Goal: Task Accomplishment & Management: Use online tool/utility

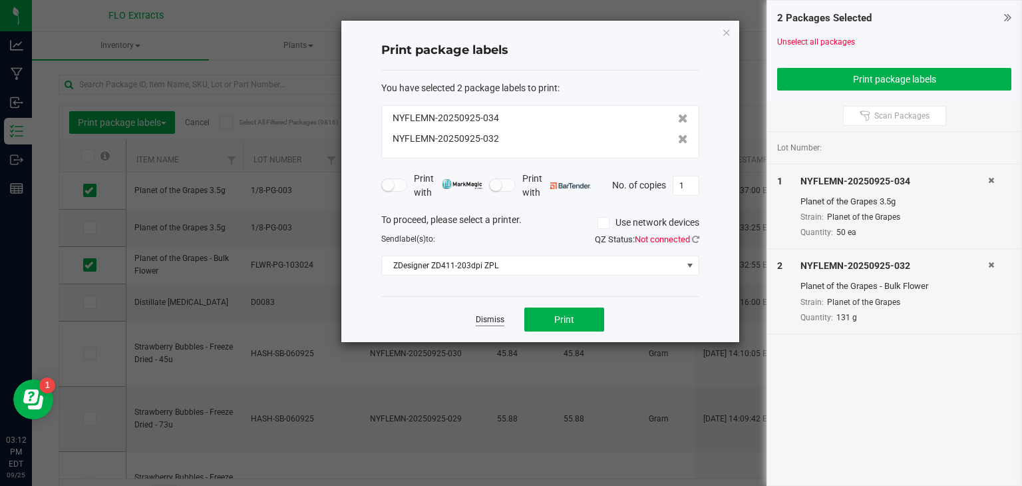
click at [491, 318] on link "Dismiss" at bounding box center [490, 319] width 29 height 11
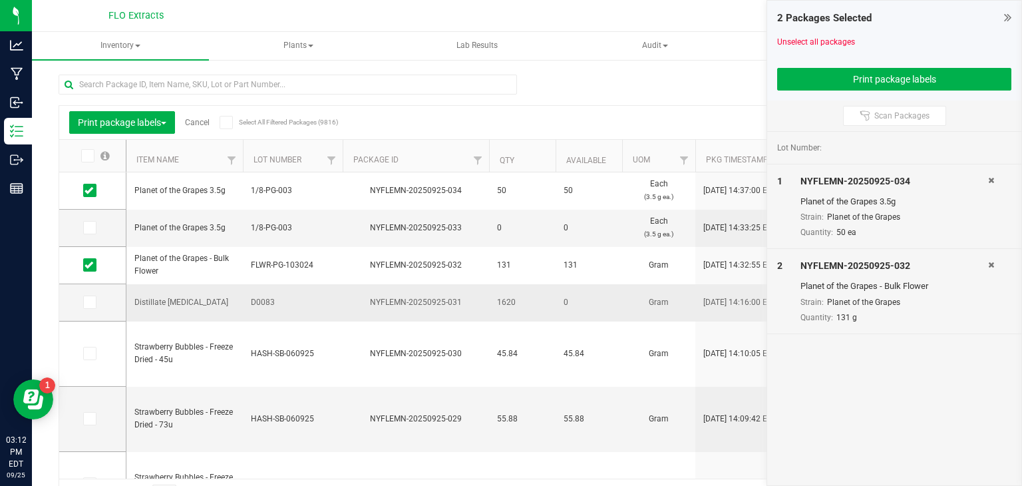
click at [465, 301] on div "NYFLEMN-20250925-031" at bounding box center [416, 302] width 150 height 13
click at [201, 124] on link "Cancel" at bounding box center [197, 122] width 25 height 9
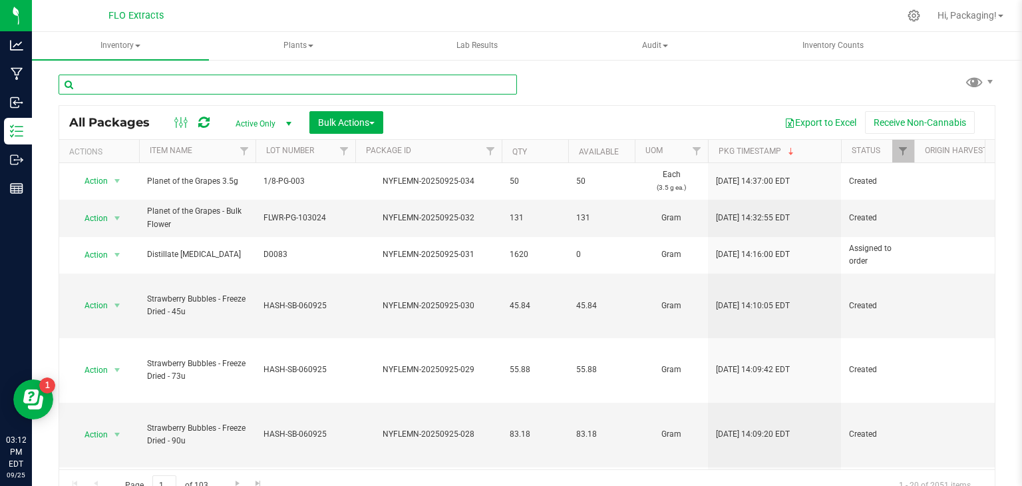
click at [190, 81] on input "text" at bounding box center [288, 85] width 459 height 20
type input "nyflemn-20250925-023"
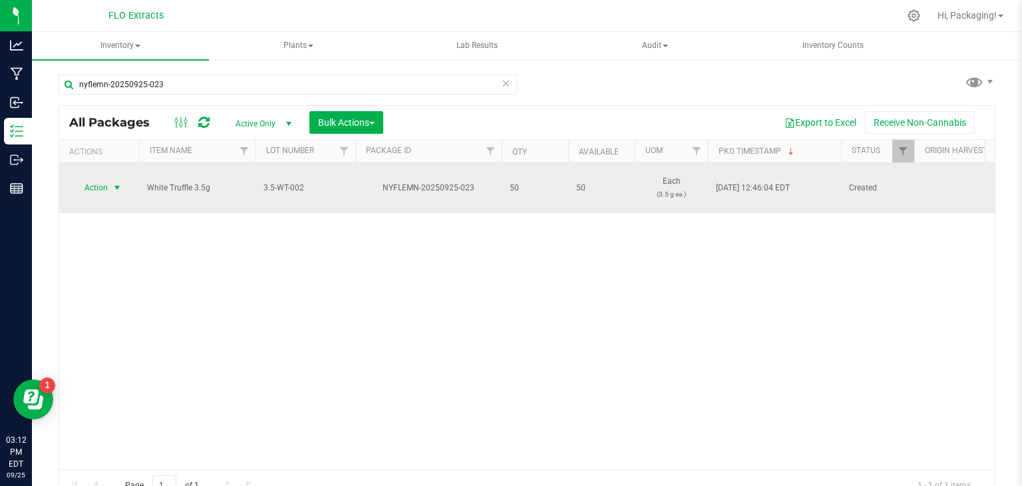
click at [98, 190] on span "Action" at bounding box center [91, 187] width 36 height 19
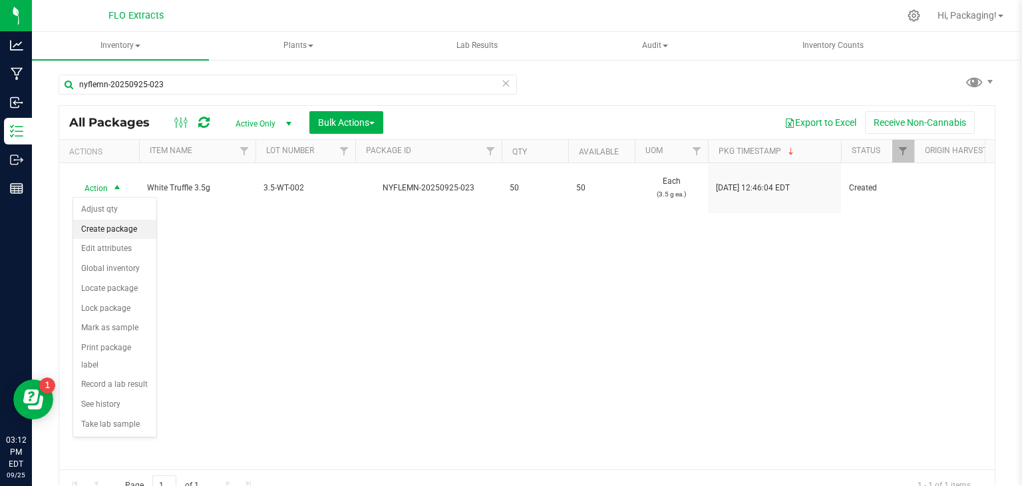
click at [117, 229] on li "Create package" at bounding box center [114, 230] width 83 height 20
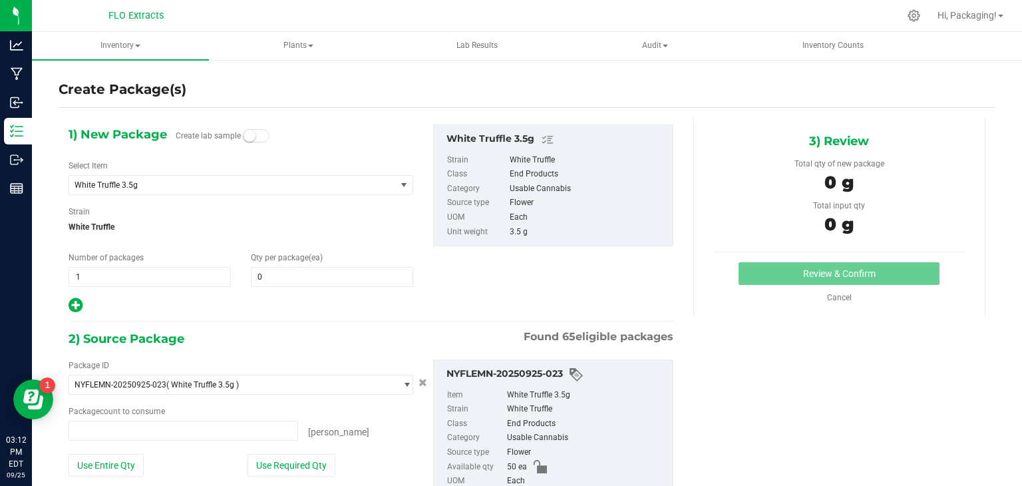
type input "0 ea"
click at [269, 275] on span at bounding box center [332, 277] width 162 height 20
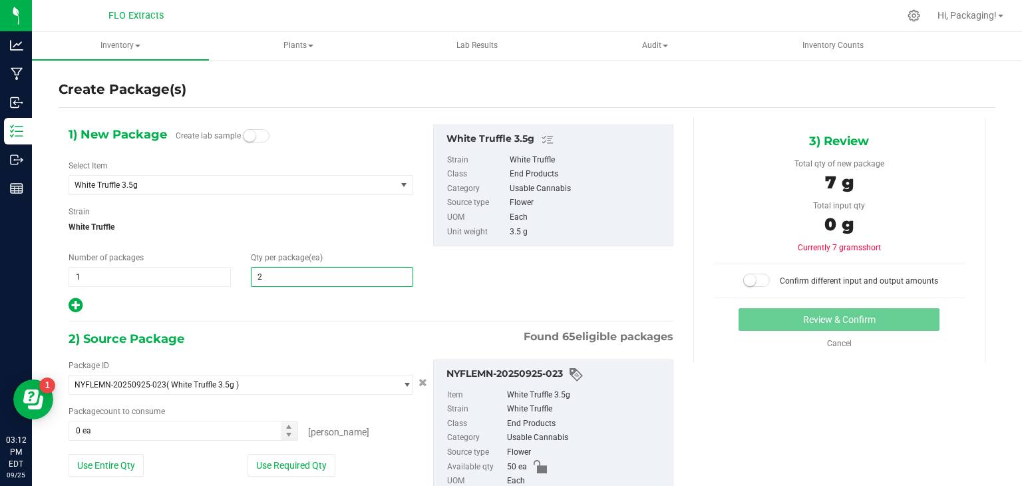
type input "25"
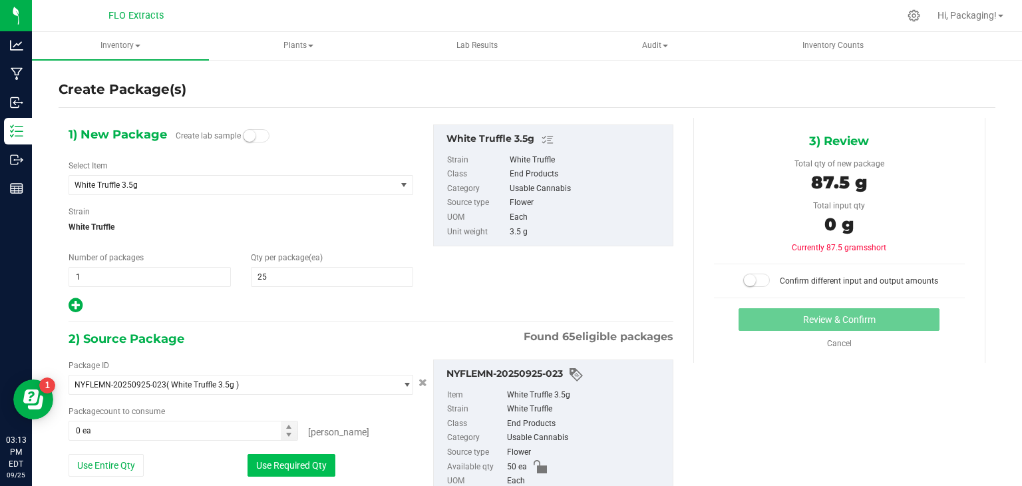
click at [277, 465] on button "Use Required Qty" at bounding box center [292, 465] width 88 height 23
type input "25 ea"
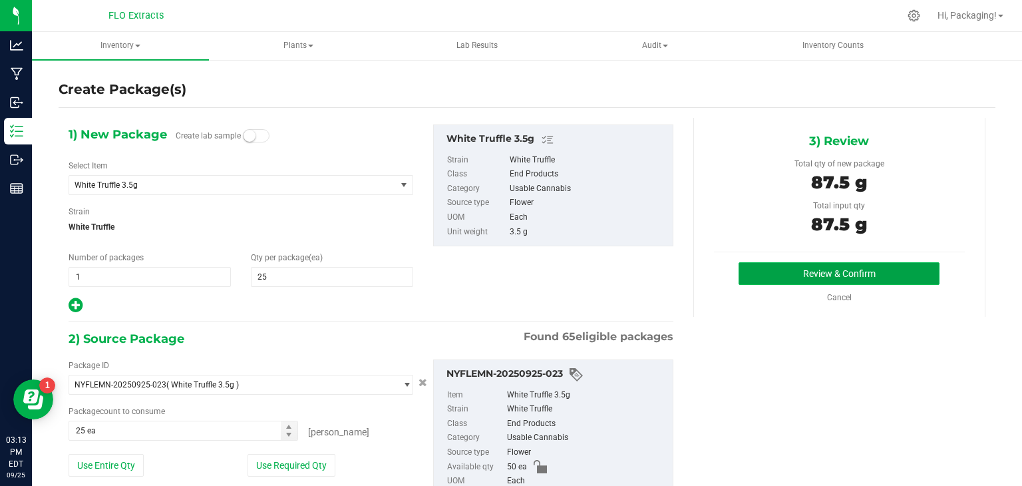
click at [772, 278] on button "Review & Confirm" at bounding box center [839, 273] width 201 height 23
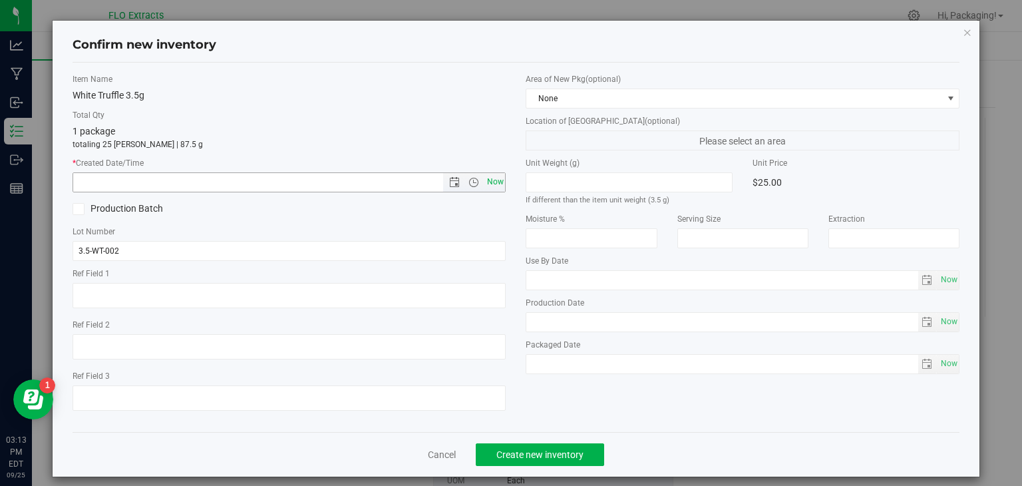
click at [492, 180] on span "Now" at bounding box center [495, 181] width 23 height 19
type input "[DATE] 3:13 PM"
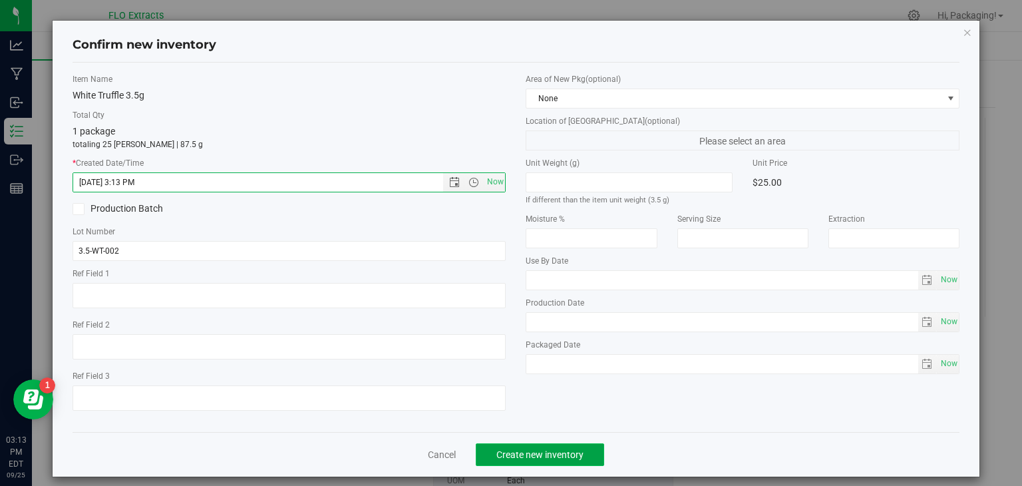
click at [527, 456] on span "Create new inventory" at bounding box center [539, 454] width 87 height 11
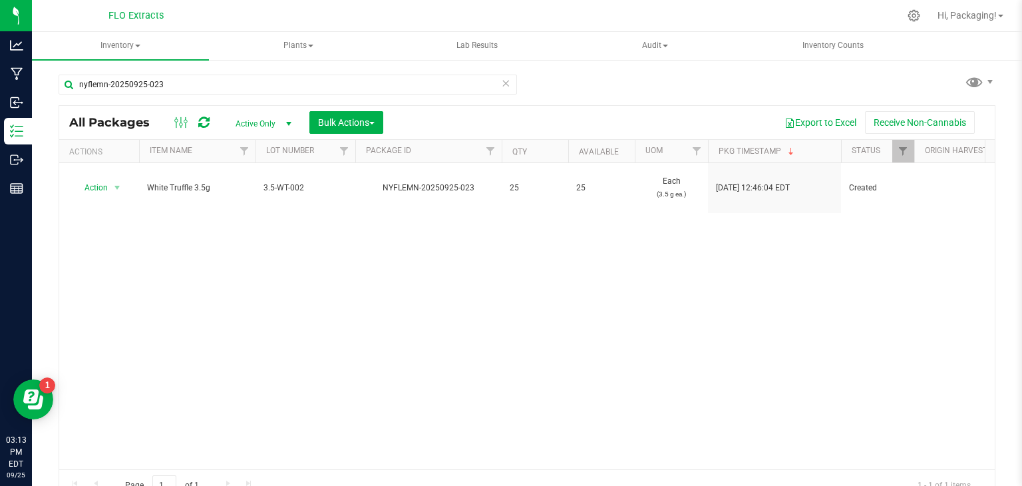
click at [501, 85] on icon at bounding box center [505, 83] width 9 height 16
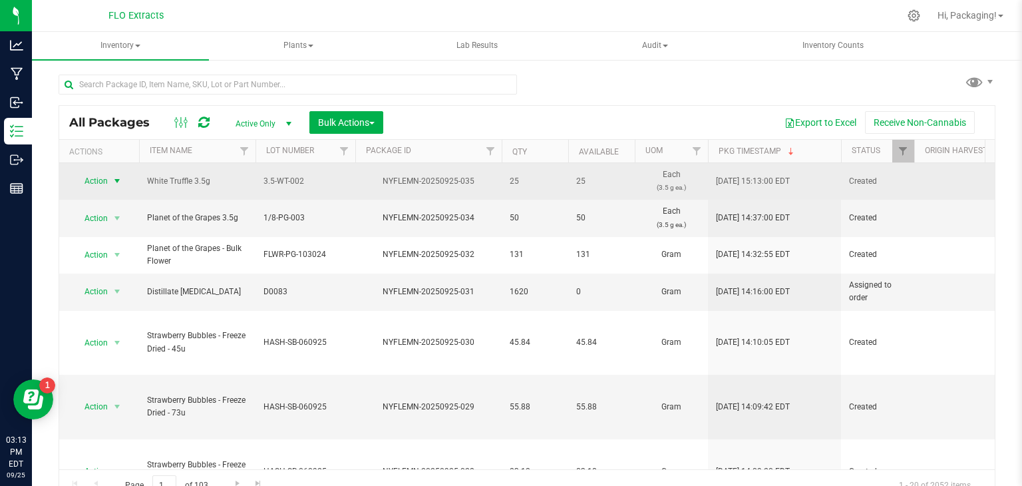
click at [91, 179] on span "Action" at bounding box center [91, 181] width 36 height 19
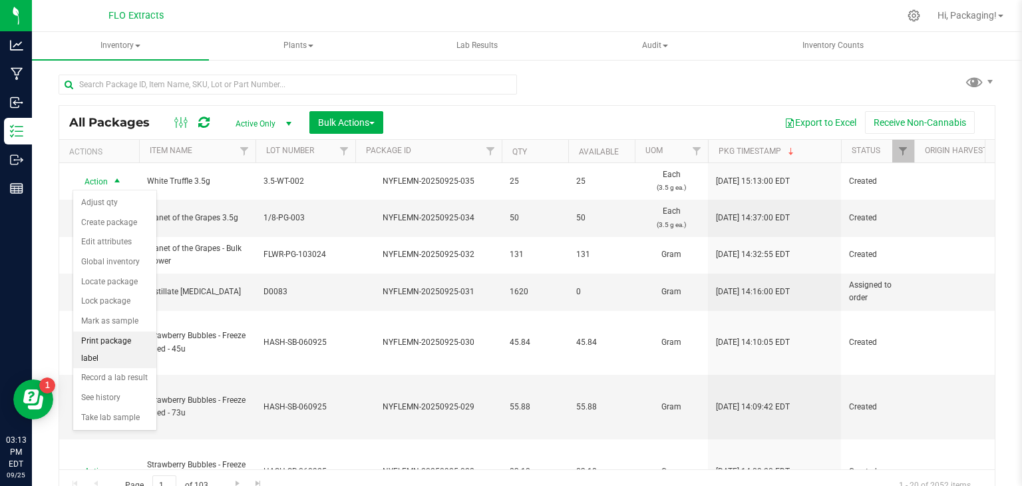
click at [125, 343] on li "Print package label" at bounding box center [114, 349] width 83 height 37
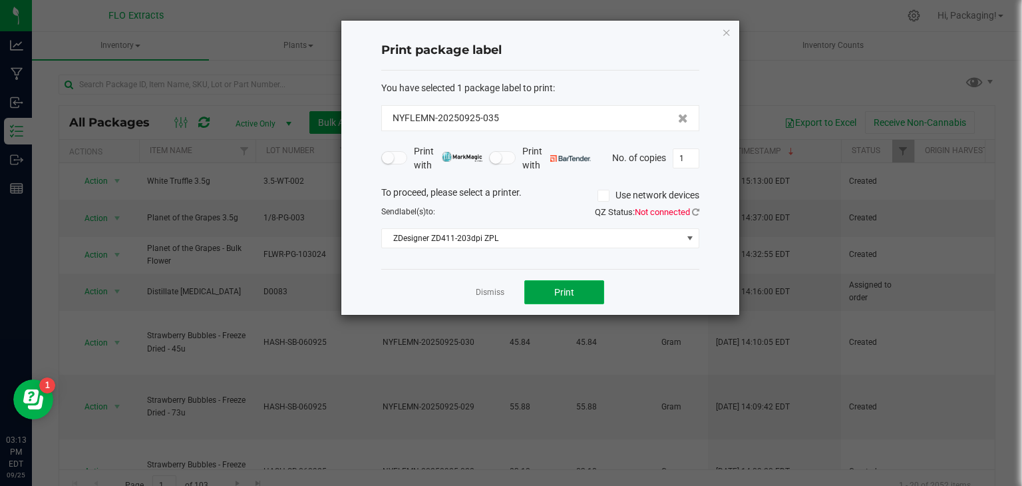
click at [556, 289] on span "Print" at bounding box center [564, 292] width 20 height 11
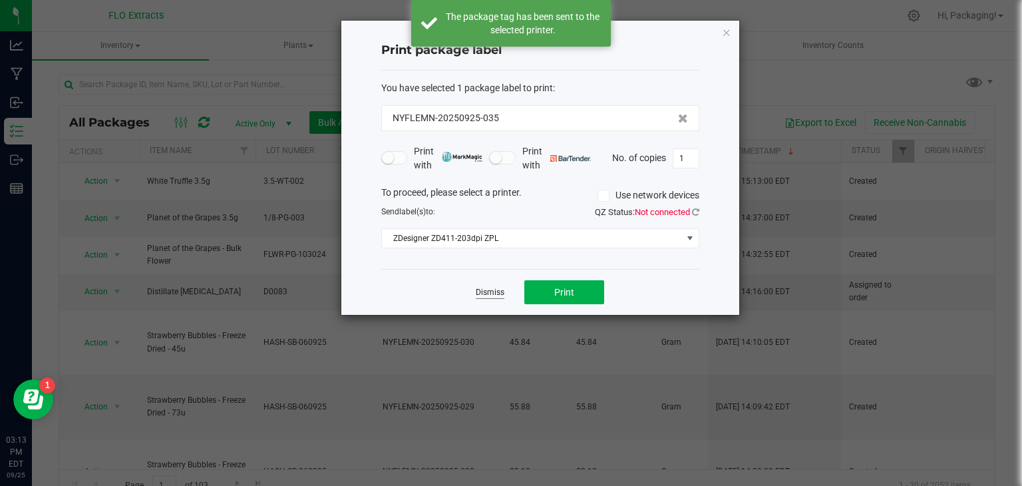
click at [495, 293] on link "Dismiss" at bounding box center [490, 292] width 29 height 11
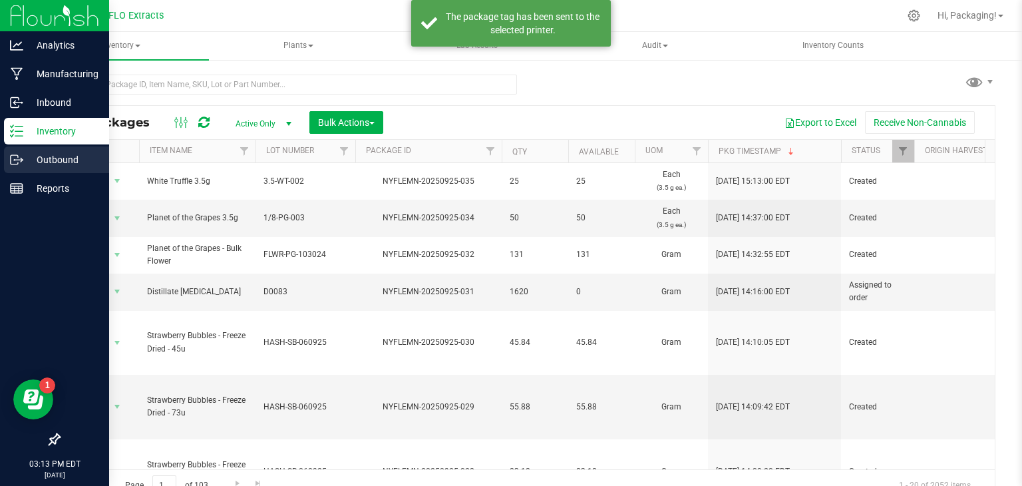
click at [25, 160] on p "Outbound" at bounding box center [63, 160] width 80 height 16
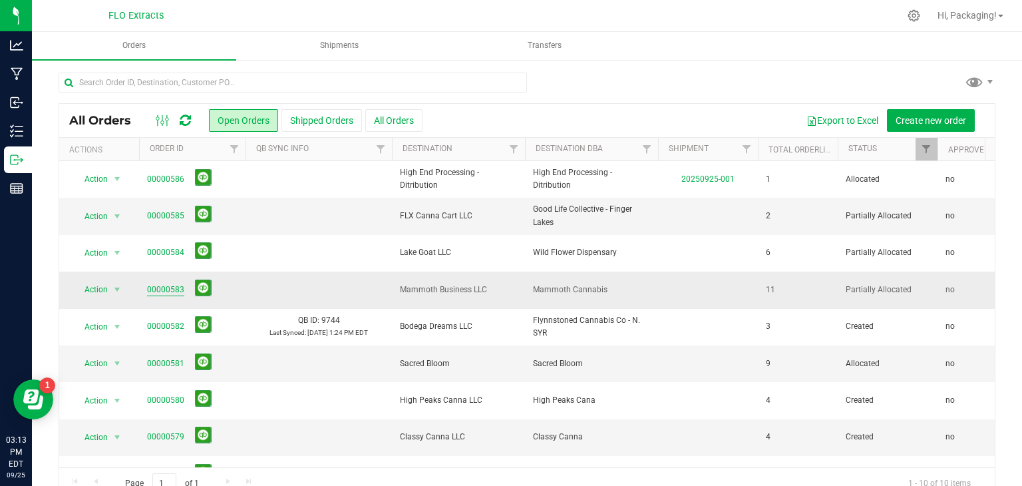
click at [164, 288] on link "00000583" at bounding box center [165, 290] width 37 height 13
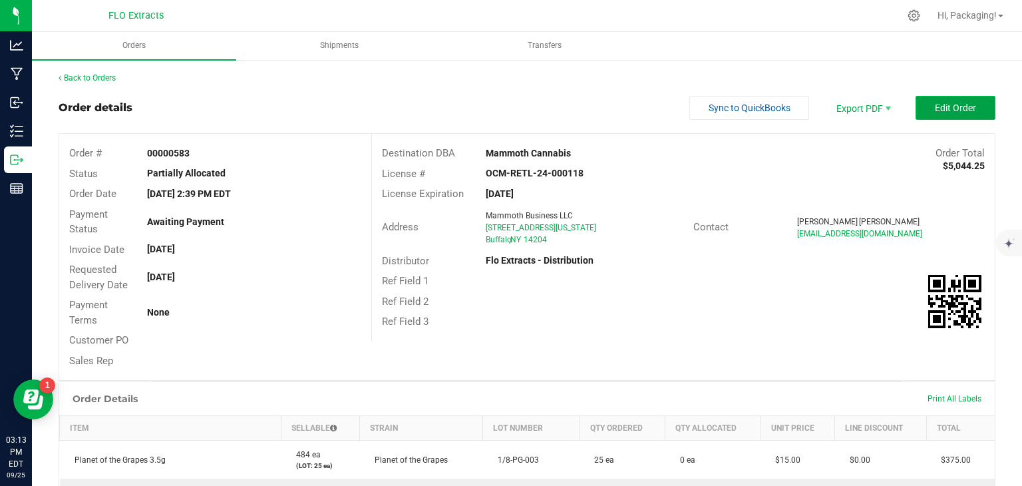
click at [920, 102] on button "Edit Order" at bounding box center [956, 108] width 80 height 24
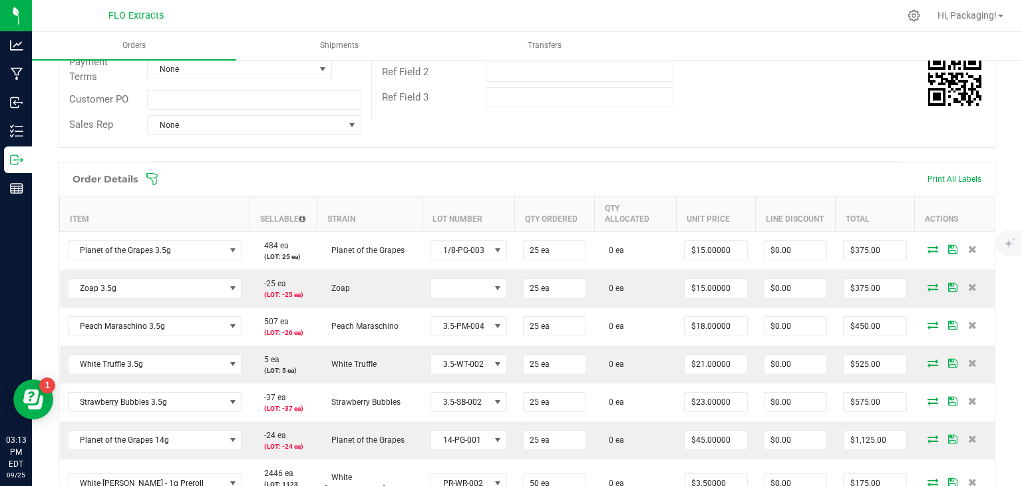
scroll to position [249, 0]
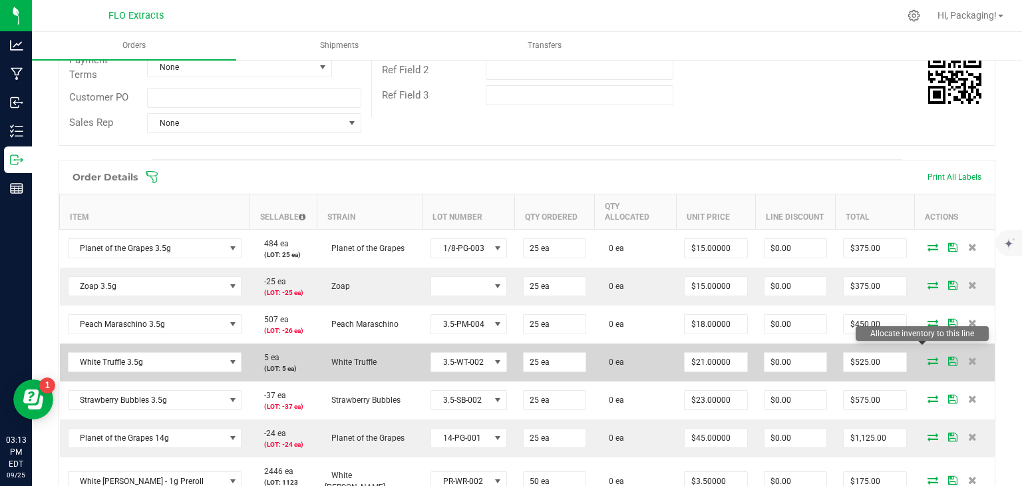
click at [928, 357] on icon at bounding box center [933, 361] width 11 height 8
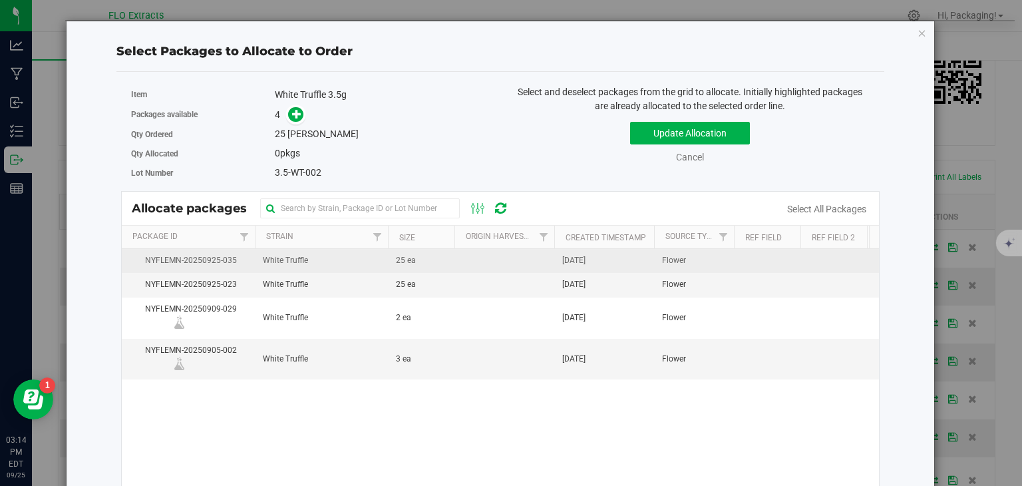
click at [586, 261] on span "[DATE]" at bounding box center [573, 260] width 23 height 13
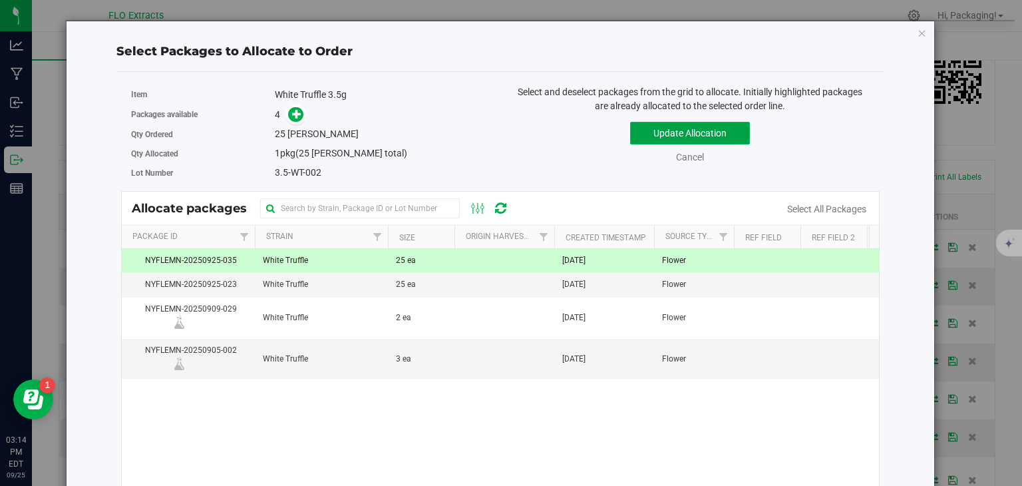
click at [711, 130] on button "Update Allocation" at bounding box center [690, 133] width 120 height 23
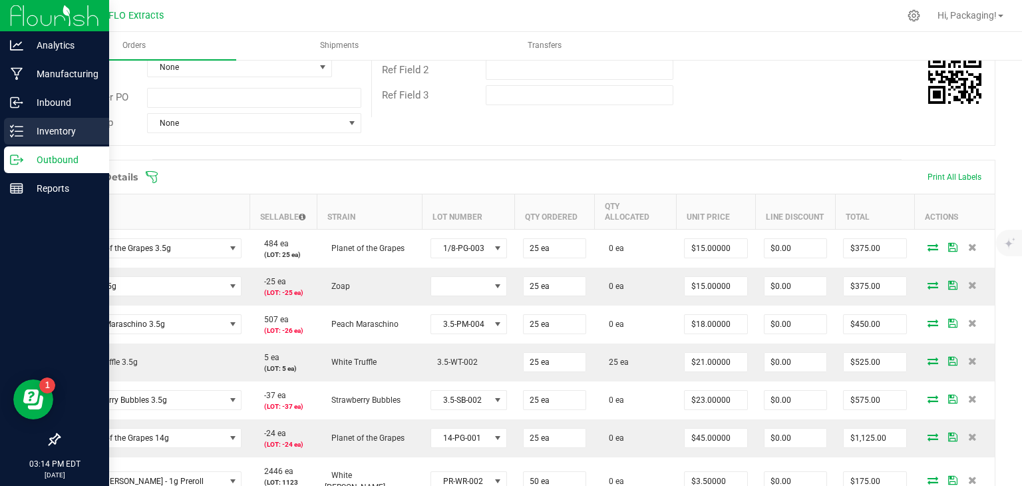
click at [55, 126] on p "Inventory" at bounding box center [63, 131] width 80 height 16
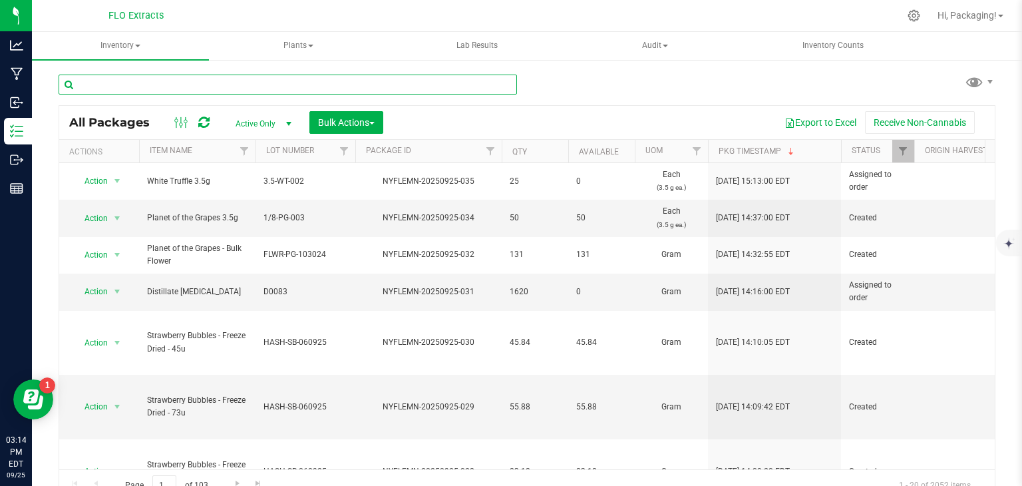
click at [251, 83] on input "text" at bounding box center [288, 85] width 459 height 20
type input "nyflemn-20250925-034"
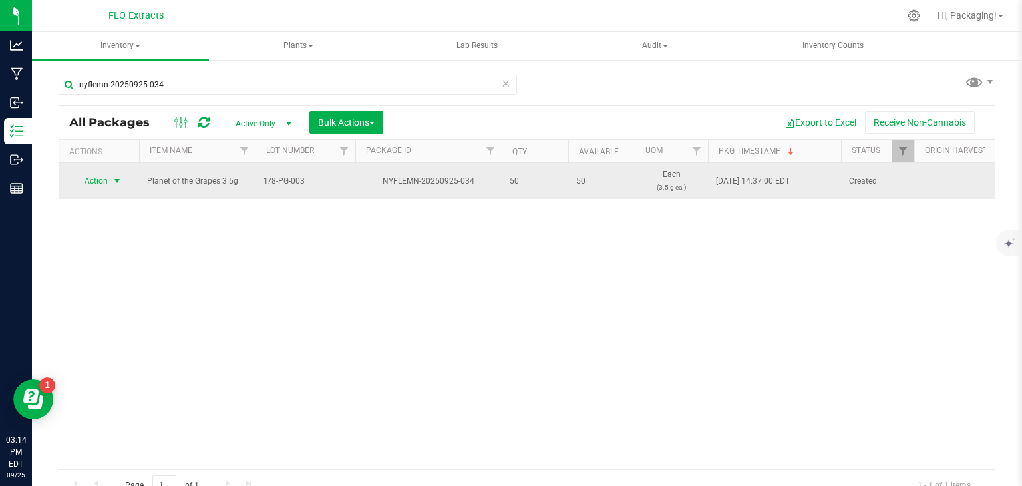
click at [109, 180] on span "select" at bounding box center [117, 181] width 17 height 19
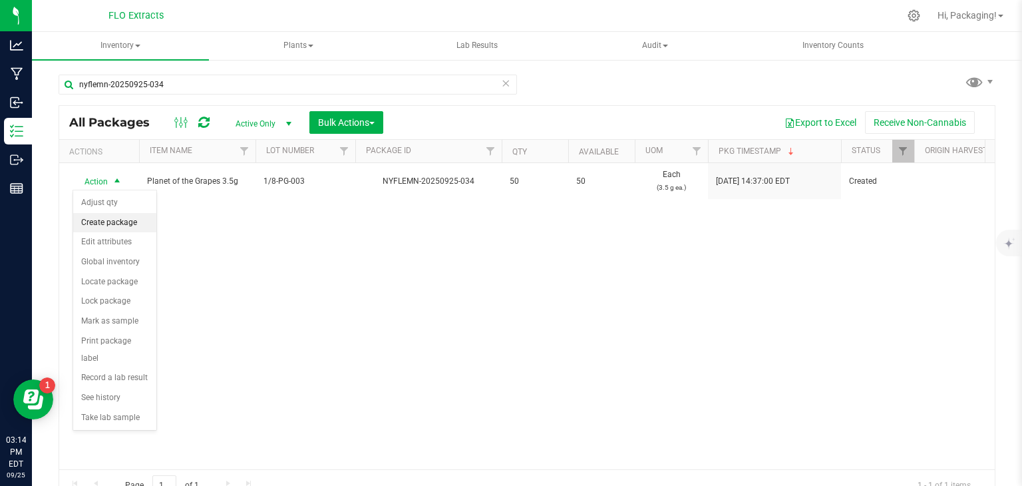
click at [120, 216] on li "Create package" at bounding box center [114, 223] width 83 height 20
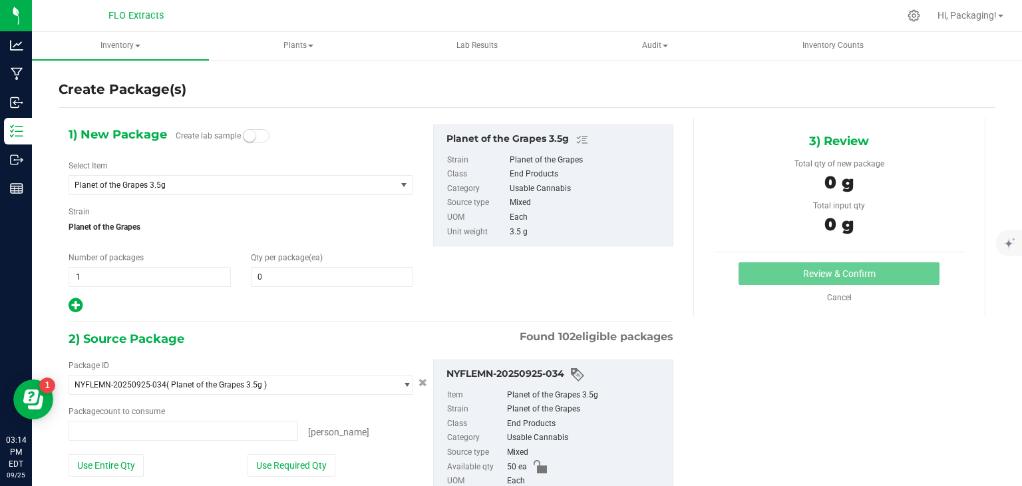
type input "0 ea"
click at [264, 278] on span at bounding box center [332, 277] width 162 height 20
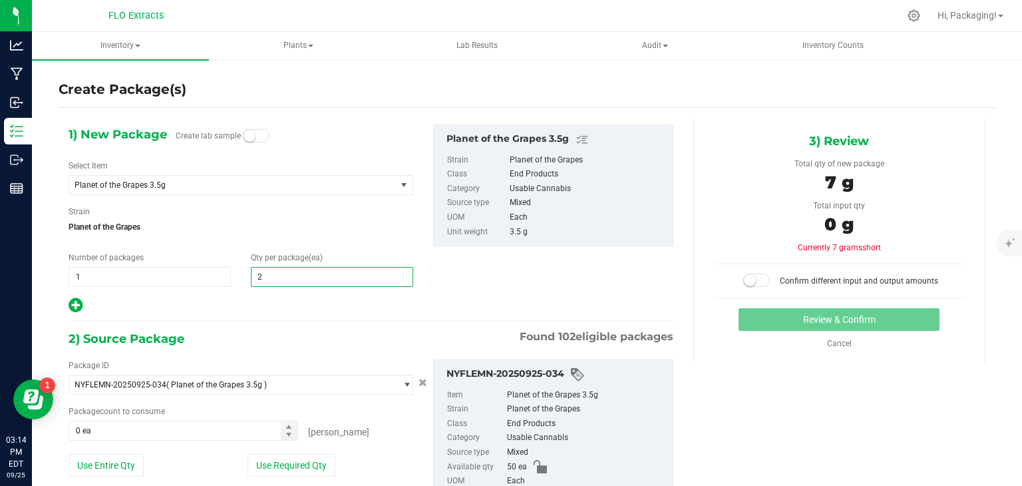
type input "25"
click at [298, 460] on button "Use Required Qty" at bounding box center [292, 465] width 88 height 23
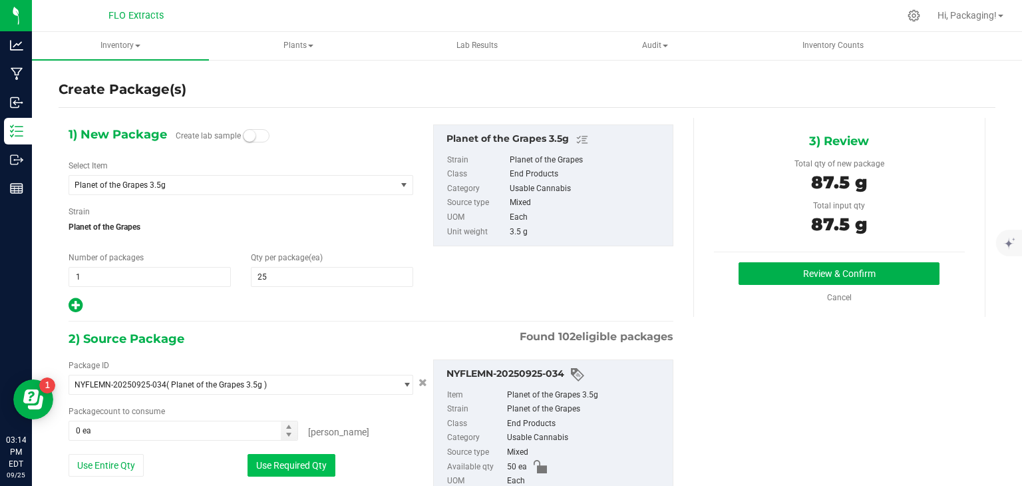
type input "25 ea"
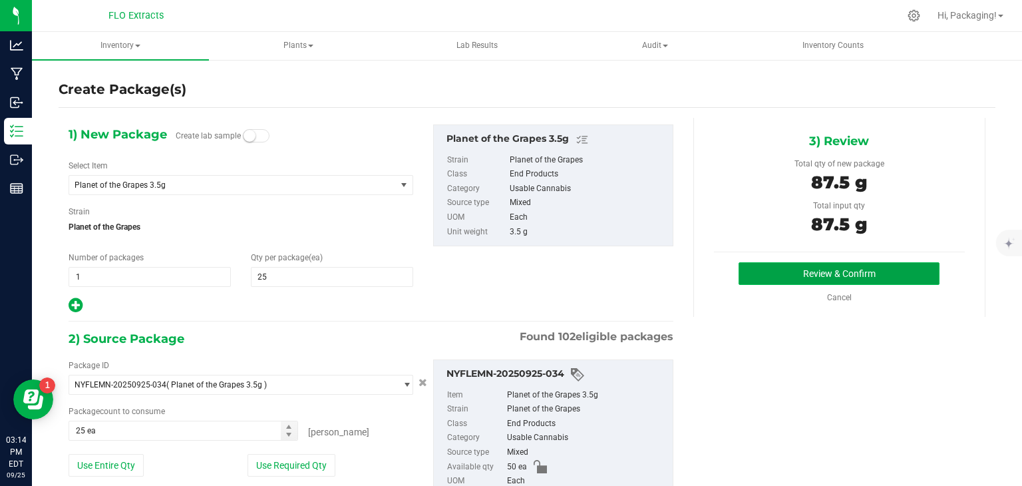
click at [821, 263] on button "Review & Confirm" at bounding box center [839, 273] width 201 height 23
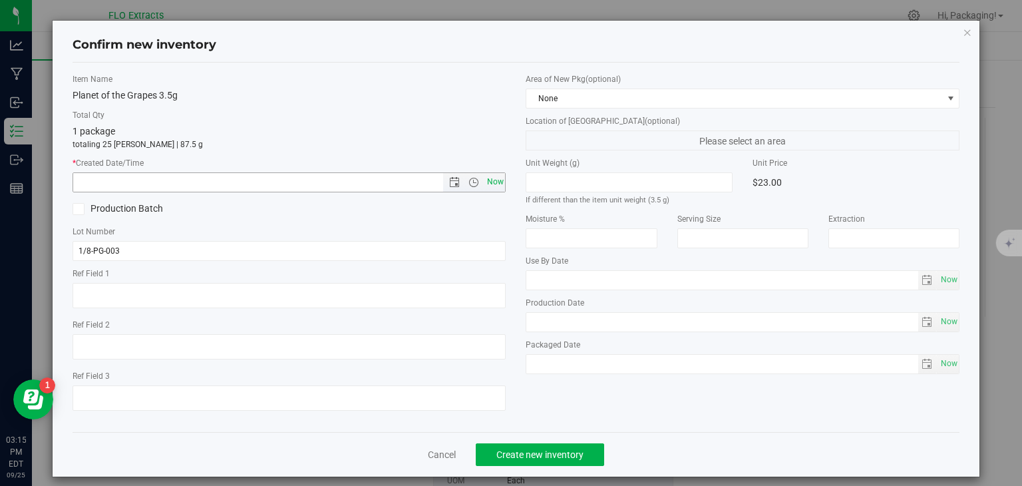
click at [494, 182] on span "Now" at bounding box center [495, 181] width 23 height 19
type input "[DATE] 3:15 PM"
click at [536, 445] on button "Create new inventory" at bounding box center [540, 454] width 128 height 23
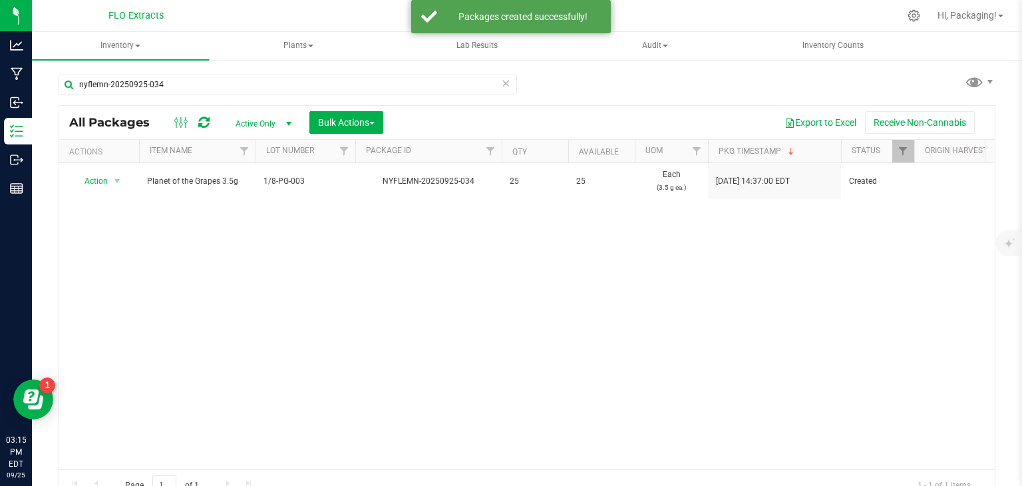
click at [501, 79] on icon at bounding box center [505, 83] width 9 height 16
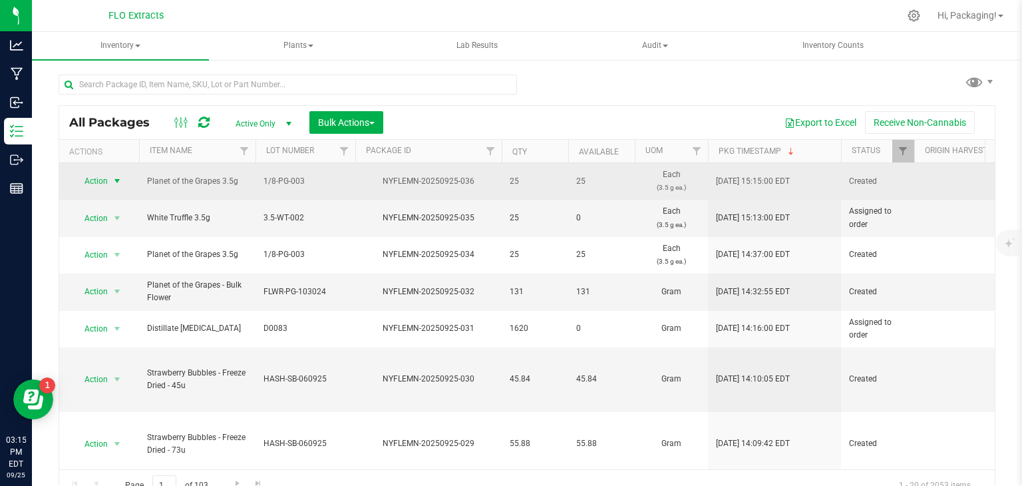
click at [95, 180] on span "Action" at bounding box center [91, 181] width 36 height 19
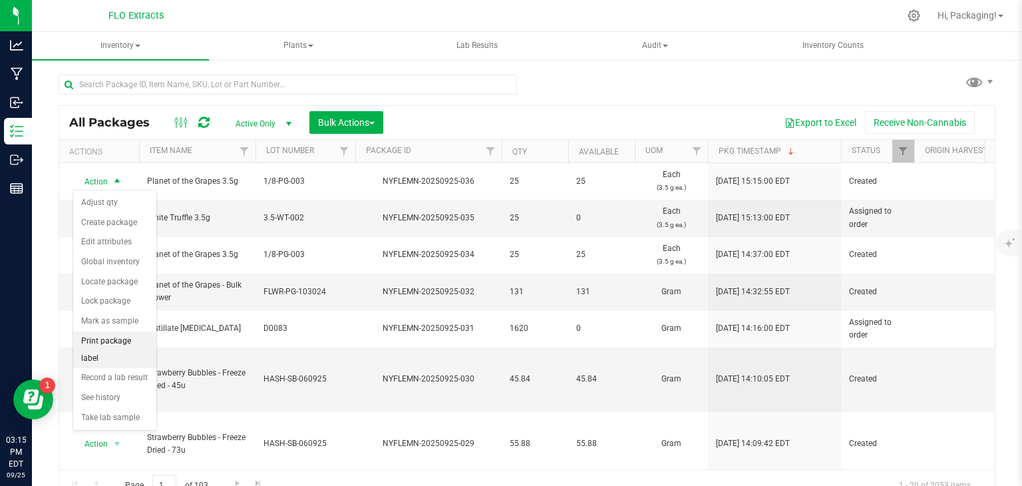
click at [124, 337] on li "Print package label" at bounding box center [114, 349] width 83 height 37
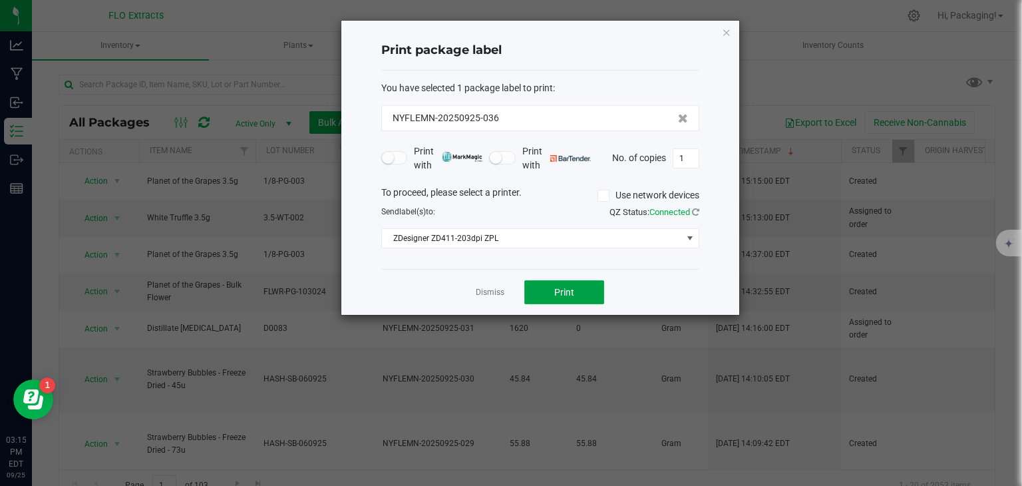
click at [556, 301] on button "Print" at bounding box center [564, 292] width 80 height 24
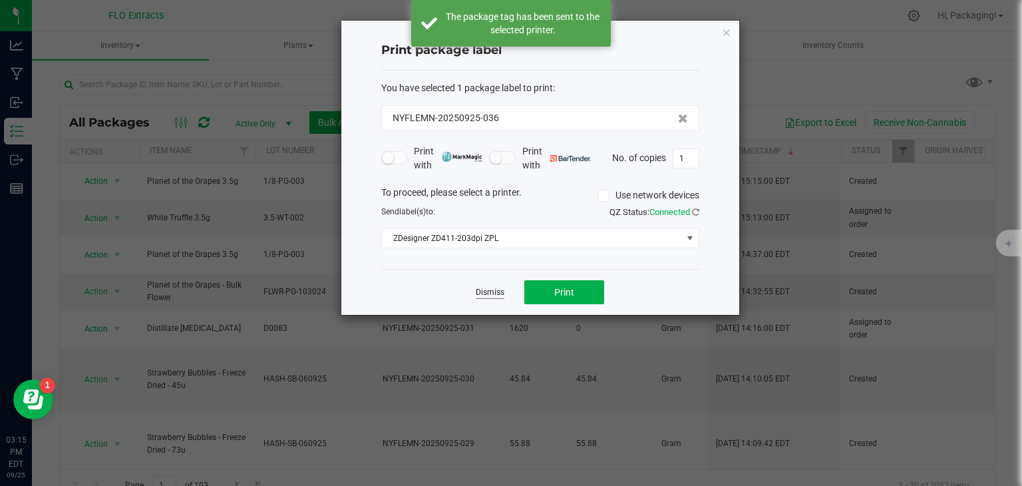
click at [490, 294] on link "Dismiss" at bounding box center [490, 292] width 29 height 11
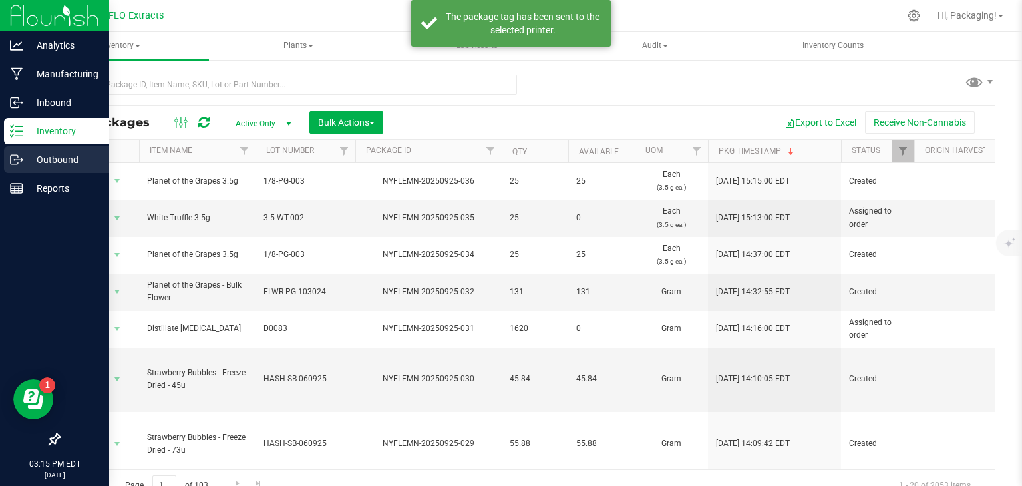
click at [55, 160] on p "Outbound" at bounding box center [63, 160] width 80 height 16
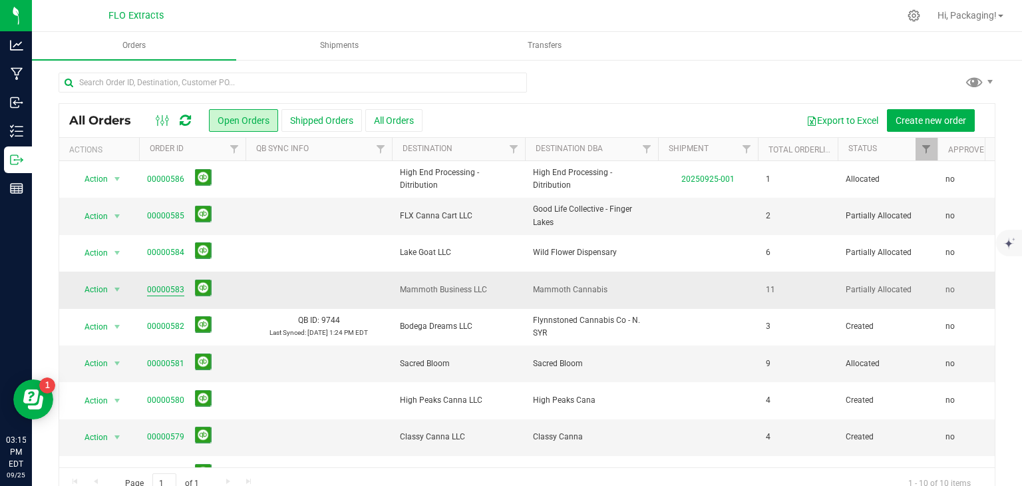
click at [175, 289] on link "00000583" at bounding box center [165, 290] width 37 height 13
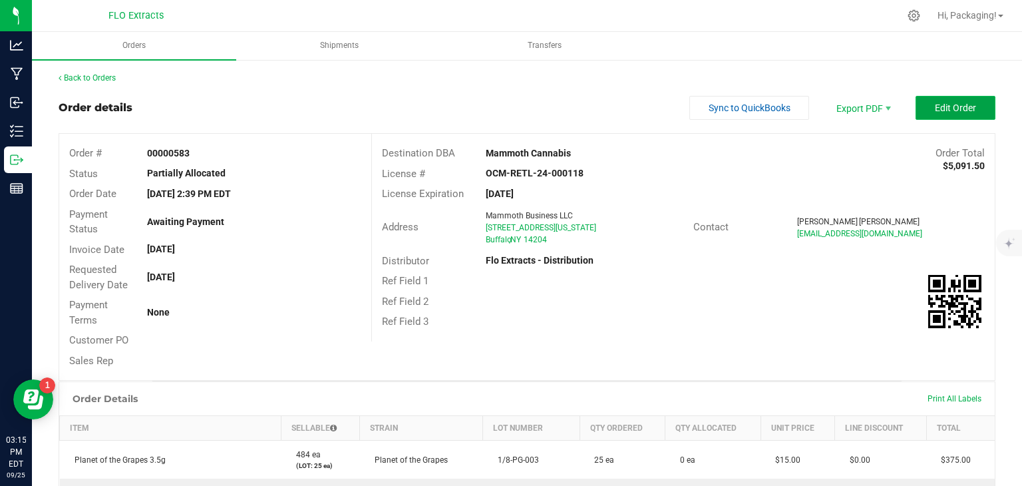
click at [968, 112] on button "Edit Order" at bounding box center [956, 108] width 80 height 24
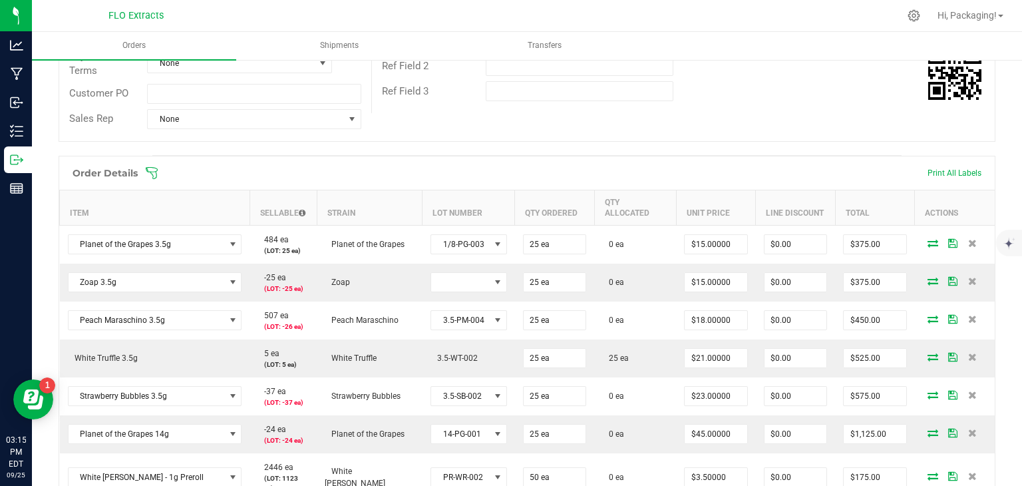
scroll to position [237, 0]
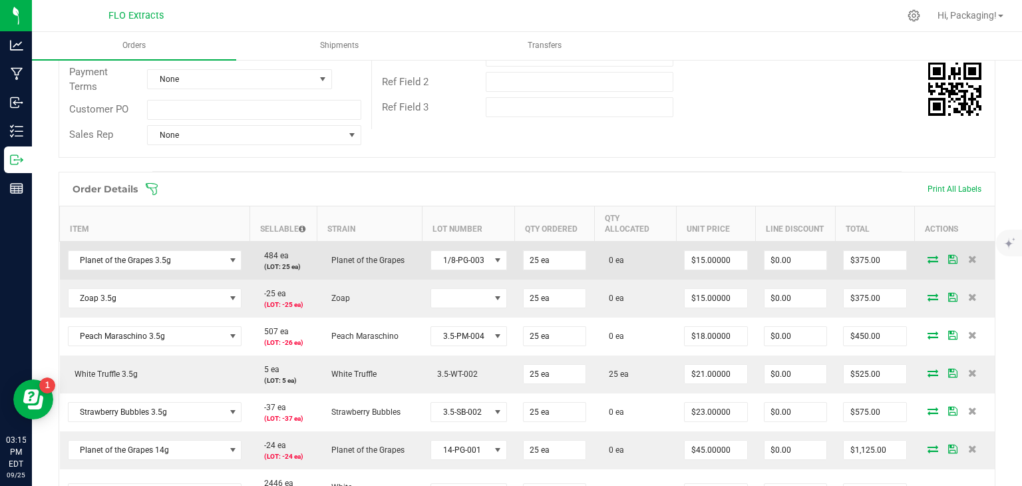
click at [928, 255] on icon at bounding box center [933, 259] width 11 height 8
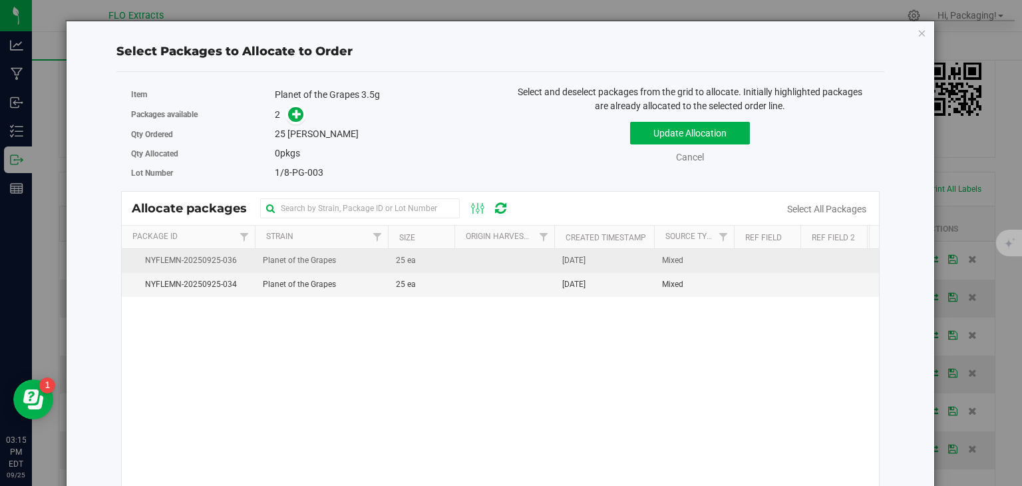
click at [413, 256] on span "25 ea" at bounding box center [406, 260] width 20 height 13
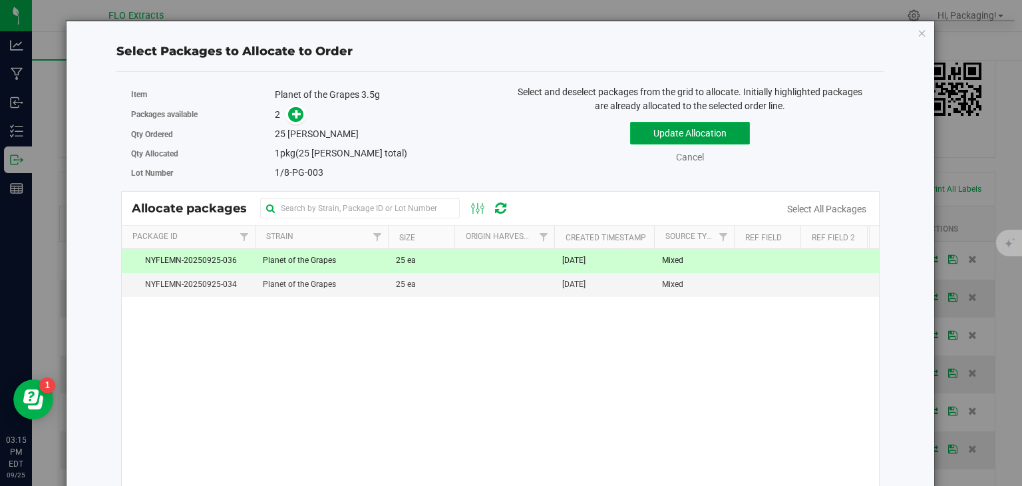
click at [681, 135] on button "Update Allocation" at bounding box center [690, 133] width 120 height 23
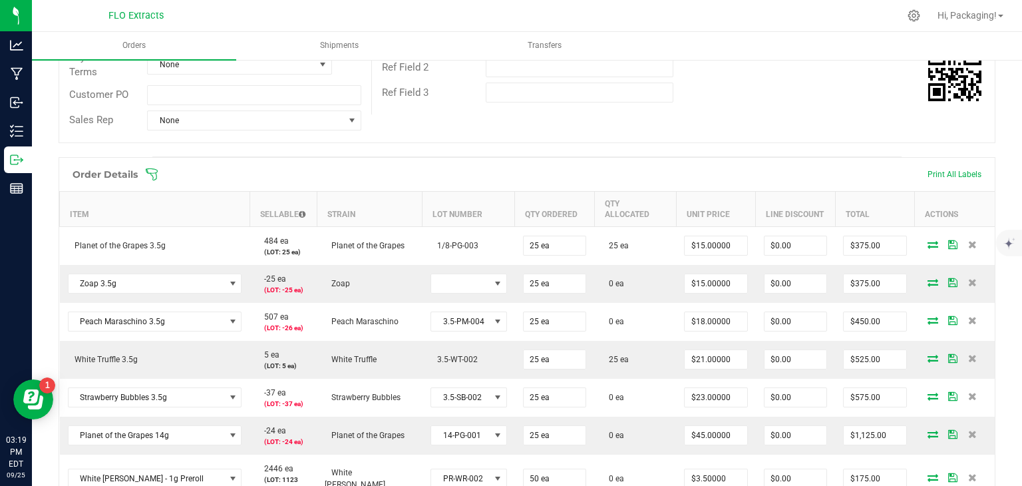
scroll to position [0, 0]
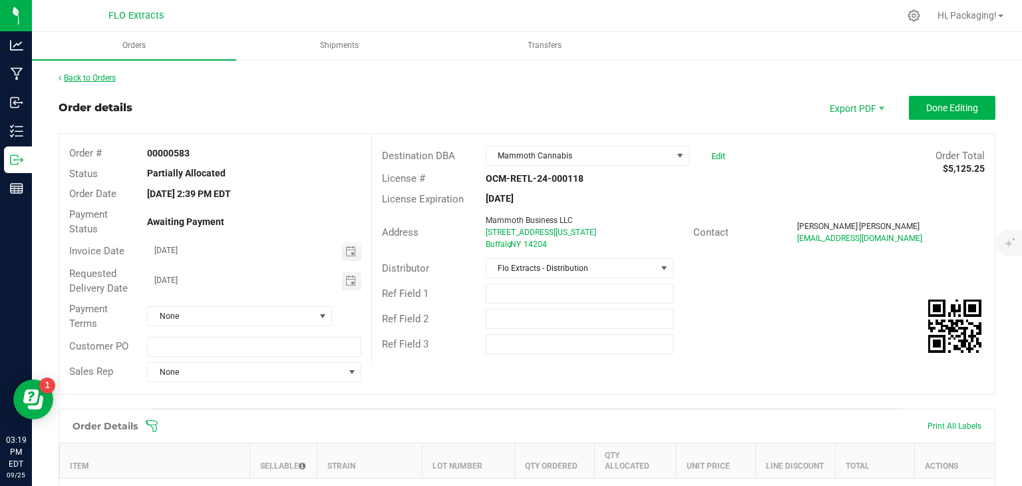
click at [111, 77] on link "Back to Orders" at bounding box center [87, 77] width 57 height 9
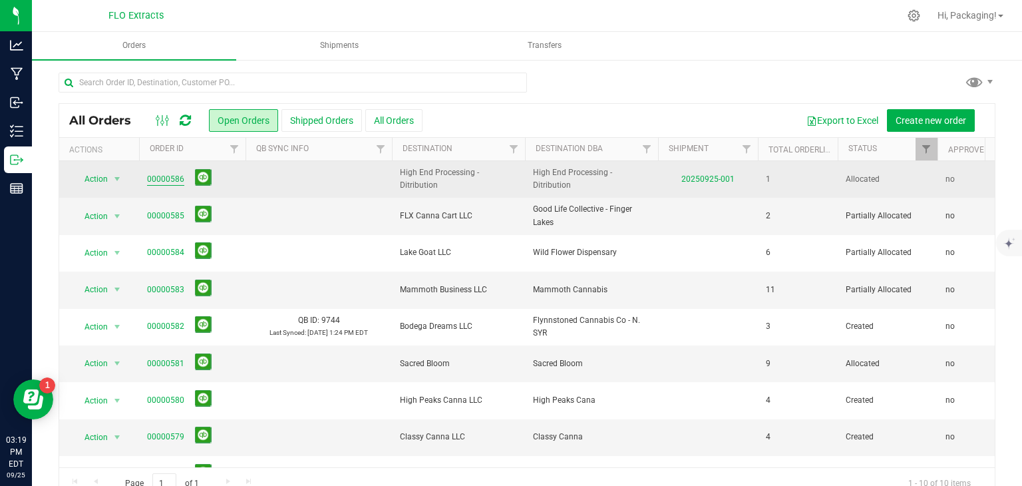
click at [162, 177] on link "00000586" at bounding box center [165, 179] width 37 height 13
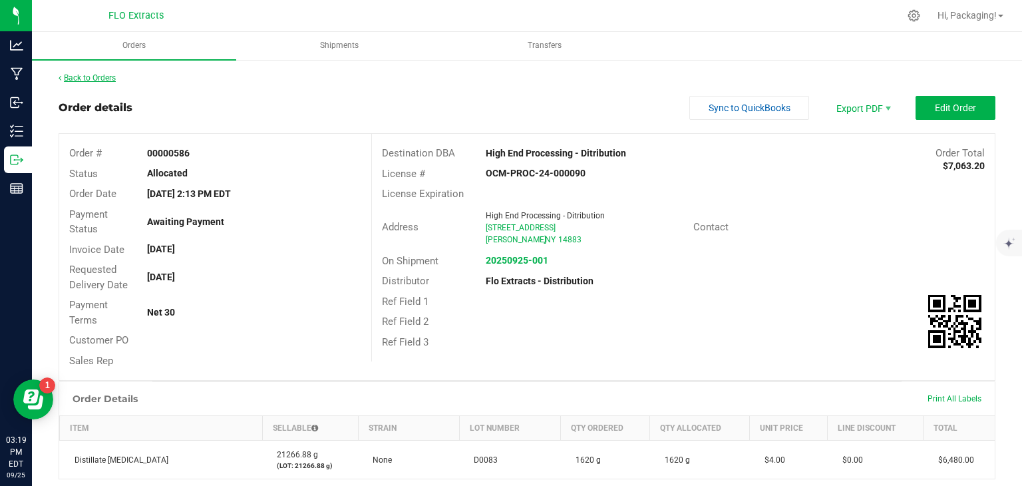
click at [85, 75] on link "Back to Orders" at bounding box center [87, 77] width 57 height 9
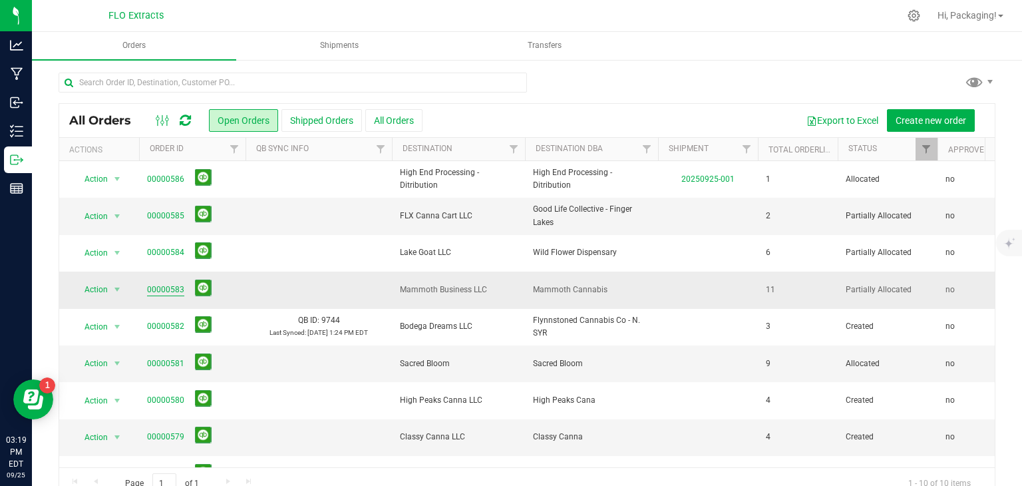
click at [174, 293] on link "00000583" at bounding box center [165, 290] width 37 height 13
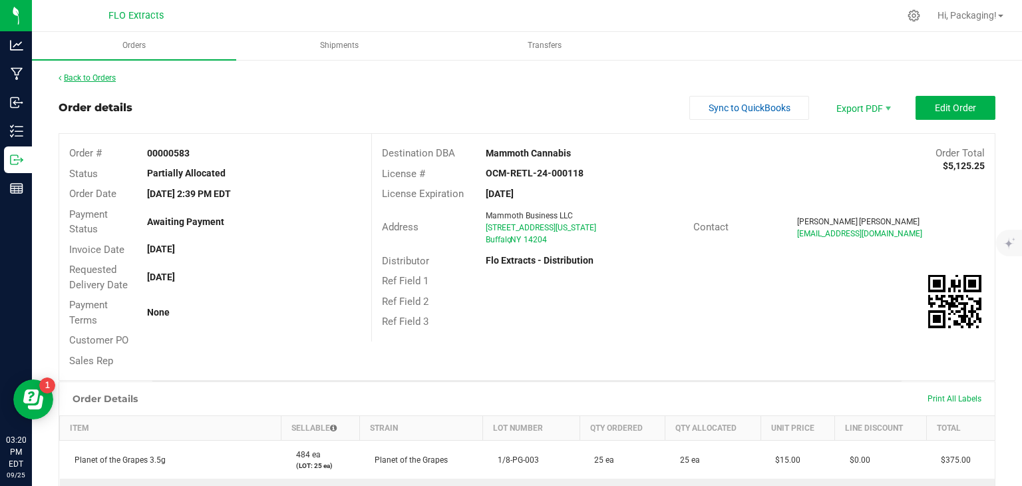
click at [100, 75] on link "Back to Orders" at bounding box center [87, 77] width 57 height 9
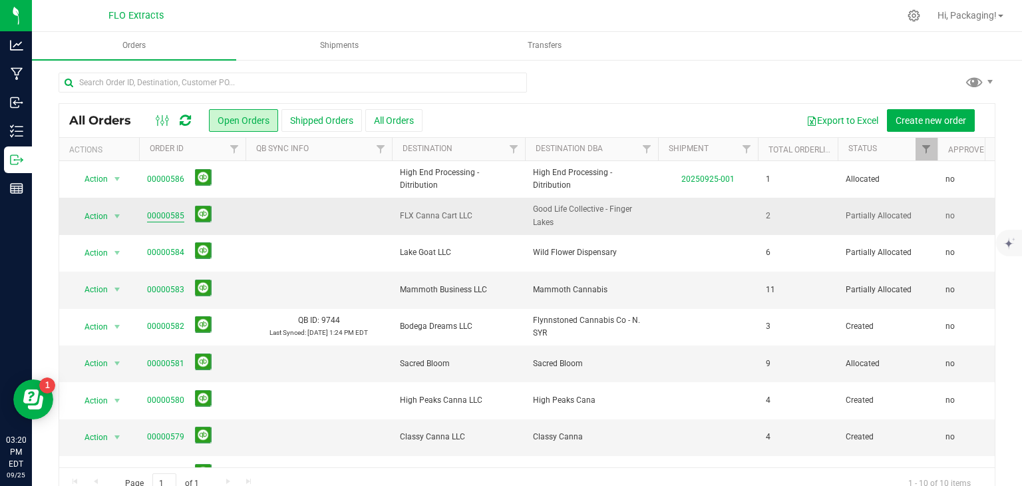
click at [165, 211] on link "00000585" at bounding box center [165, 216] width 37 height 13
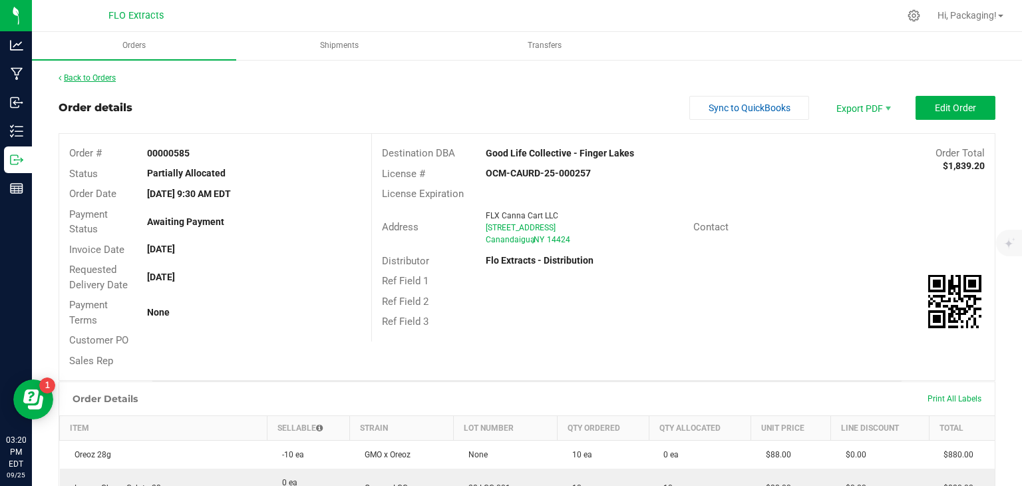
click at [100, 79] on link "Back to Orders" at bounding box center [87, 77] width 57 height 9
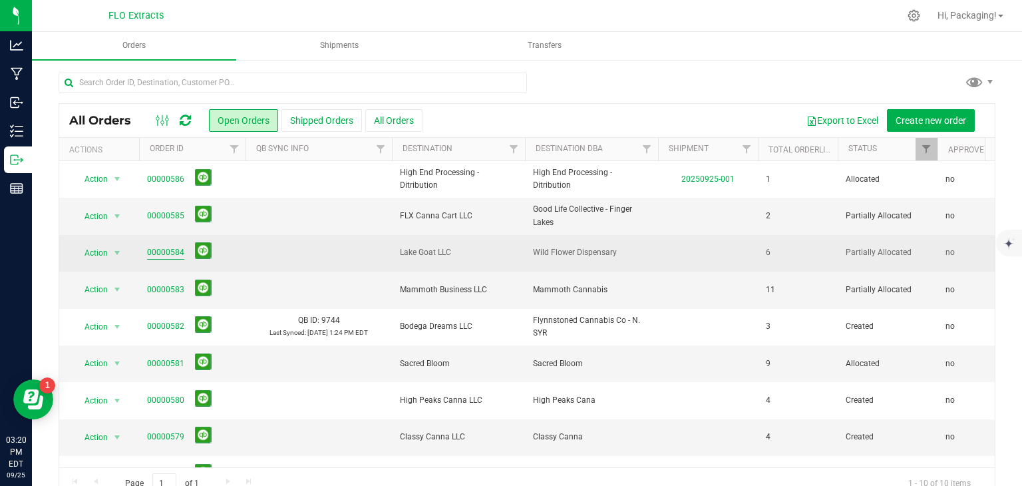
click at [158, 254] on link "00000584" at bounding box center [165, 252] width 37 height 13
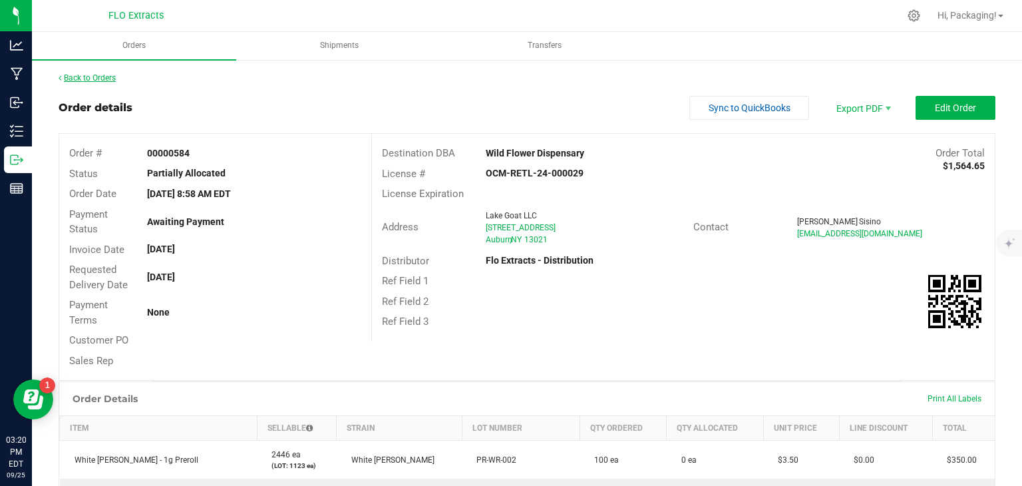
click at [106, 77] on link "Back to Orders" at bounding box center [87, 77] width 57 height 9
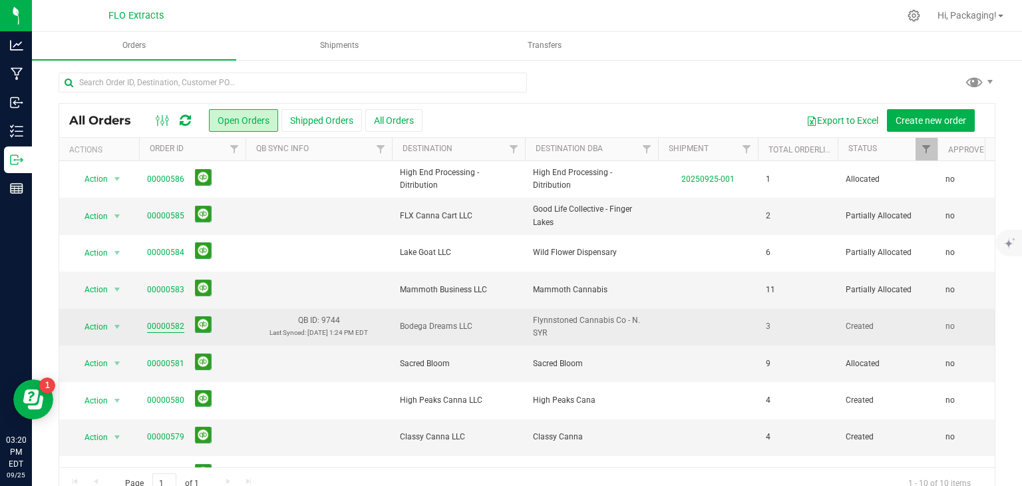
click at [170, 326] on link "00000582" at bounding box center [165, 326] width 37 height 13
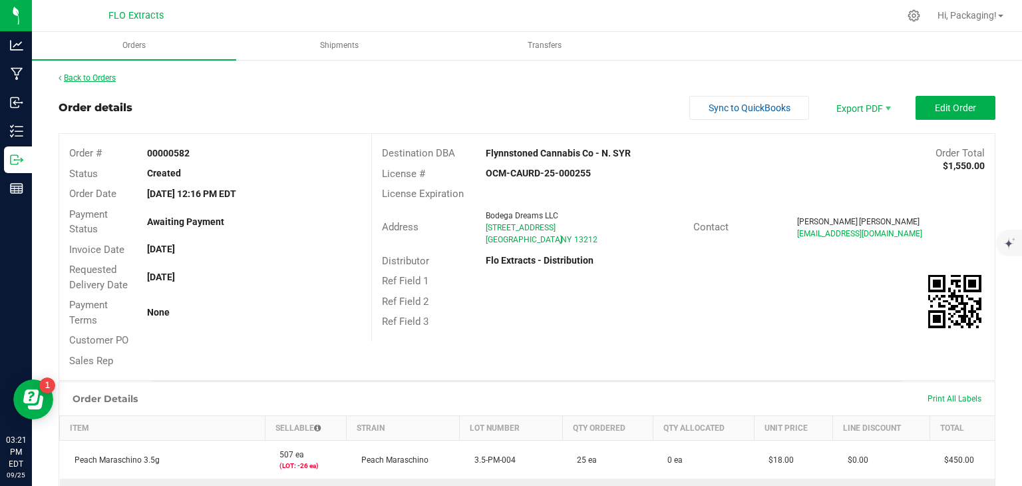
click at [116, 73] on link "Back to Orders" at bounding box center [87, 77] width 57 height 9
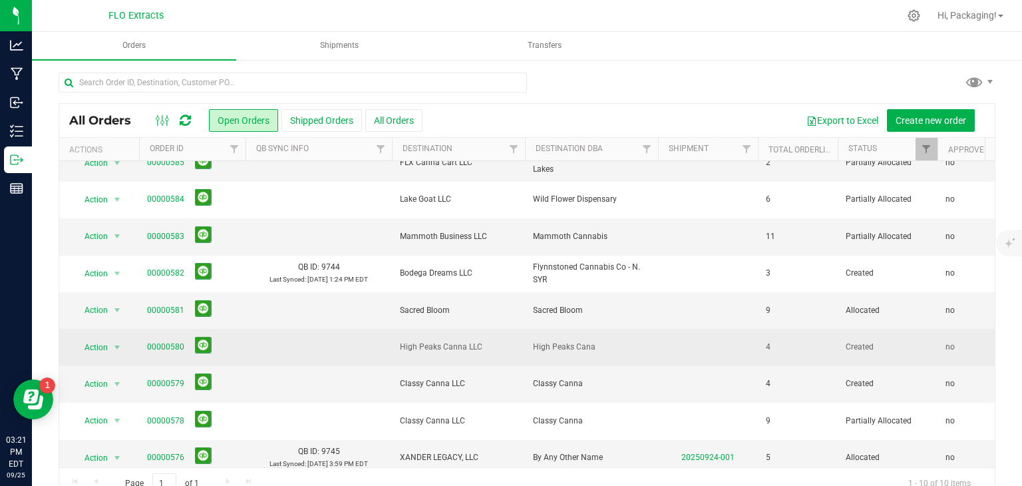
scroll to position [71, 0]
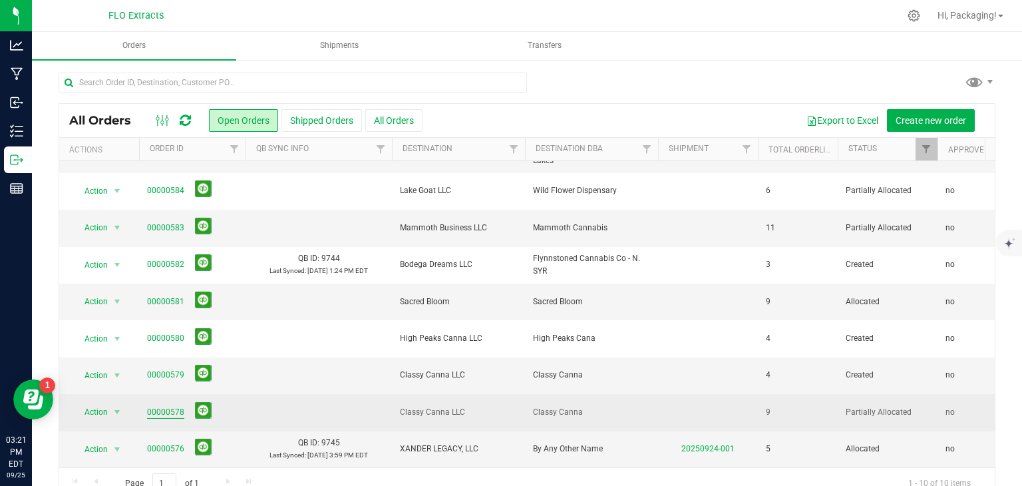
click at [162, 406] on link "00000578" at bounding box center [165, 412] width 37 height 13
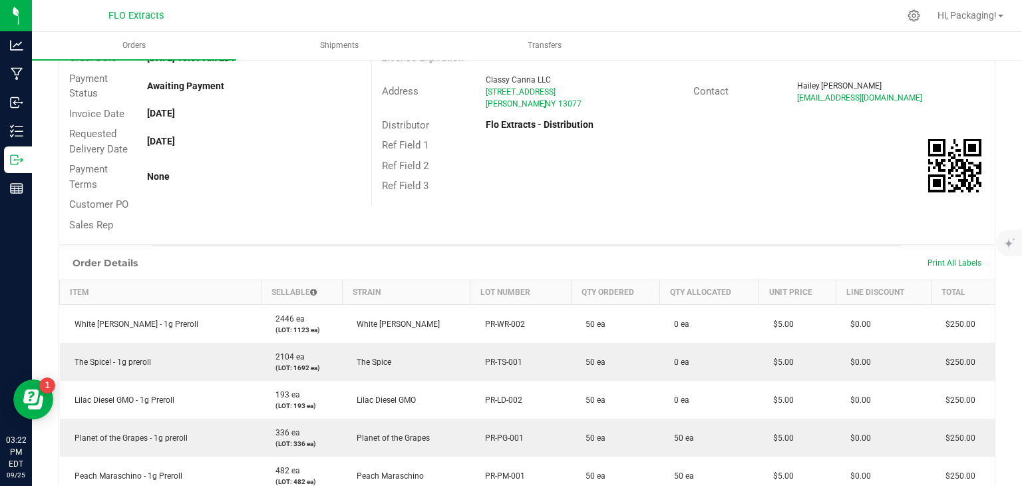
scroll to position [169, 0]
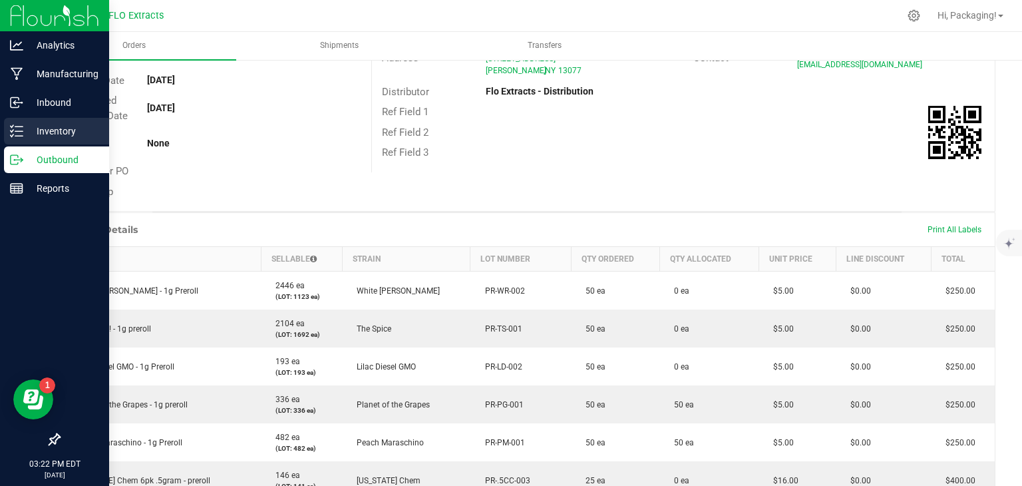
click at [69, 127] on p "Inventory" at bounding box center [63, 131] width 80 height 16
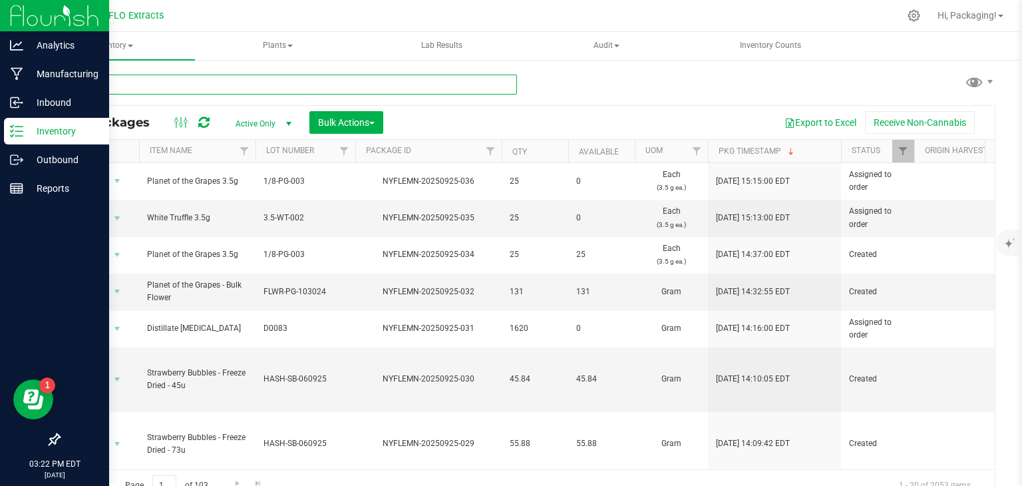
click at [238, 83] on input "text" at bounding box center [288, 85] width 459 height 20
type input "nyflemn-20250924-003"
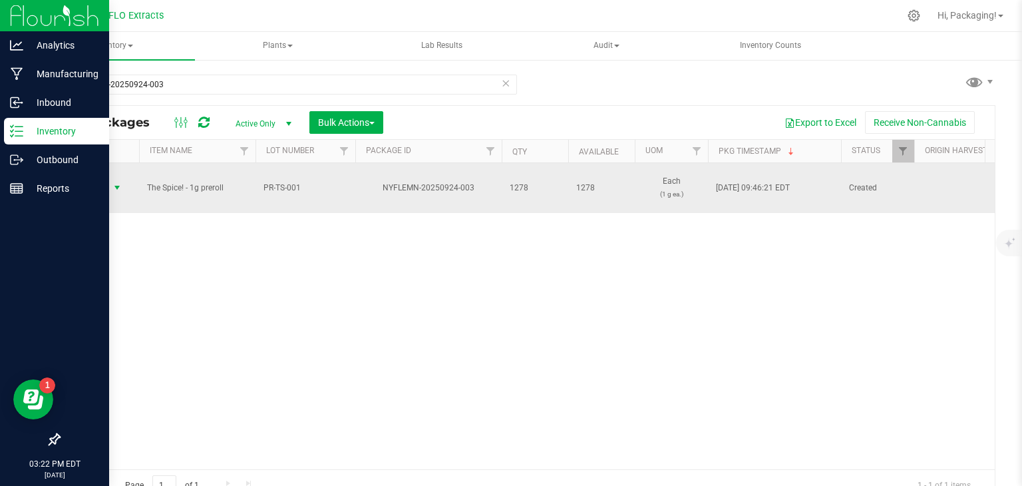
click at [95, 187] on span "Action" at bounding box center [91, 187] width 36 height 19
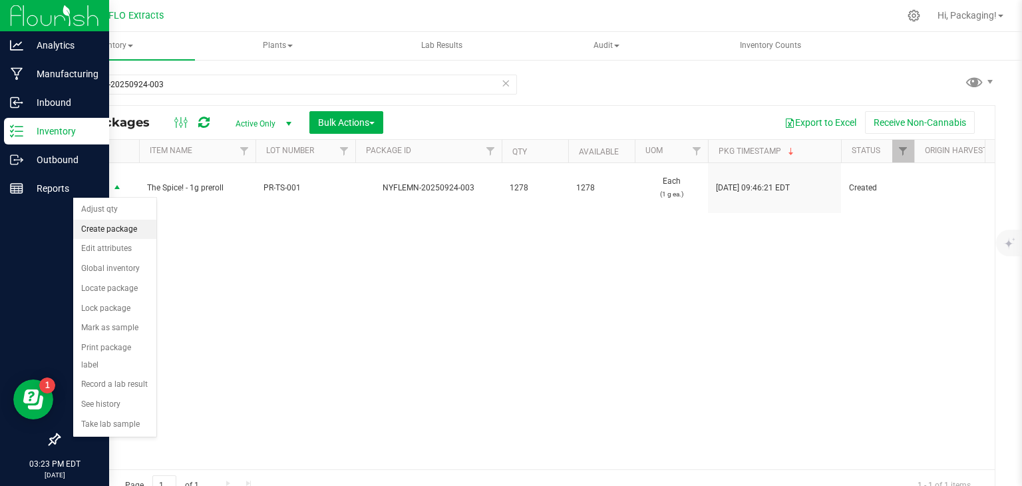
click at [128, 224] on li "Create package" at bounding box center [114, 230] width 83 height 20
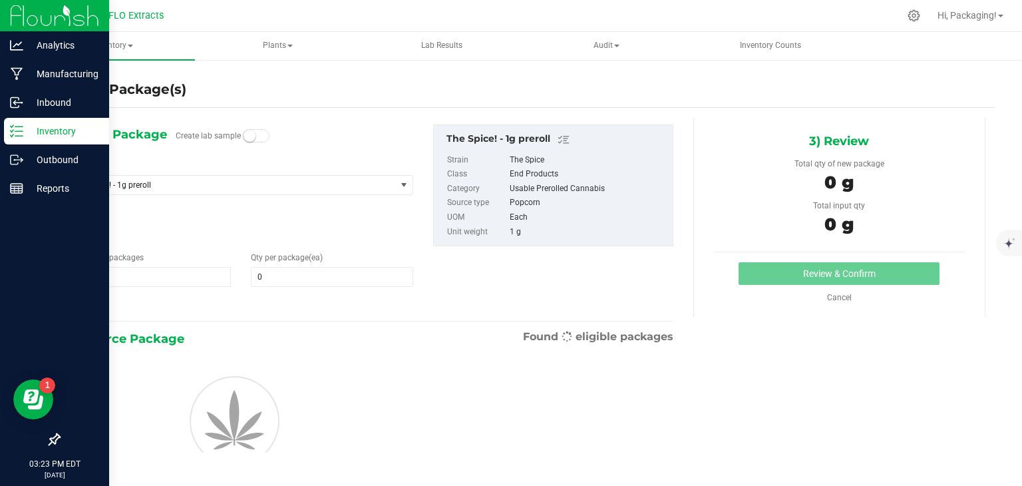
type input "0"
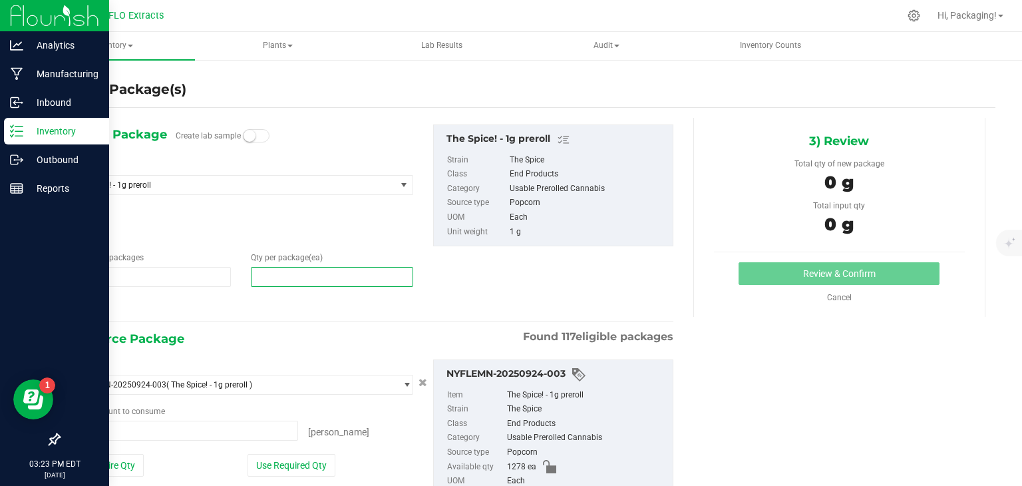
click at [264, 274] on span at bounding box center [332, 277] width 162 height 20
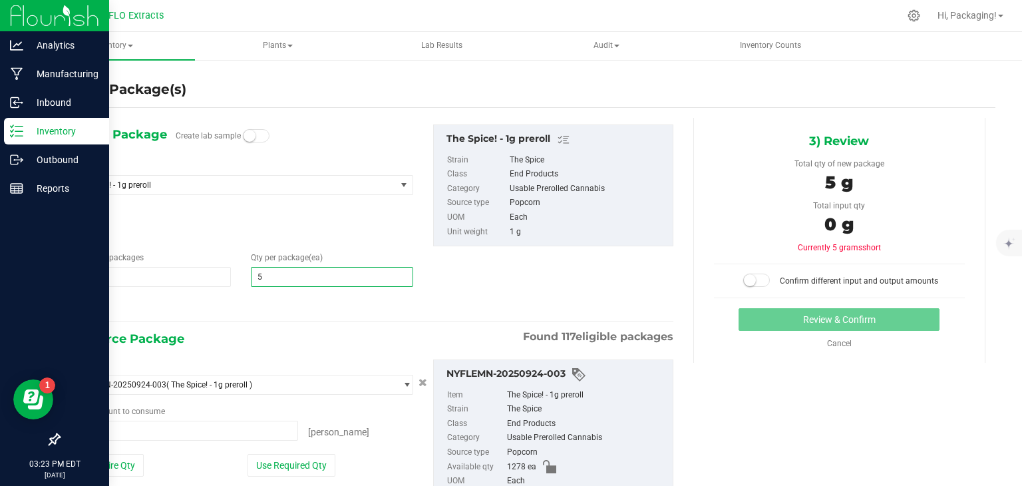
type input "50"
click at [315, 465] on button "Use Required Qty" at bounding box center [292, 465] width 88 height 23
type input "50 ea"
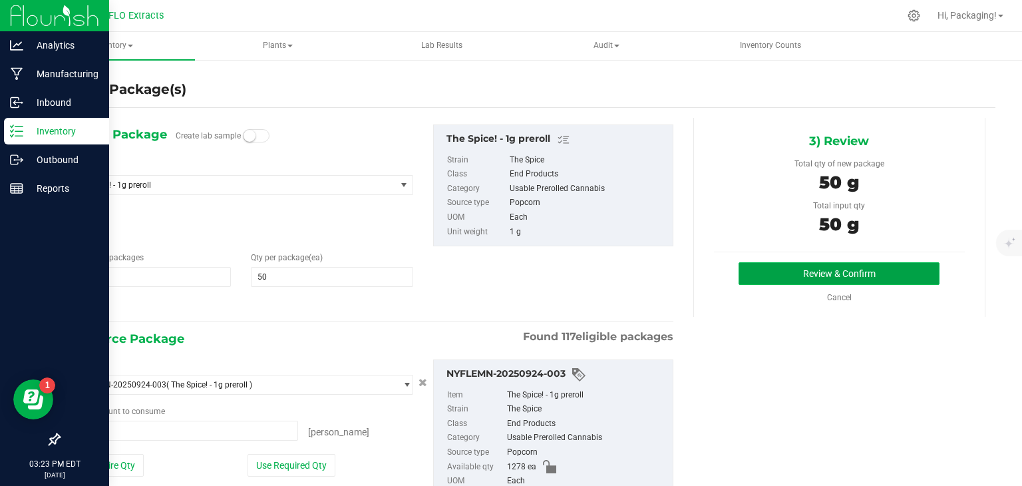
click at [804, 278] on button "Review & Confirm" at bounding box center [839, 273] width 201 height 23
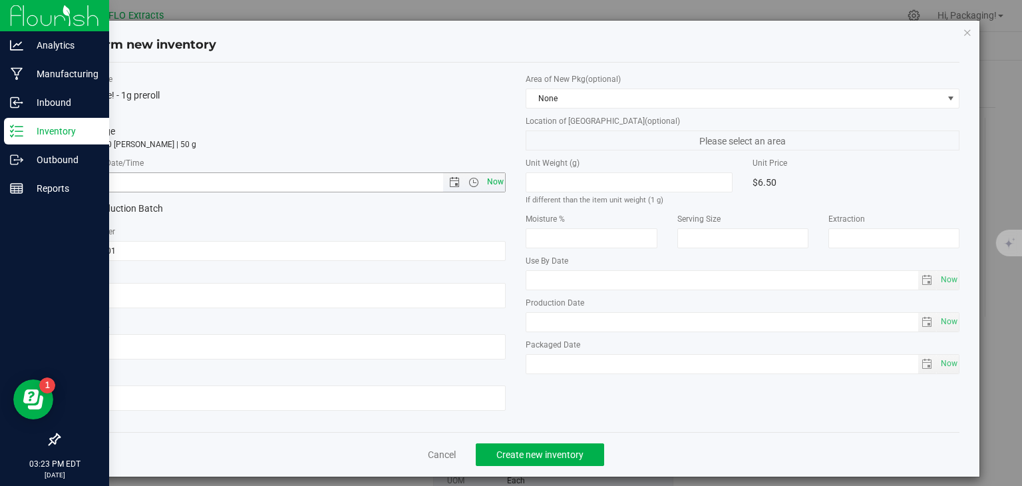
click at [492, 179] on span "Now" at bounding box center [495, 181] width 23 height 19
type input "[DATE] 3:23 PM"
click at [562, 457] on span "Create new inventory" at bounding box center [539, 454] width 87 height 11
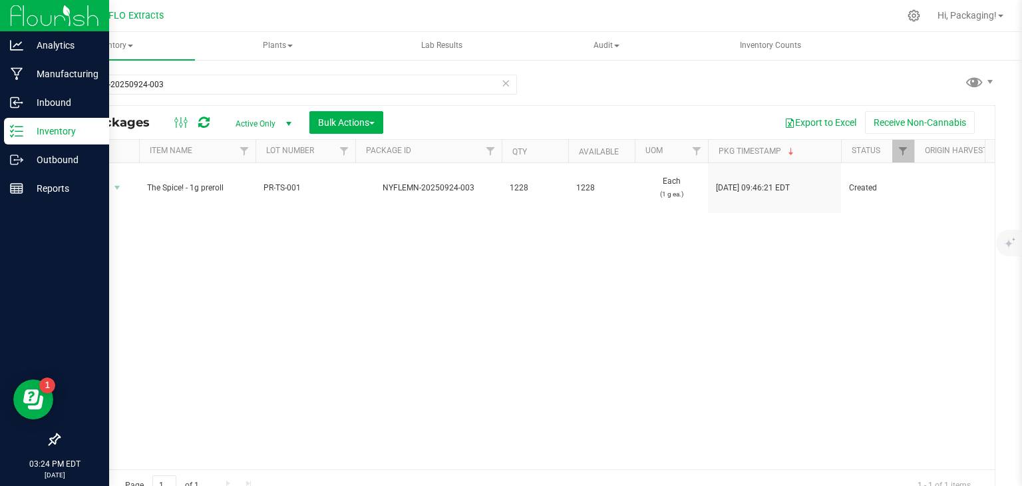
click at [501, 83] on icon at bounding box center [505, 83] width 9 height 16
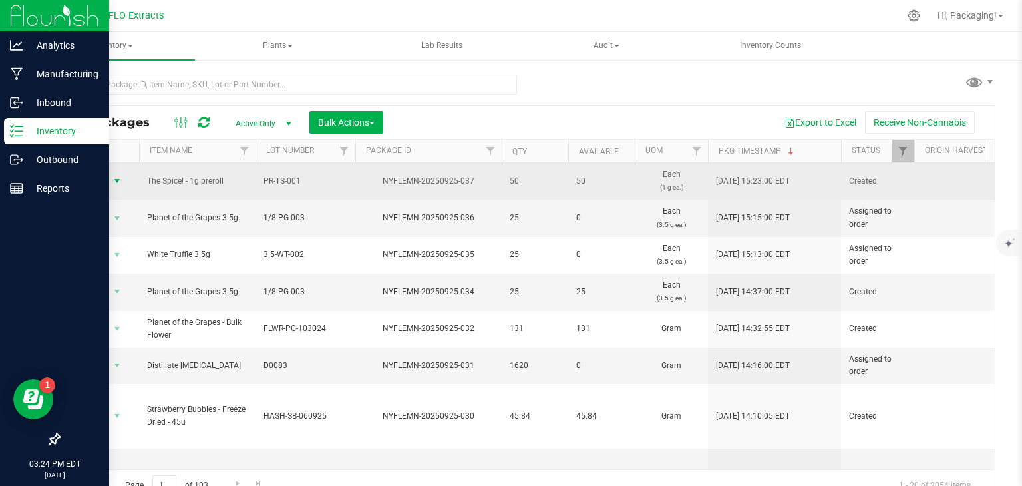
click at [87, 182] on span "Action" at bounding box center [91, 181] width 36 height 19
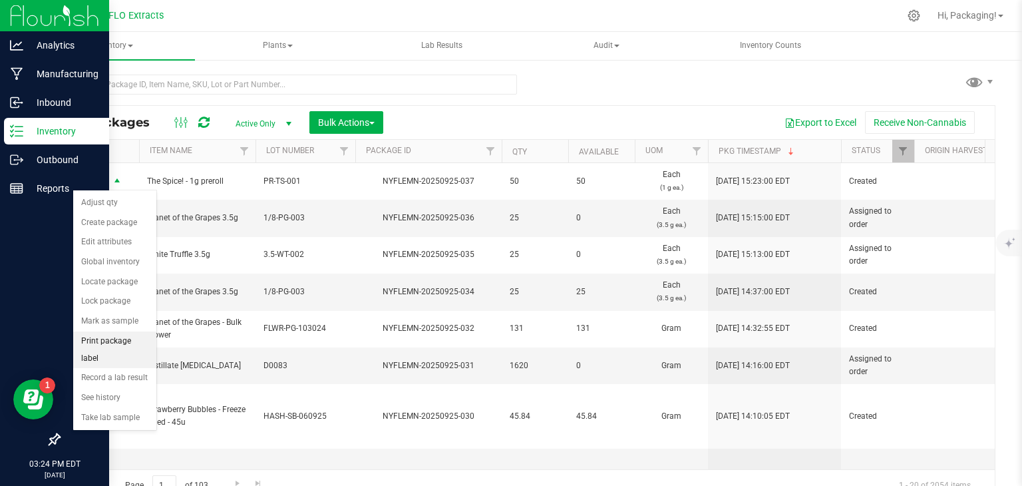
click at [140, 339] on li "Print package label" at bounding box center [114, 349] width 83 height 37
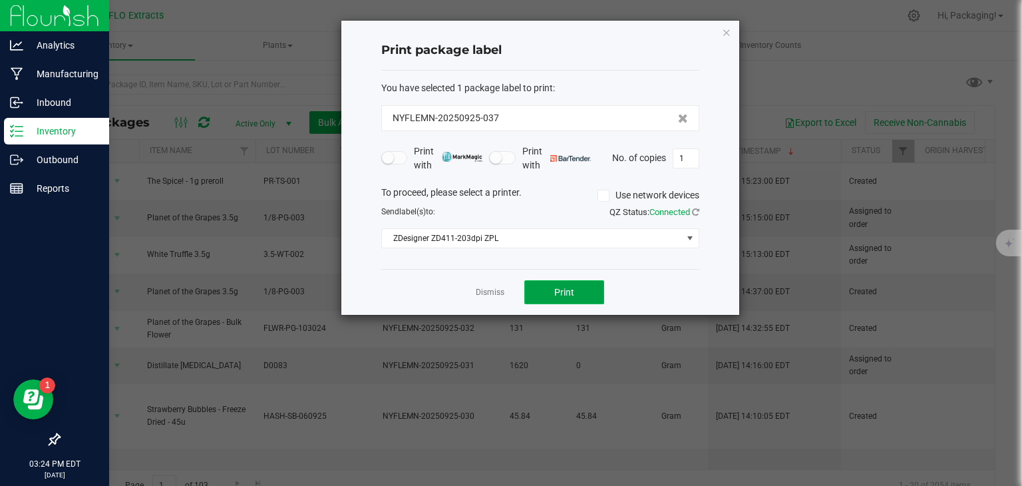
click at [560, 288] on span "Print" at bounding box center [564, 292] width 20 height 11
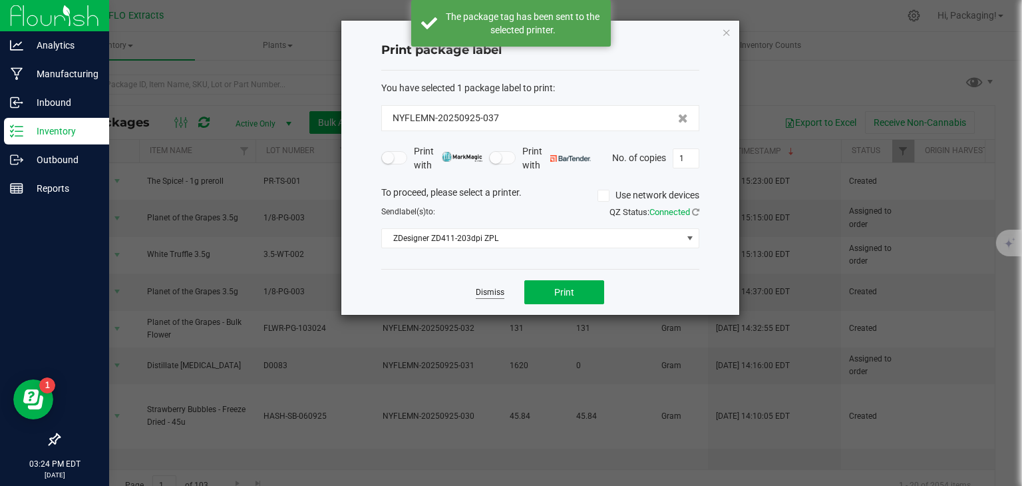
click at [496, 289] on link "Dismiss" at bounding box center [490, 292] width 29 height 11
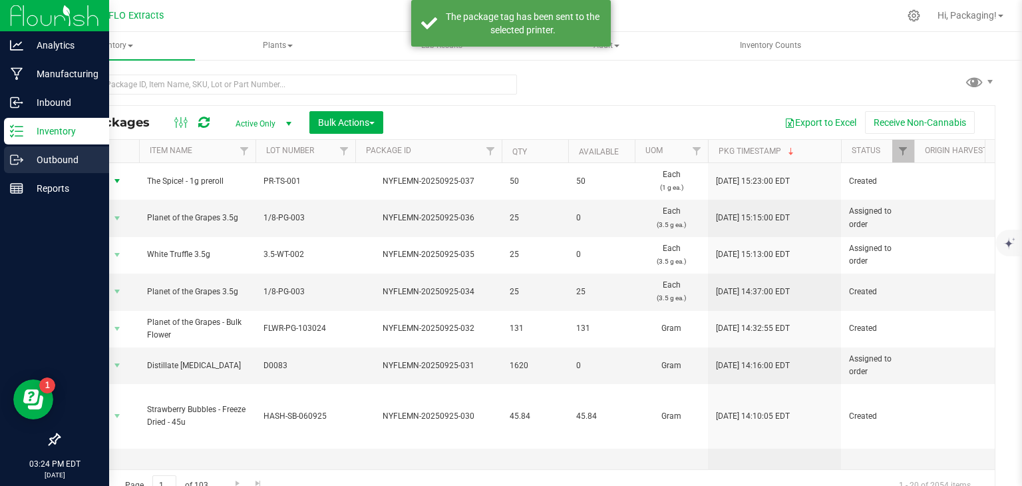
click at [33, 159] on p "Outbound" at bounding box center [63, 160] width 80 height 16
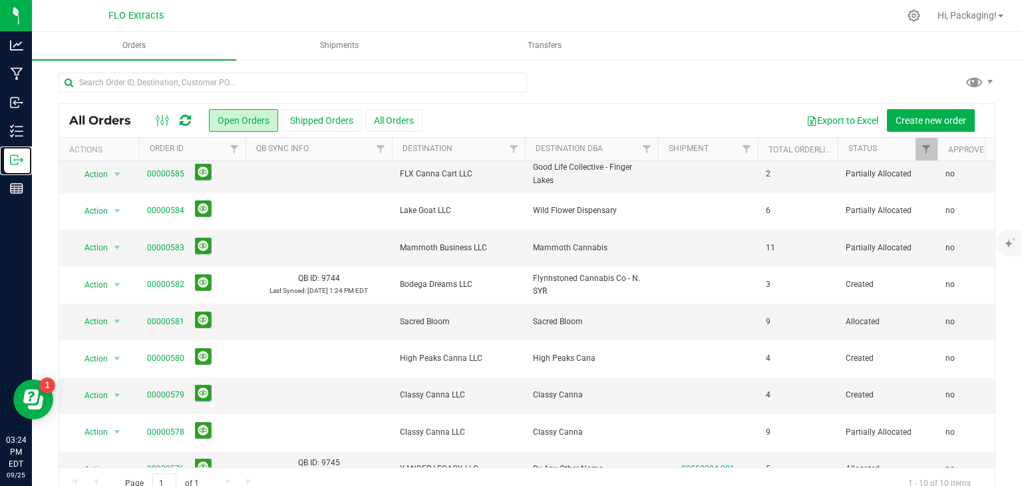
scroll to position [71, 0]
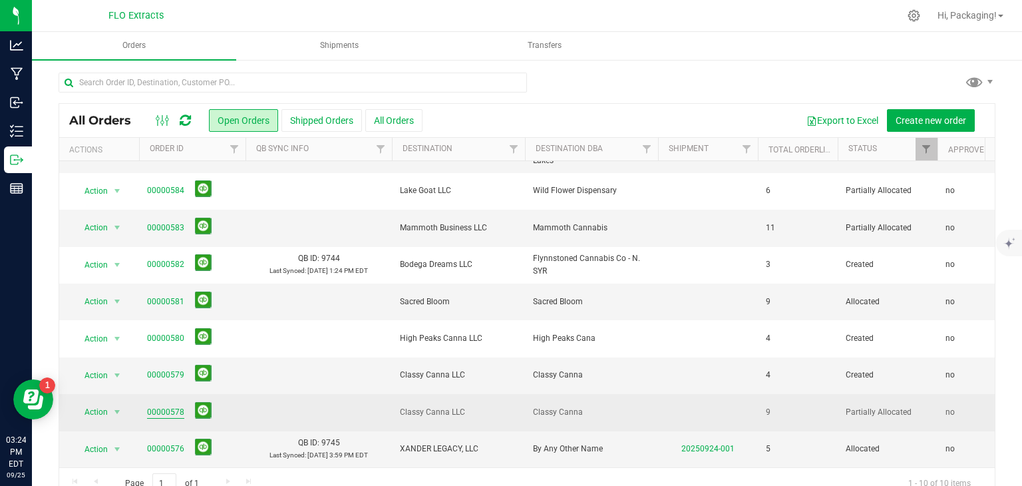
click at [170, 406] on link "00000578" at bounding box center [165, 412] width 37 height 13
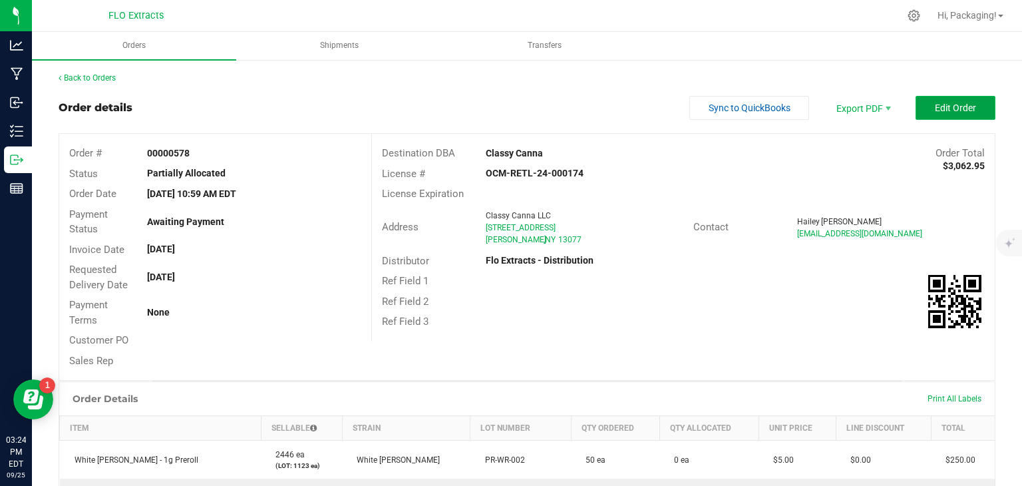
click at [936, 107] on span "Edit Order" at bounding box center [955, 107] width 41 height 11
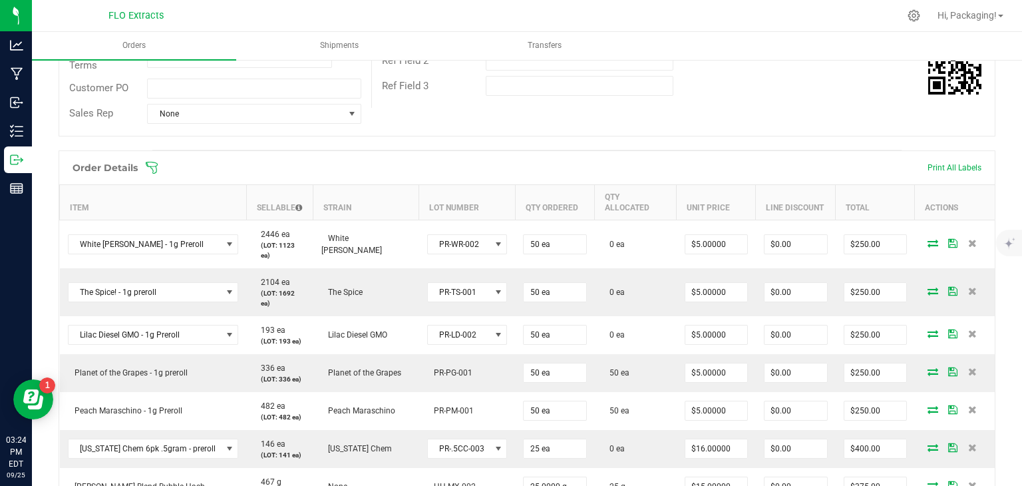
scroll to position [274, 0]
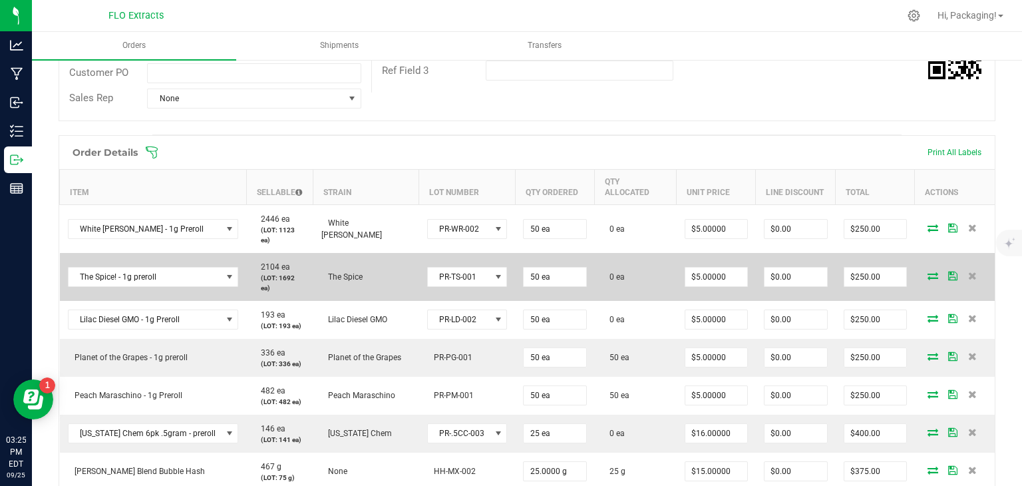
click at [928, 272] on icon at bounding box center [933, 276] width 11 height 8
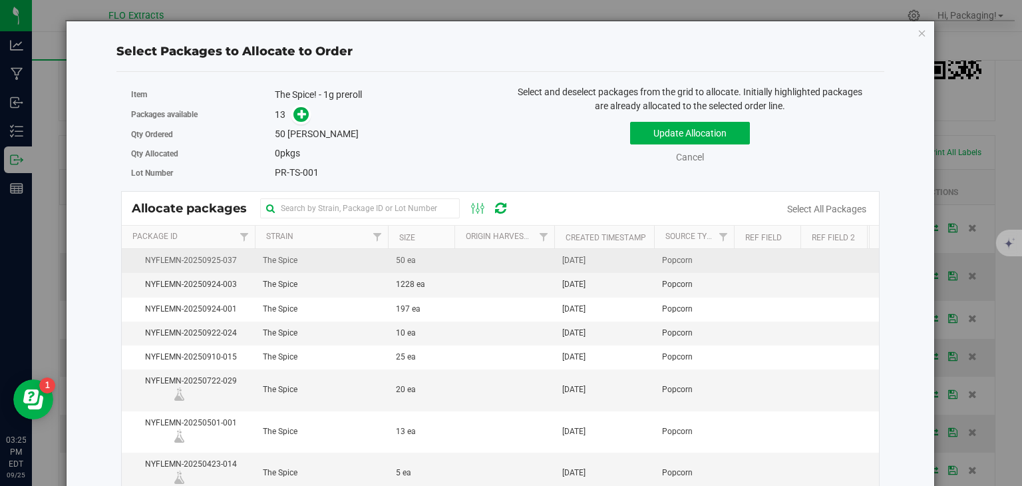
click at [568, 263] on span "[DATE]" at bounding box center [573, 260] width 23 height 13
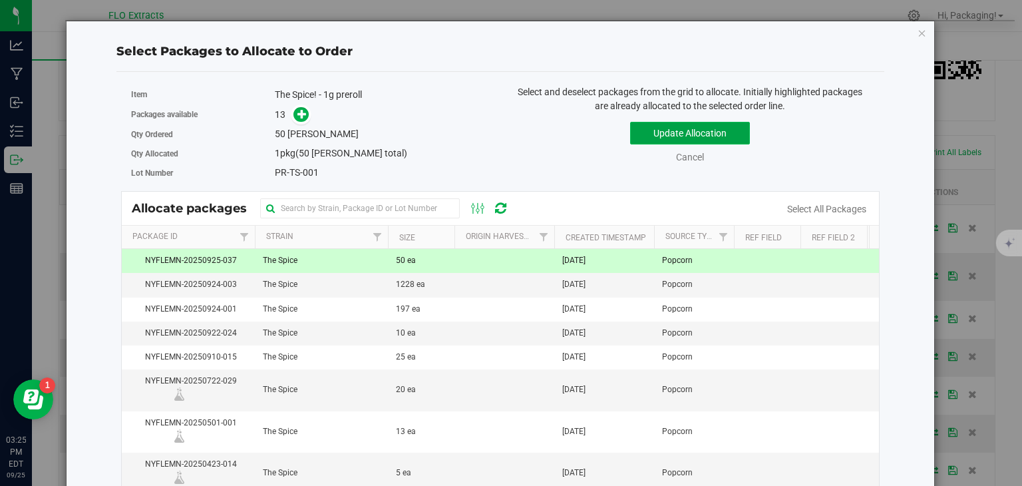
click at [696, 132] on button "Update Allocation" at bounding box center [690, 133] width 120 height 23
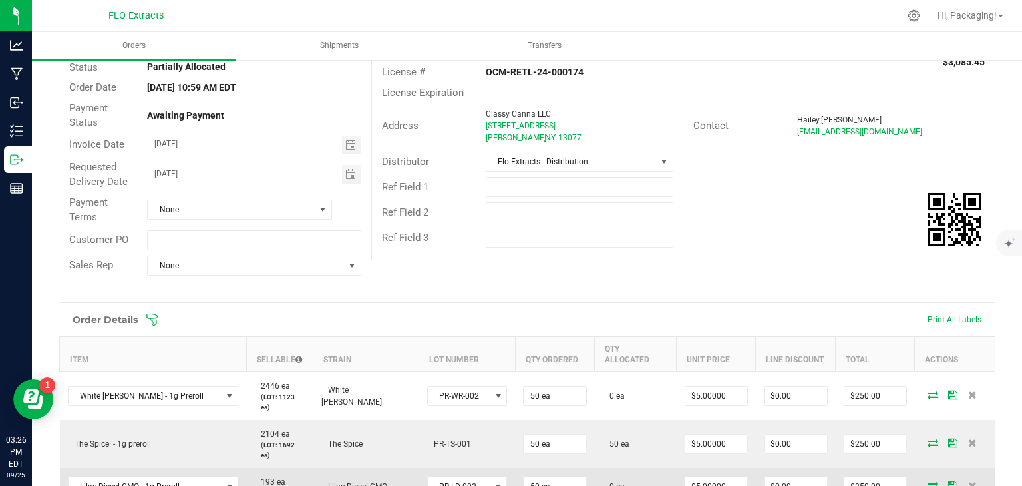
scroll to position [0, 0]
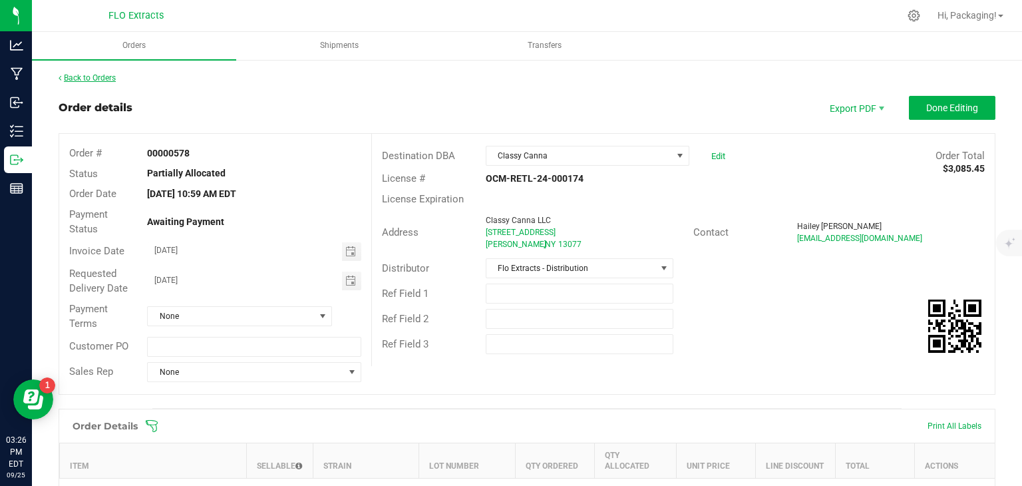
click at [106, 77] on link "Back to Orders" at bounding box center [87, 77] width 57 height 9
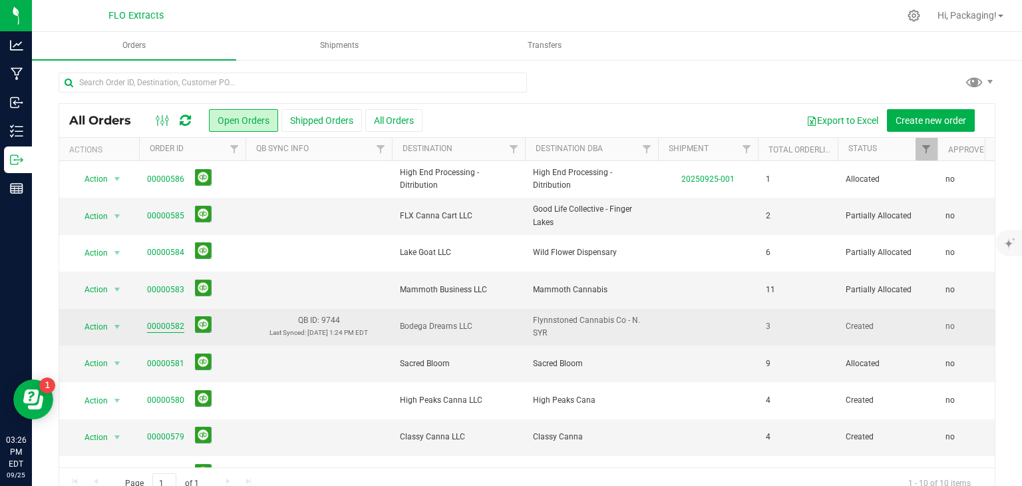
click at [170, 328] on link "00000582" at bounding box center [165, 326] width 37 height 13
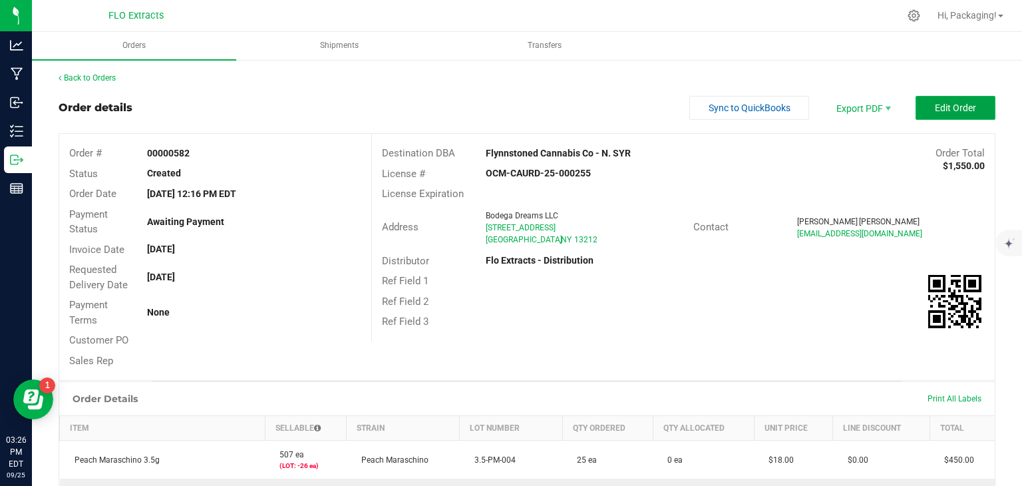
click at [941, 102] on span "Edit Order" at bounding box center [955, 107] width 41 height 11
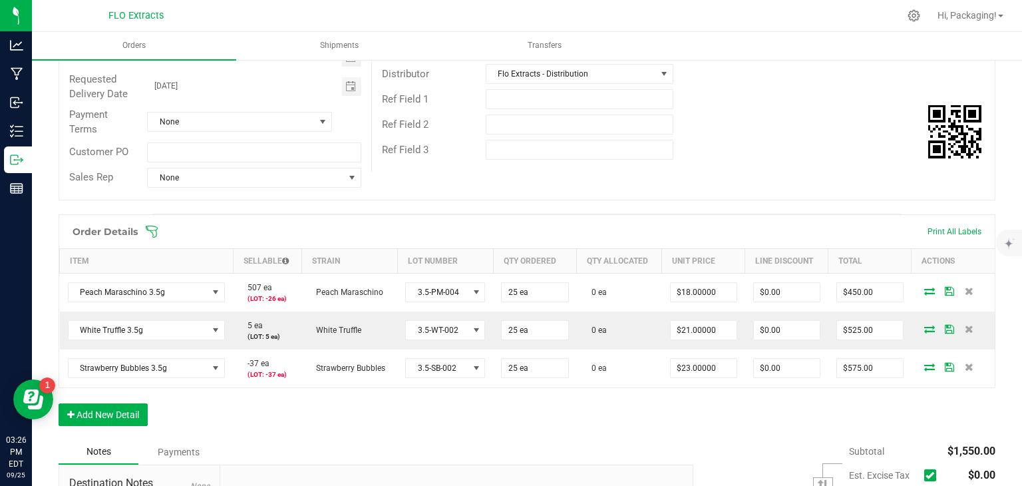
scroll to position [199, 0]
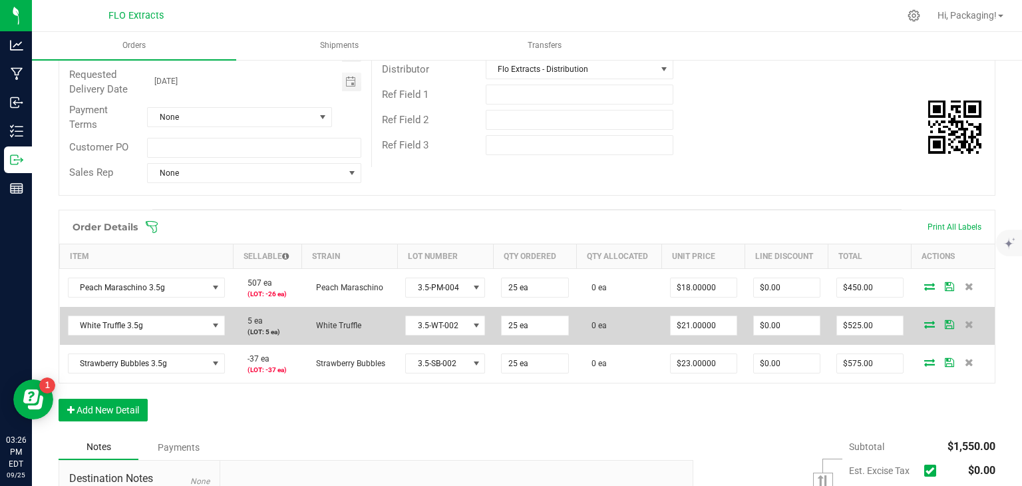
click at [924, 323] on icon at bounding box center [929, 324] width 11 height 8
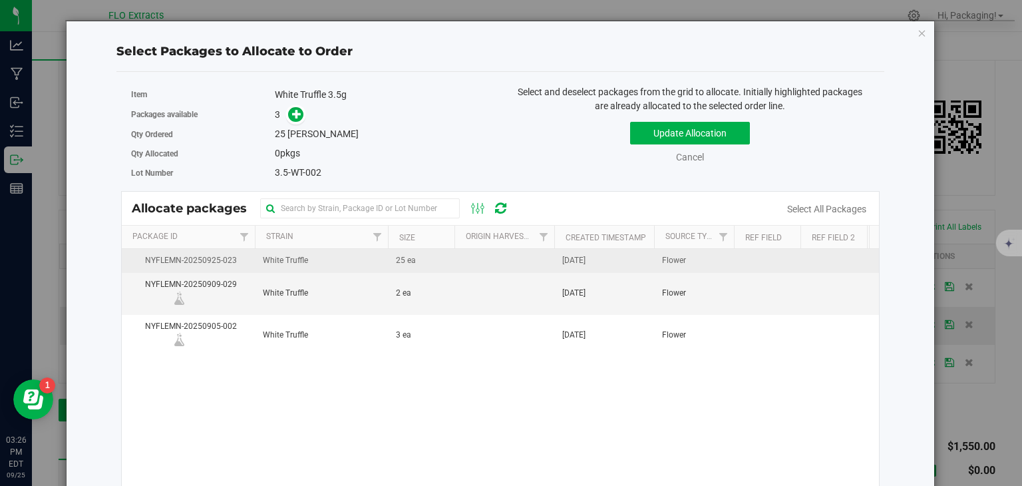
click at [617, 258] on td "[DATE]" at bounding box center [604, 261] width 100 height 24
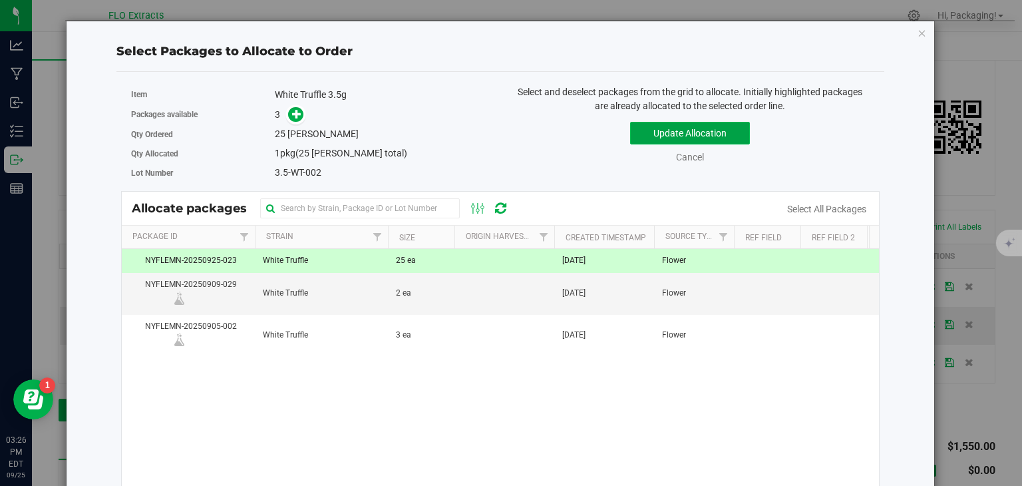
click at [697, 131] on button "Update Allocation" at bounding box center [690, 133] width 120 height 23
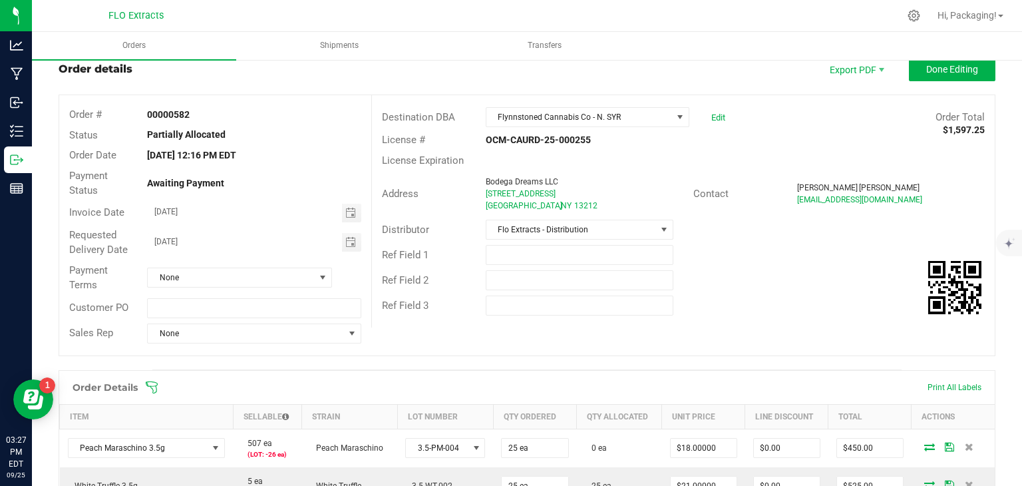
scroll to position [41, 0]
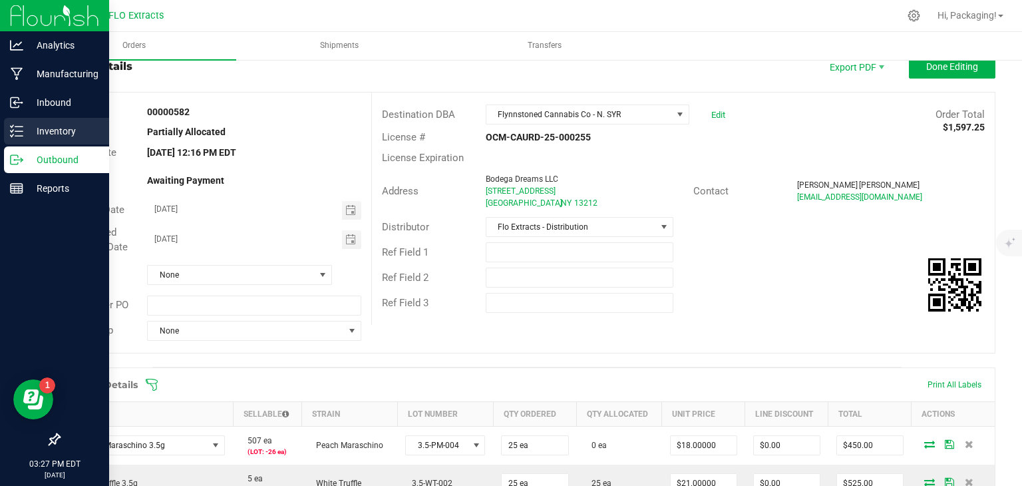
click at [54, 131] on p "Inventory" at bounding box center [63, 131] width 80 height 16
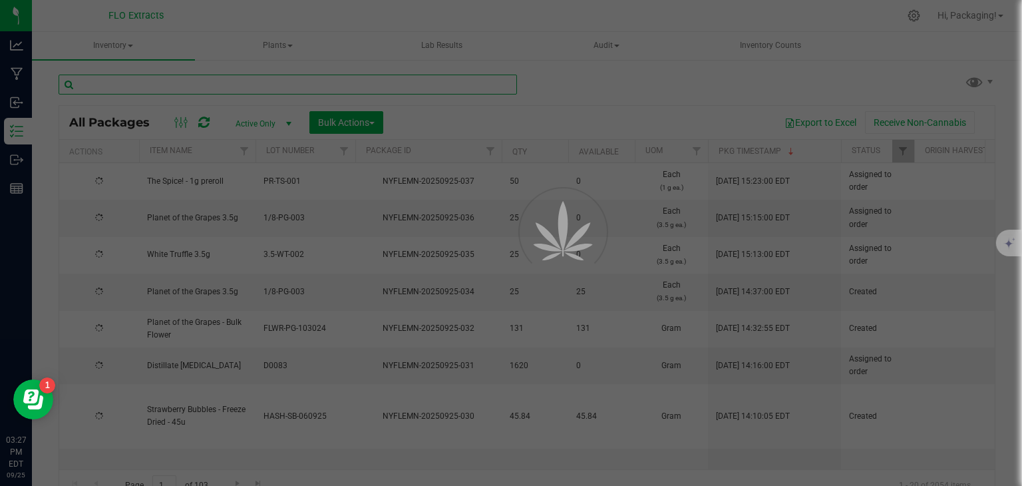
click at [200, 84] on input "text" at bounding box center [288, 85] width 459 height 20
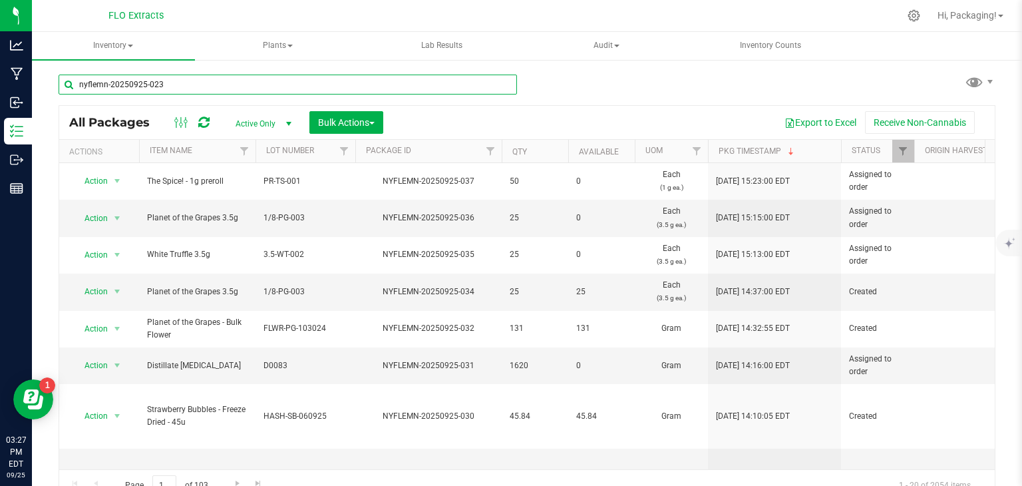
type input "nyflemn-20250925-023"
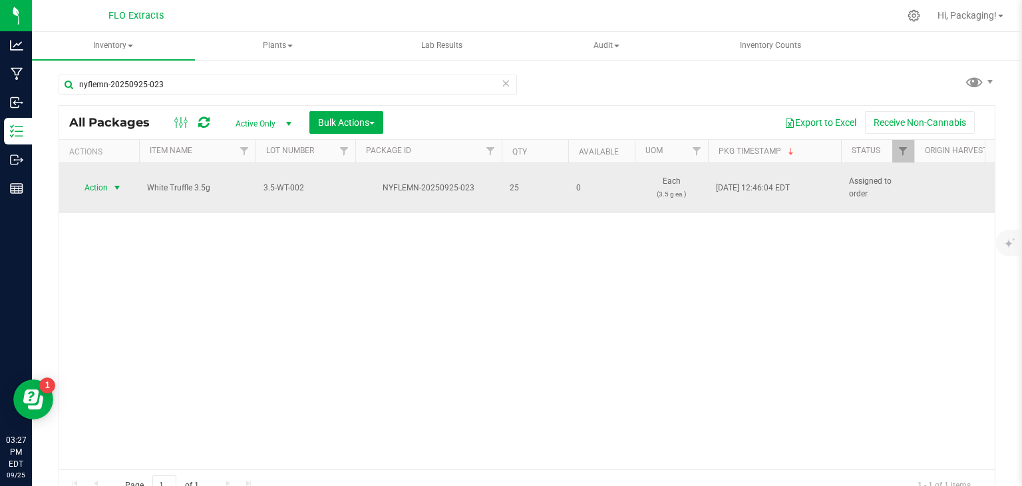
click at [98, 188] on span "Action" at bounding box center [91, 187] width 36 height 19
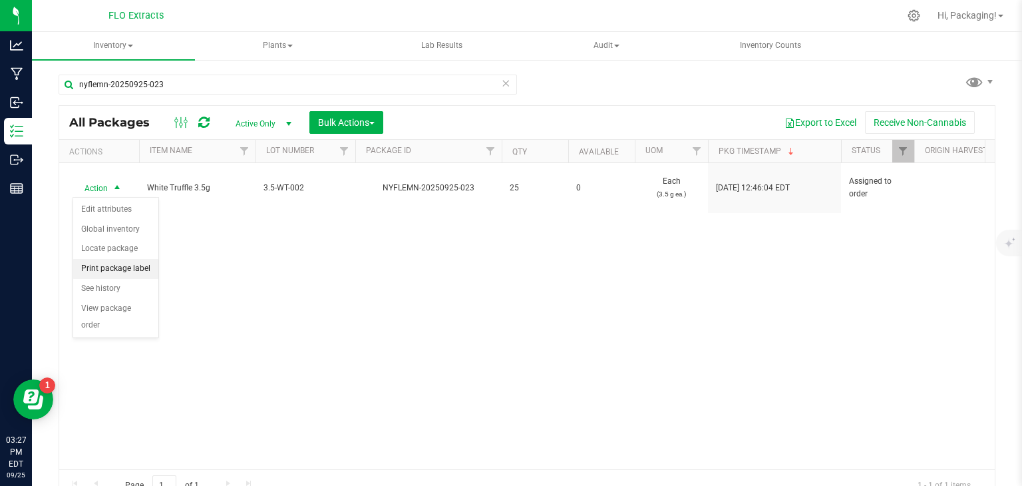
click at [142, 268] on li "Print package label" at bounding box center [115, 269] width 85 height 20
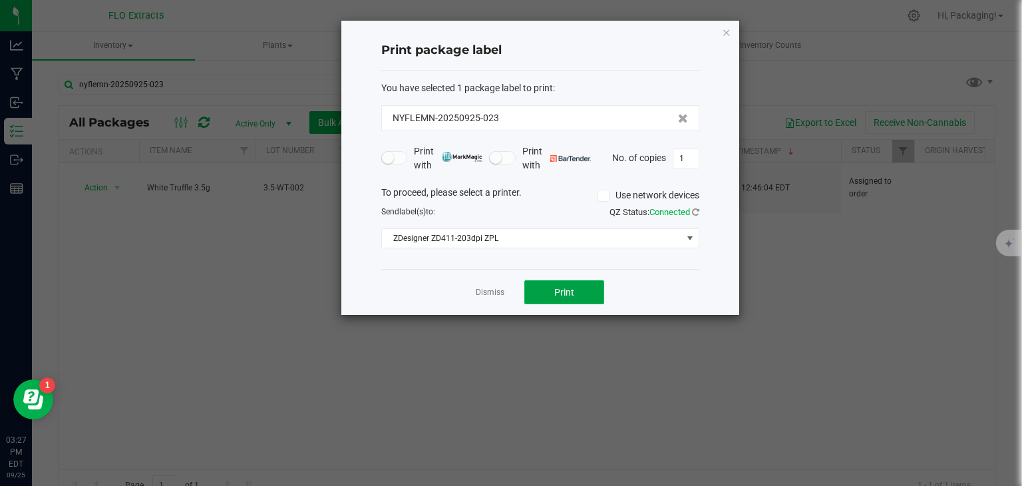
click at [545, 295] on button "Print" at bounding box center [564, 292] width 80 height 24
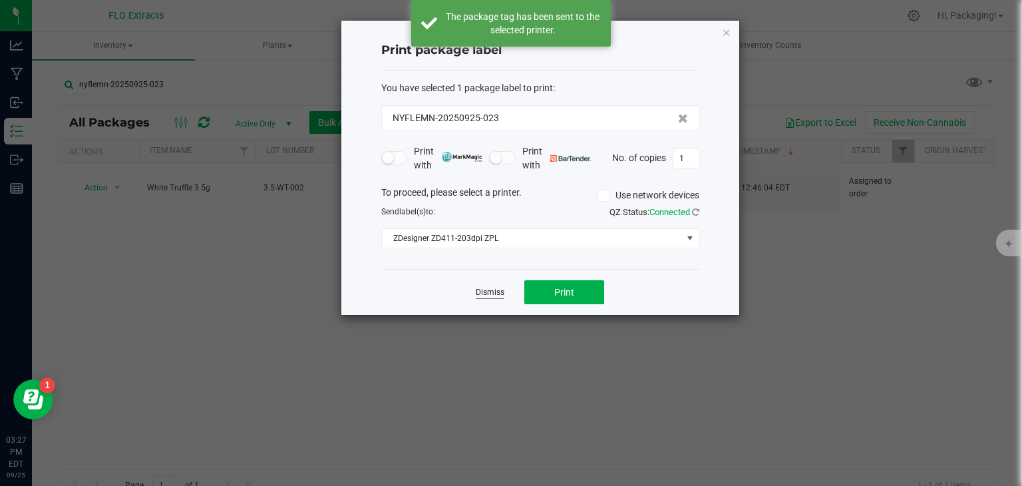
click at [491, 293] on link "Dismiss" at bounding box center [490, 292] width 29 height 11
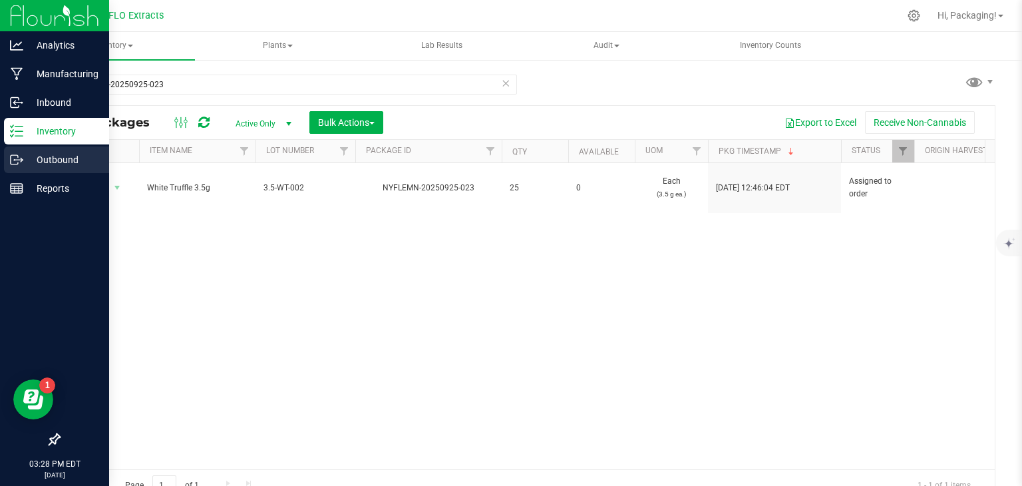
click at [59, 160] on p "Outbound" at bounding box center [63, 160] width 80 height 16
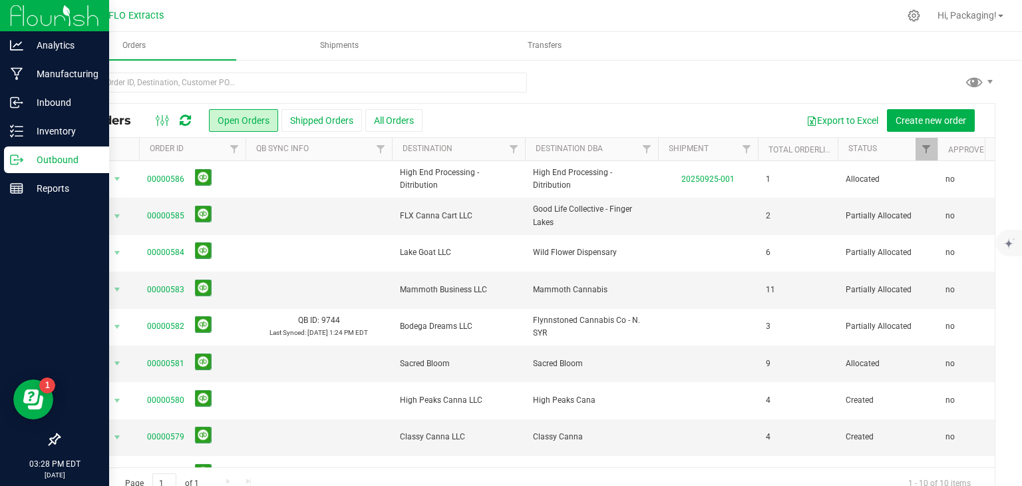
click at [59, 160] on p "Outbound" at bounding box center [63, 160] width 80 height 16
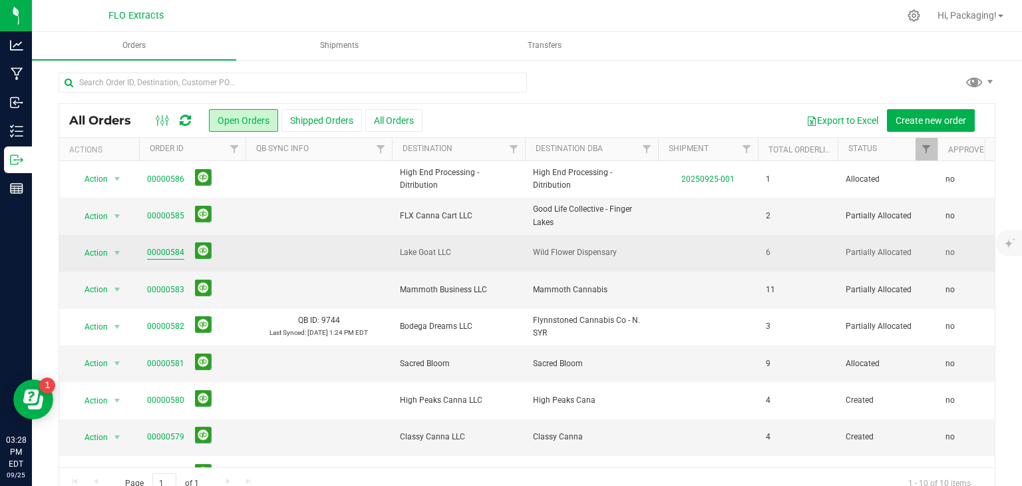
click at [156, 255] on link "00000584" at bounding box center [165, 252] width 37 height 13
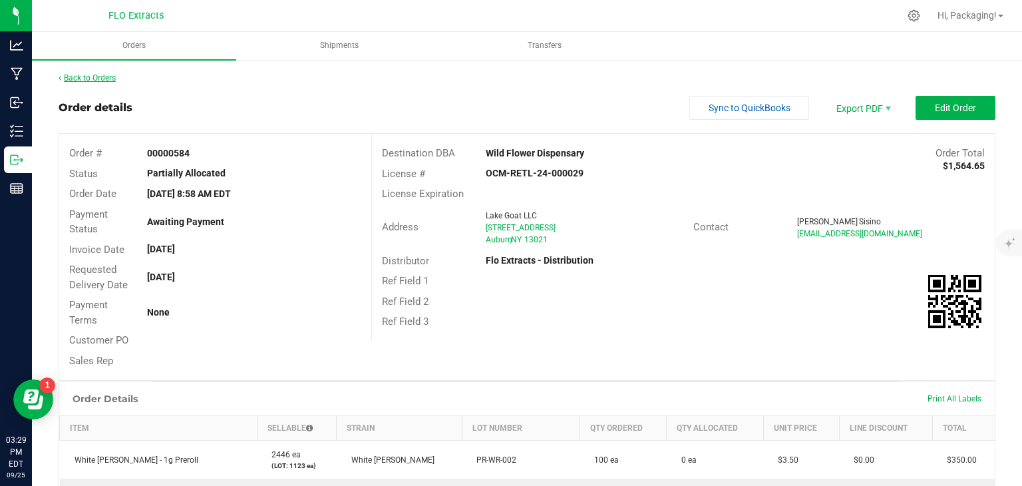
click at [97, 77] on link "Back to Orders" at bounding box center [87, 77] width 57 height 9
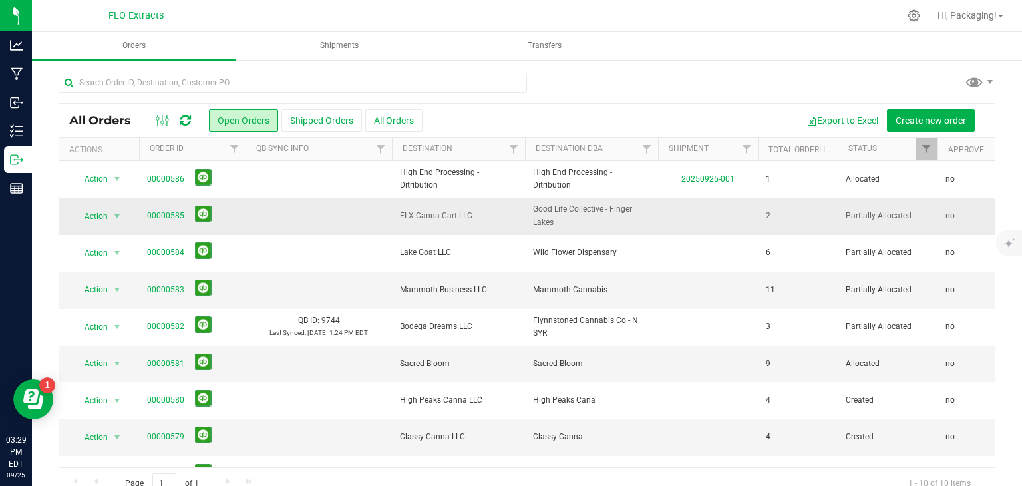
click at [162, 214] on link "00000585" at bounding box center [165, 216] width 37 height 13
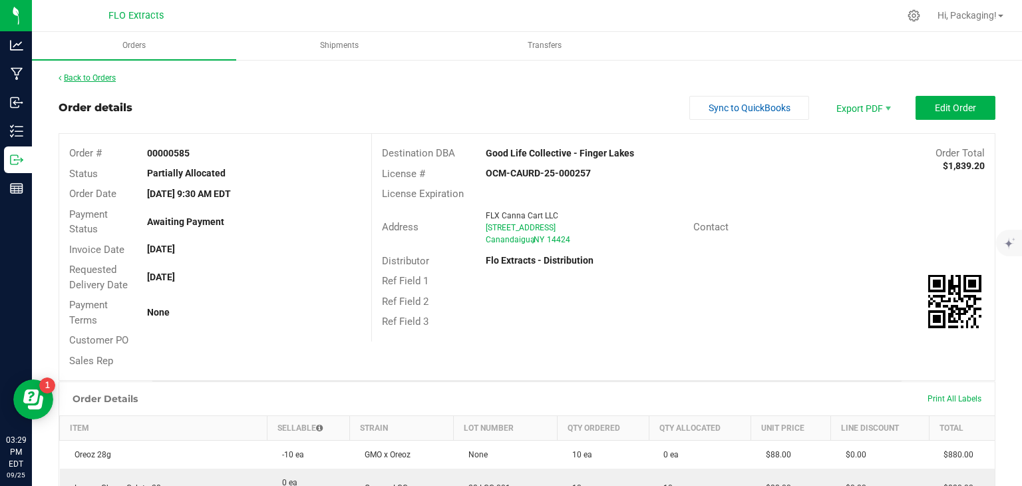
click at [89, 74] on link "Back to Orders" at bounding box center [87, 77] width 57 height 9
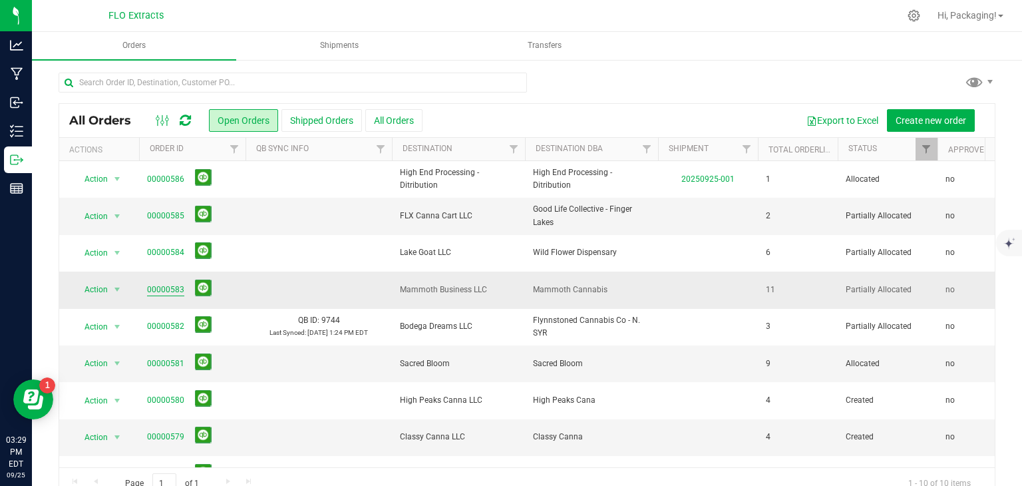
click at [165, 291] on link "00000583" at bounding box center [165, 290] width 37 height 13
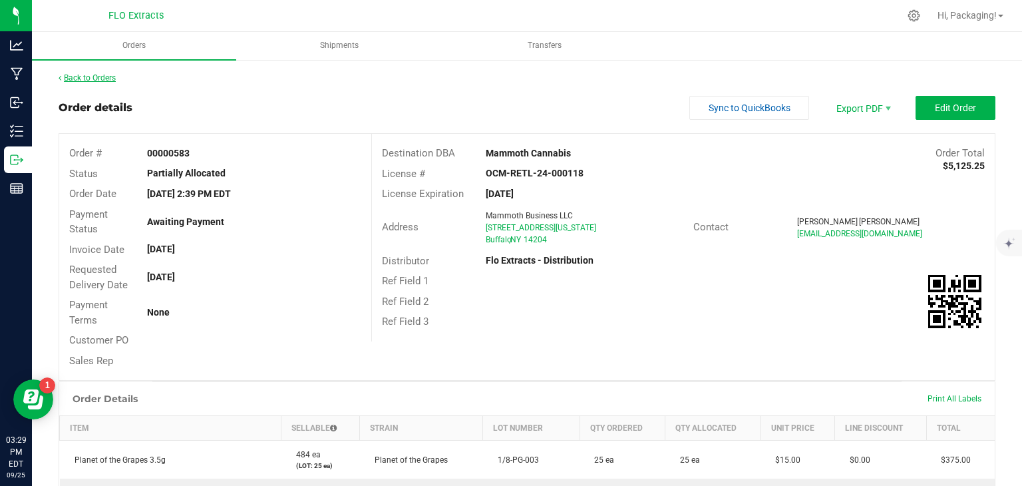
click at [96, 79] on link "Back to Orders" at bounding box center [87, 77] width 57 height 9
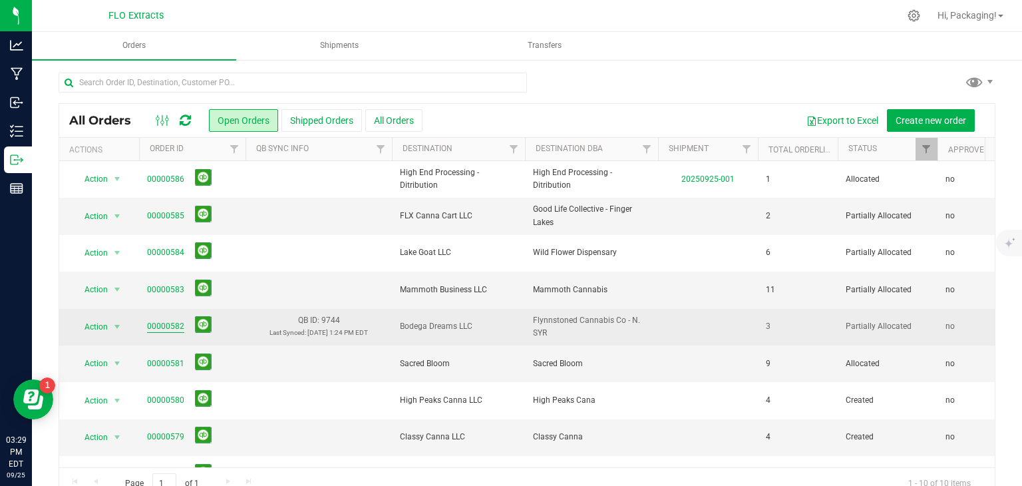
click at [164, 325] on link "00000582" at bounding box center [165, 326] width 37 height 13
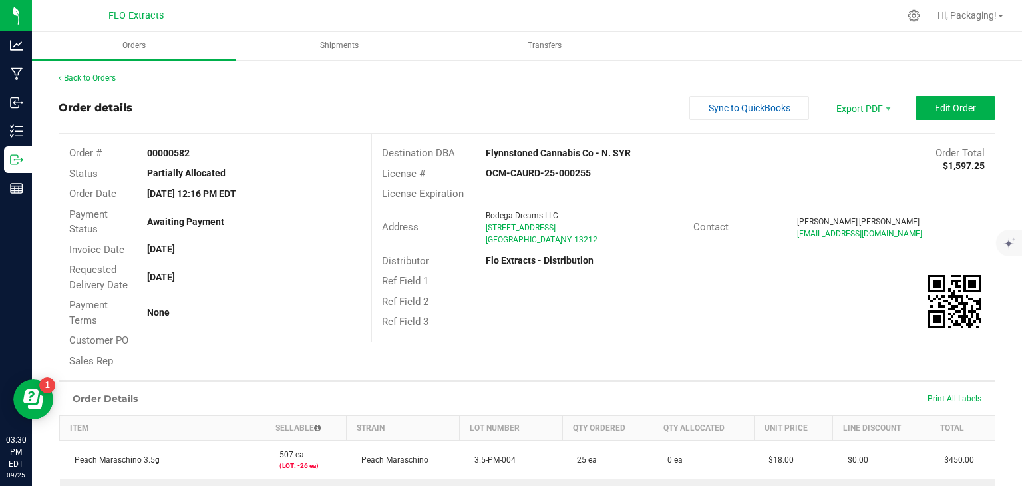
drag, startPoint x: 122, startPoint y: 110, endPoint x: 362, endPoint y: 89, distance: 240.5
click at [362, 89] on div "Back to Orders Order details Sync to QuickBooks Export PDF Edit Order Order # 0…" at bounding box center [527, 422] width 937 height 701
click at [110, 75] on link "Back to Orders" at bounding box center [87, 77] width 57 height 9
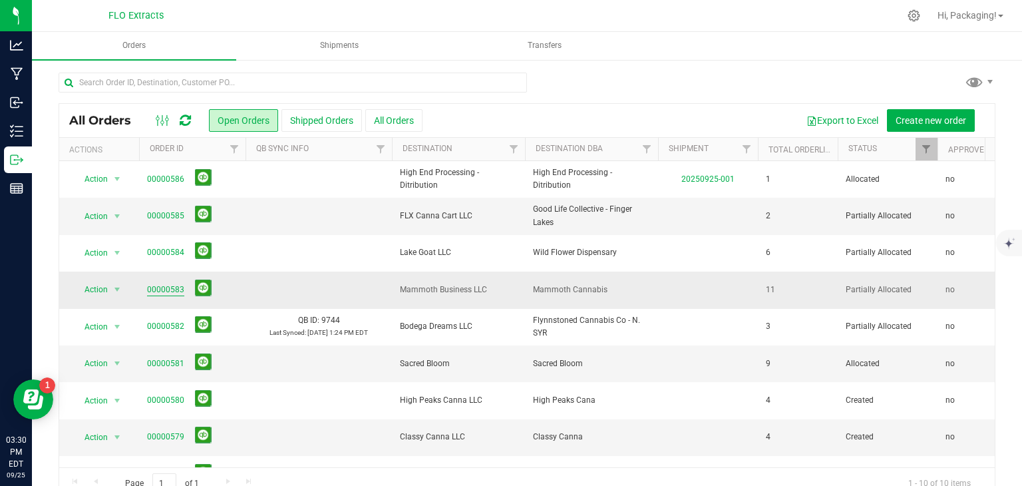
click at [157, 290] on link "00000583" at bounding box center [165, 290] width 37 height 13
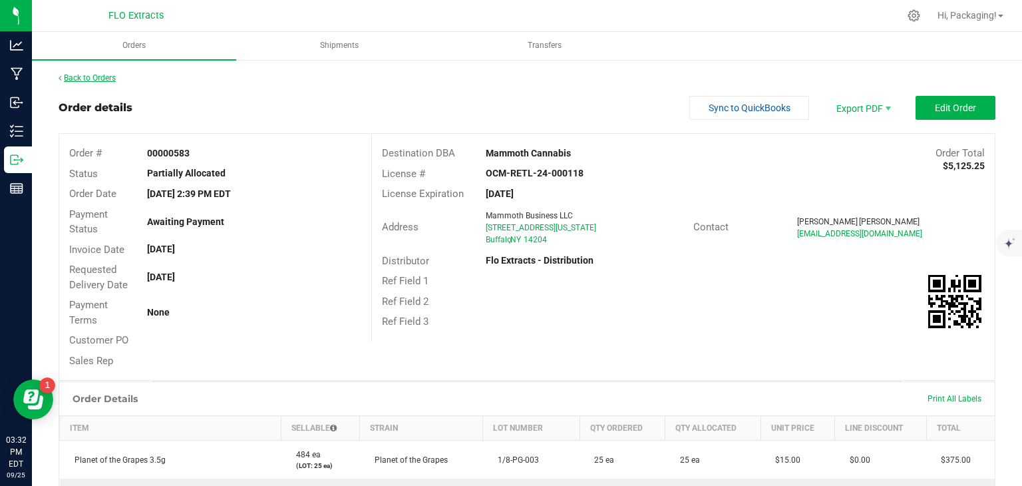
click at [104, 82] on link "Back to Orders" at bounding box center [87, 77] width 57 height 9
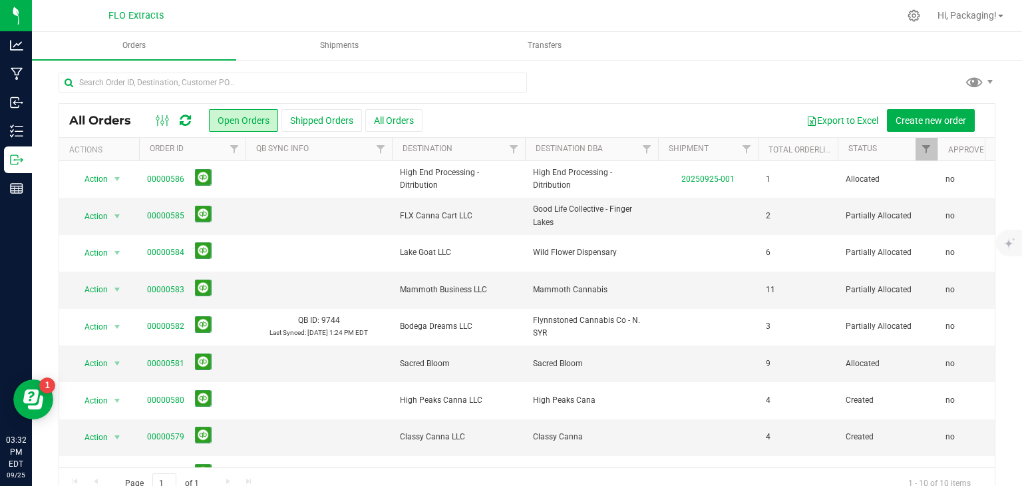
scroll to position [27, 0]
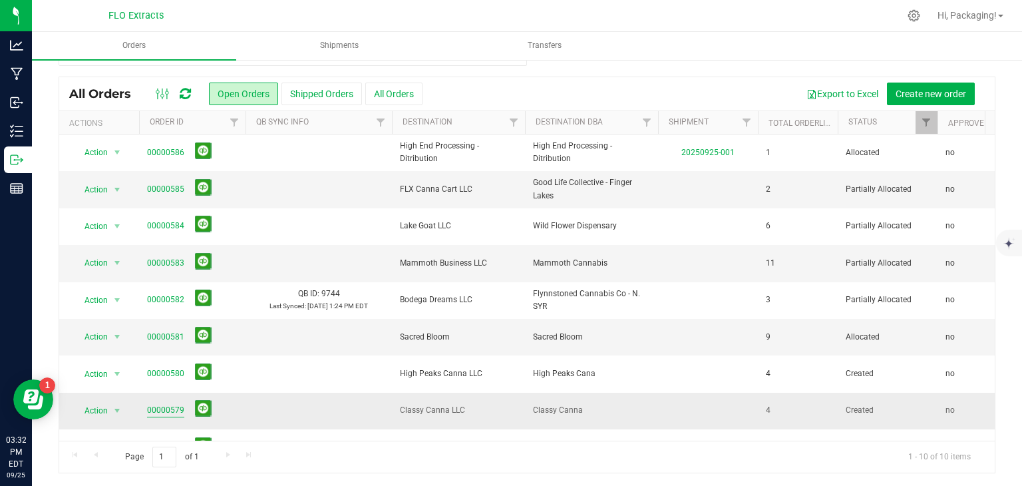
click at [162, 410] on link "00000579" at bounding box center [165, 410] width 37 height 13
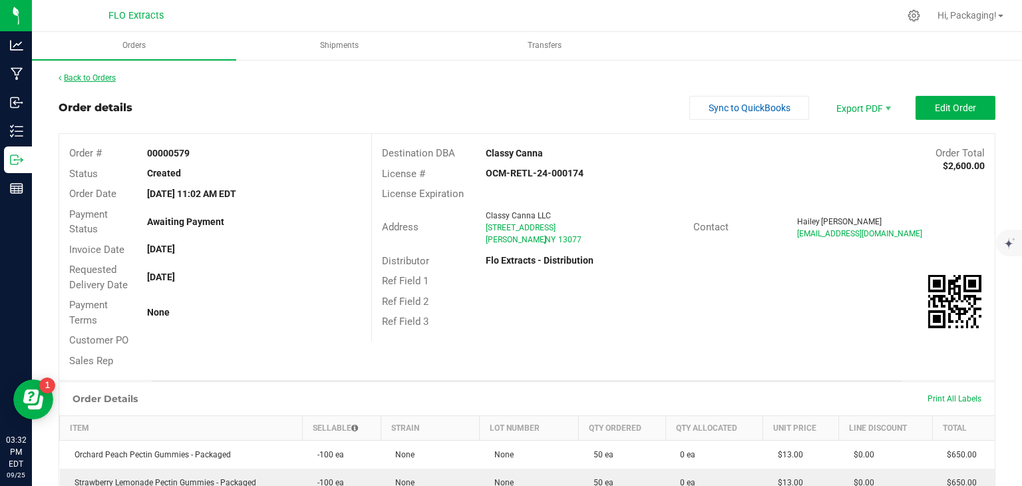
click at [112, 77] on link "Back to Orders" at bounding box center [87, 77] width 57 height 9
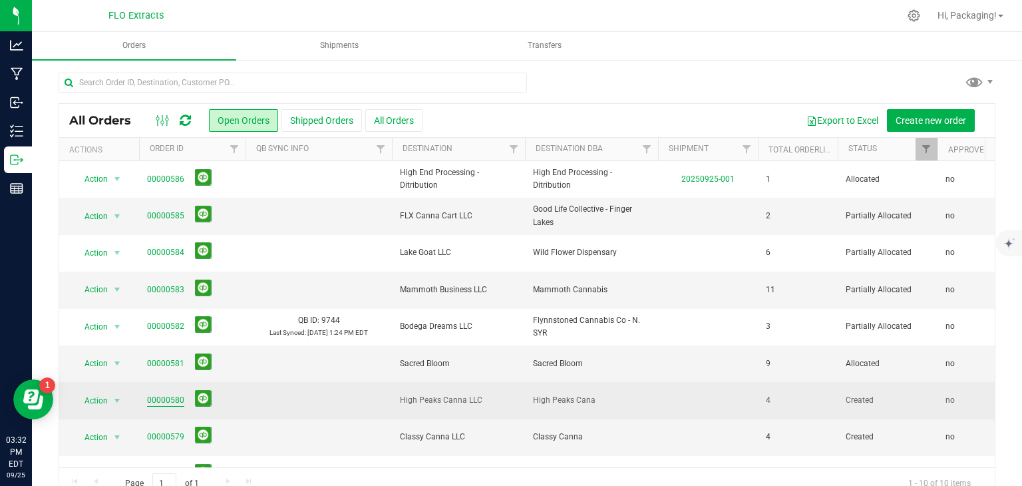
click at [170, 401] on link "00000580" at bounding box center [165, 400] width 37 height 13
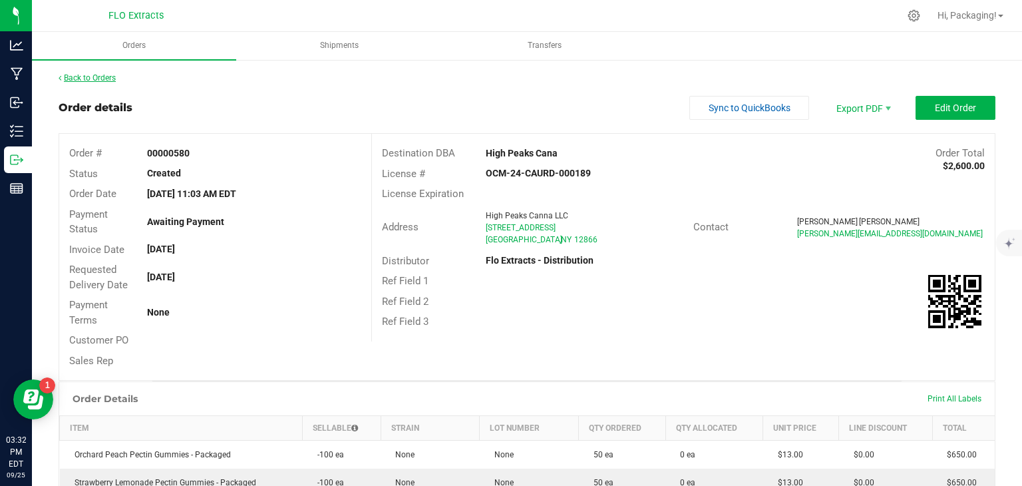
click at [89, 75] on link "Back to Orders" at bounding box center [87, 77] width 57 height 9
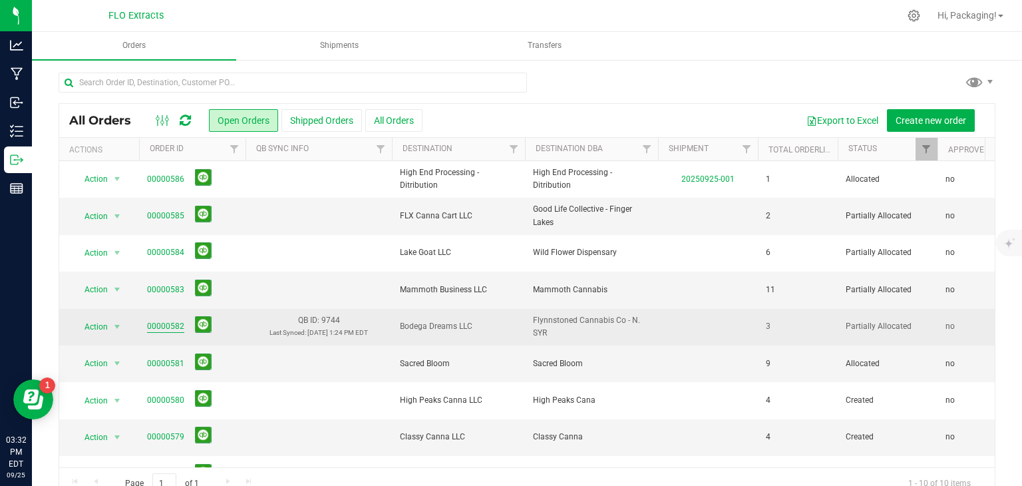
click at [168, 325] on link "00000582" at bounding box center [165, 326] width 37 height 13
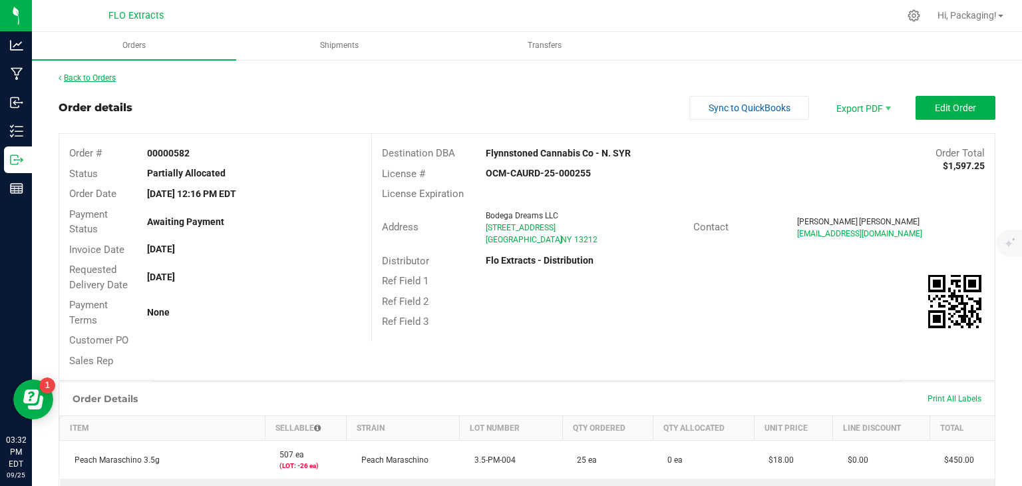
click at [102, 75] on link "Back to Orders" at bounding box center [87, 77] width 57 height 9
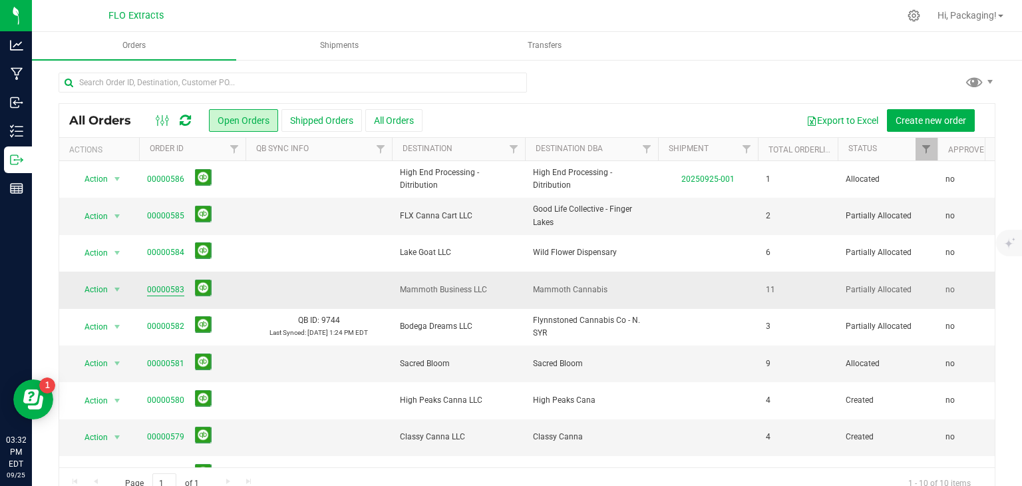
click at [162, 289] on link "00000583" at bounding box center [165, 290] width 37 height 13
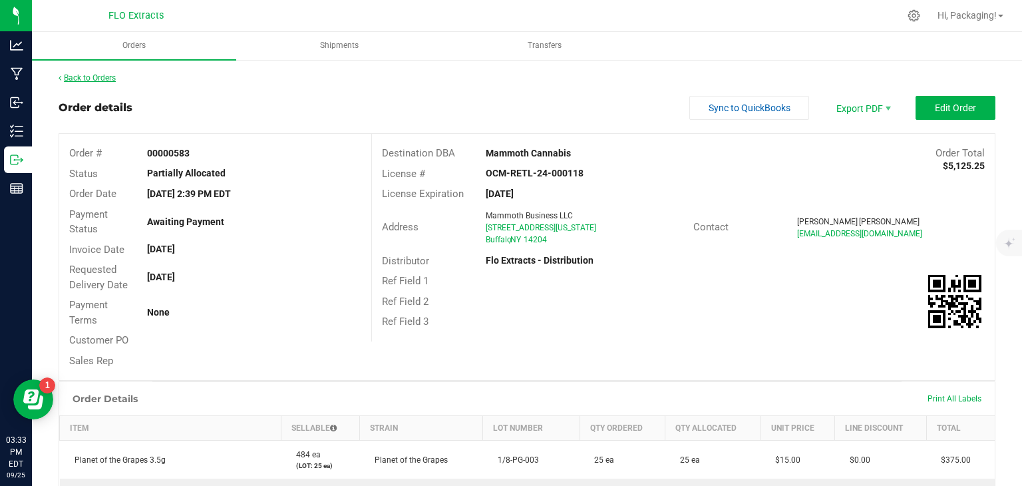
click at [102, 79] on link "Back to Orders" at bounding box center [87, 77] width 57 height 9
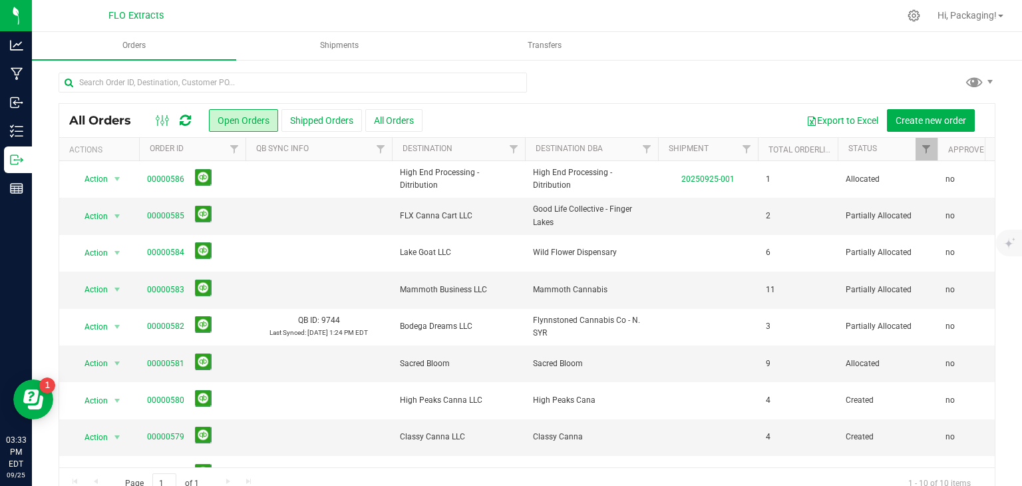
drag, startPoint x: 161, startPoint y: 248, endPoint x: 42, endPoint y: 262, distance: 119.9
click at [42, 262] on div "All Orders Open Orders Shipped Orders All Orders Export to Excel Create new ord…" at bounding box center [527, 286] width 990 height 455
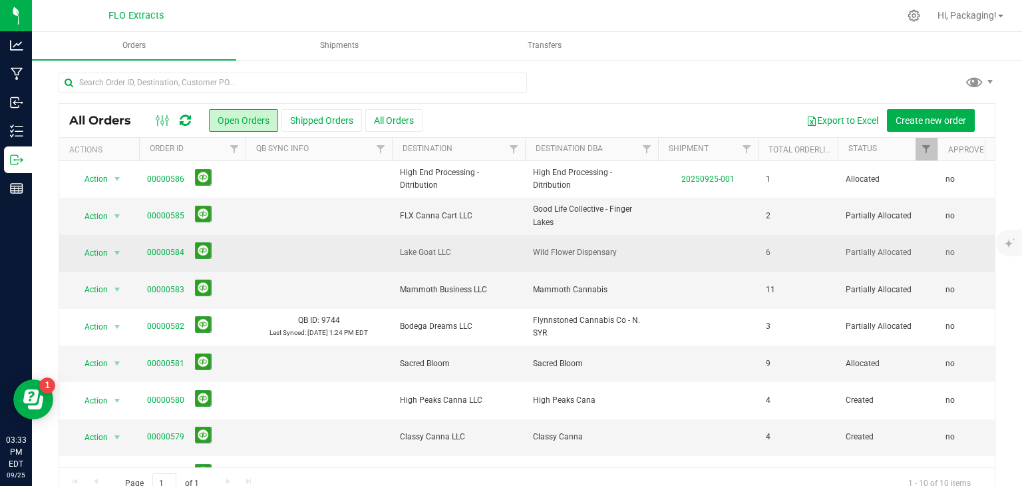
click at [184, 252] on span "00000584" at bounding box center [192, 252] width 91 height 21
click at [166, 252] on link "00000584" at bounding box center [165, 252] width 37 height 13
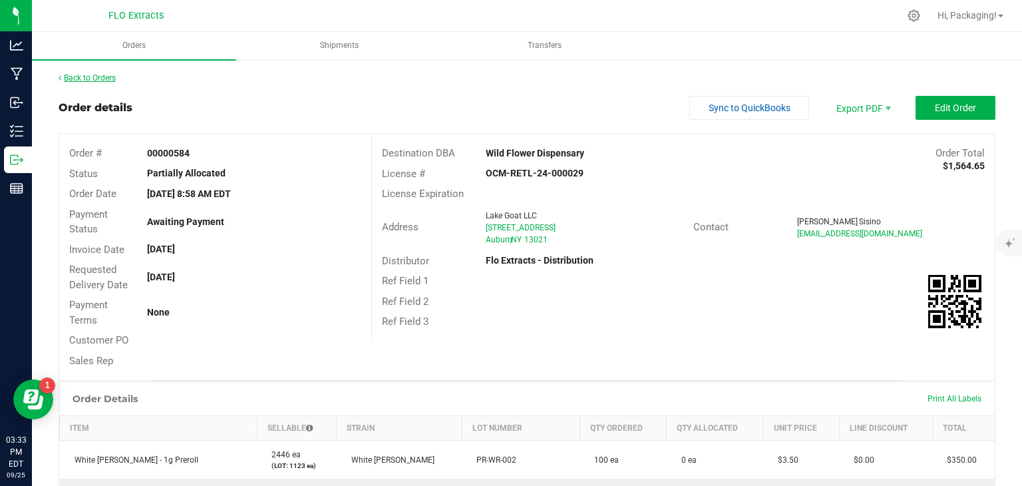
click at [96, 77] on link "Back to Orders" at bounding box center [87, 77] width 57 height 9
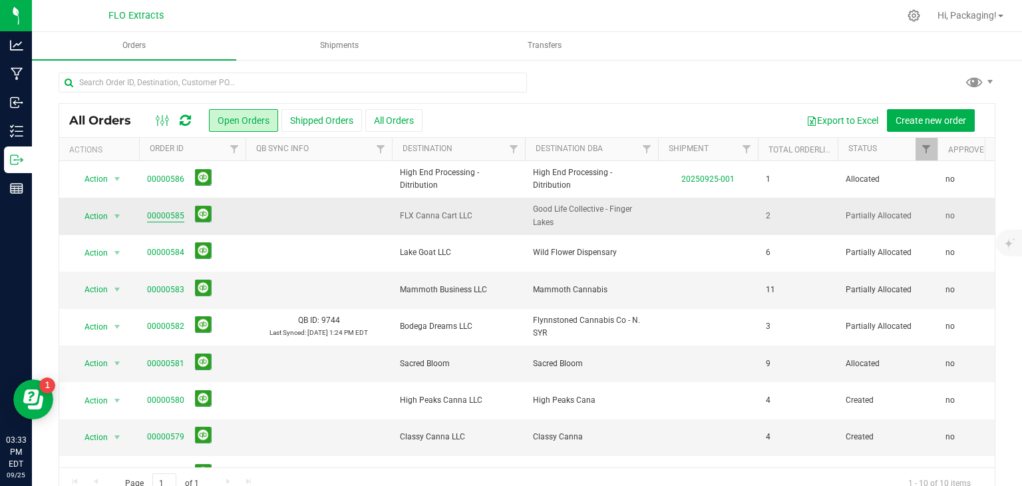
click at [165, 218] on link "00000585" at bounding box center [165, 216] width 37 height 13
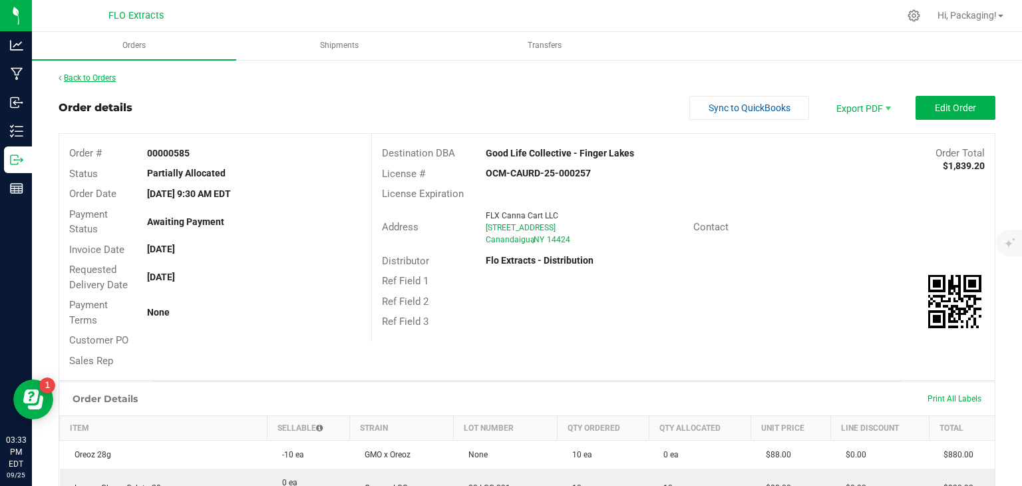
click at [106, 78] on link "Back to Orders" at bounding box center [87, 77] width 57 height 9
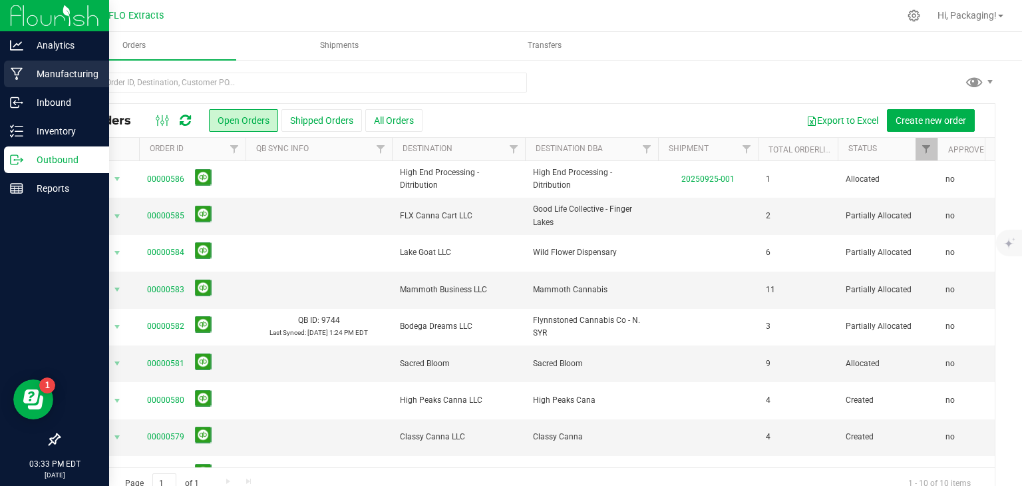
click at [66, 73] on p "Manufacturing" at bounding box center [63, 74] width 80 height 16
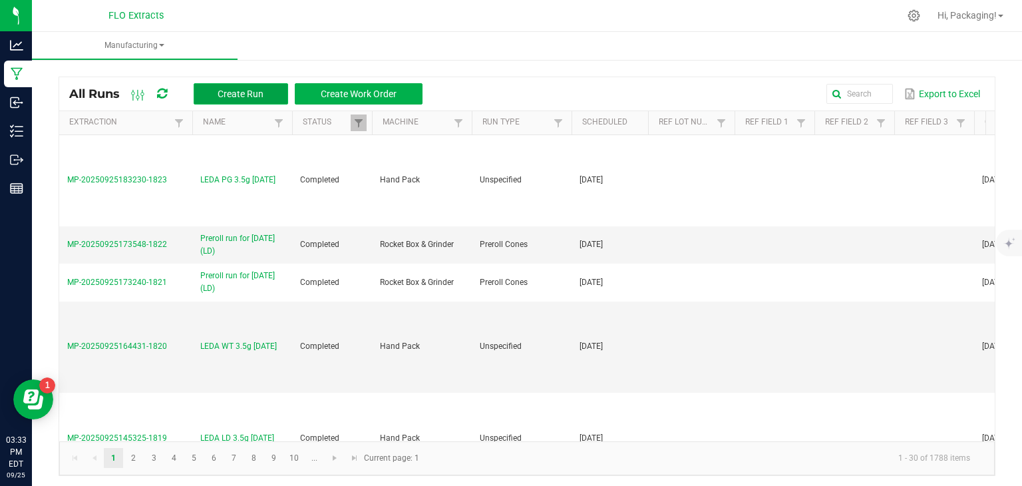
click at [251, 95] on span "Create Run" at bounding box center [241, 94] width 46 height 11
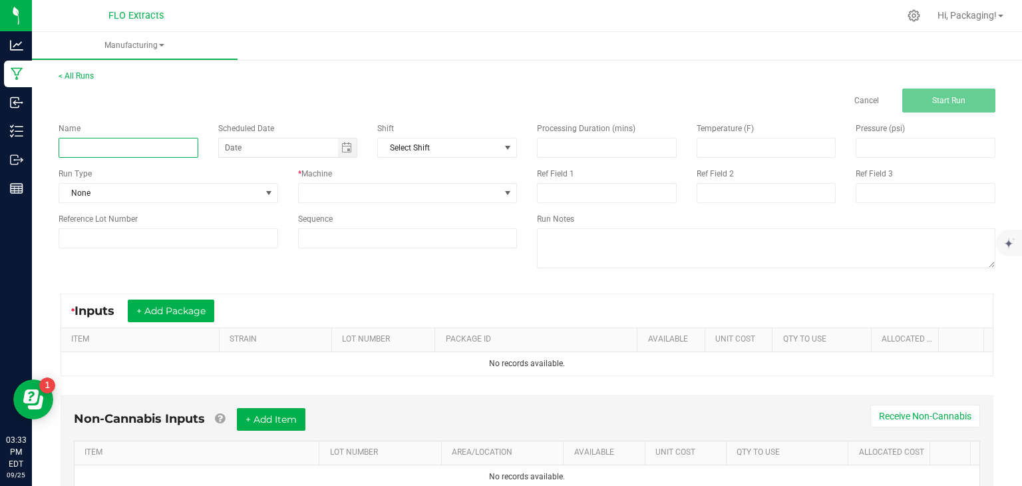
click at [157, 150] on input at bounding box center [129, 148] width 140 height 20
type input "[PERSON_NAME] OR 28g"
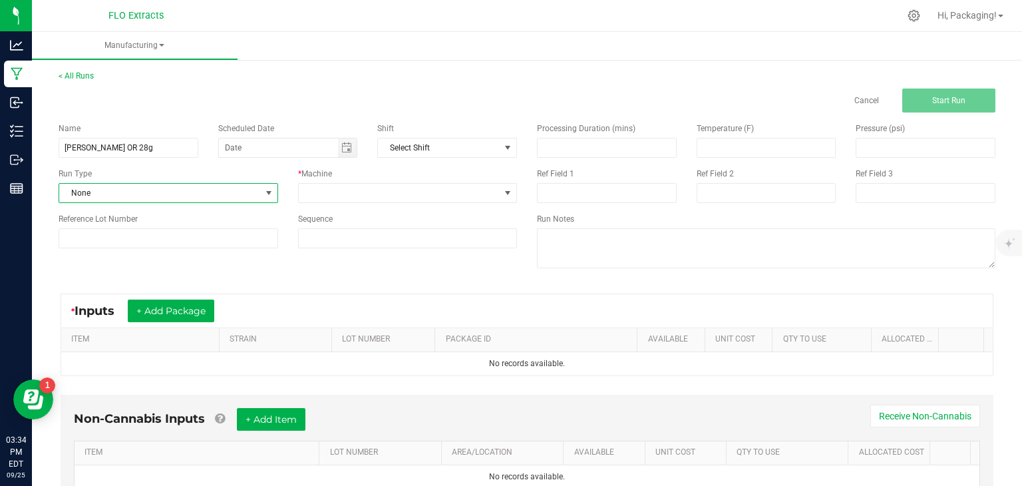
click at [270, 192] on span at bounding box center [269, 193] width 11 height 11
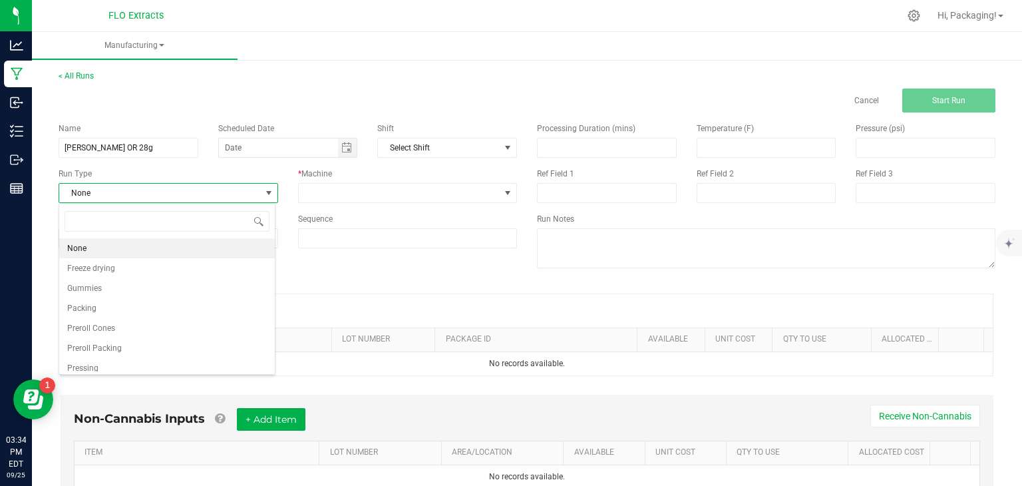
scroll to position [19, 216]
click at [98, 309] on li "Packing" at bounding box center [167, 308] width 216 height 20
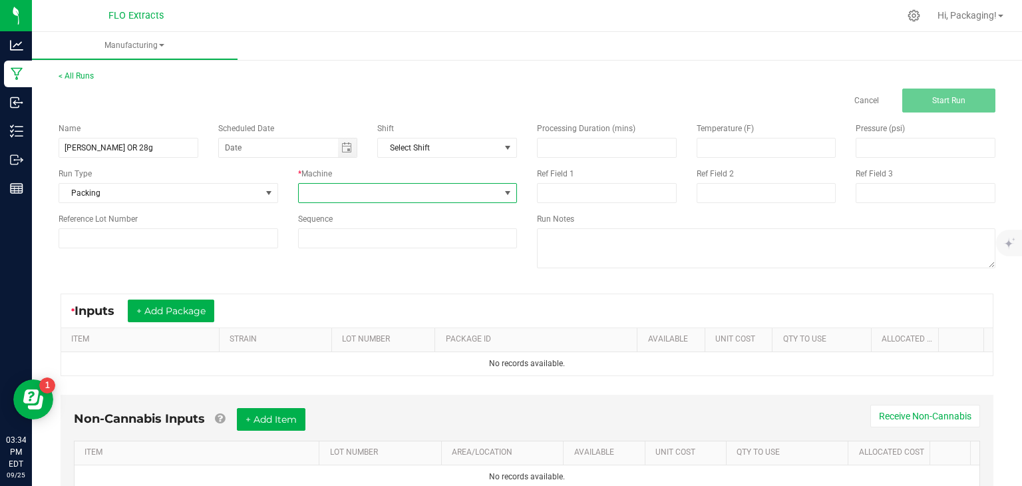
click at [502, 193] on span at bounding box center [507, 193] width 11 height 11
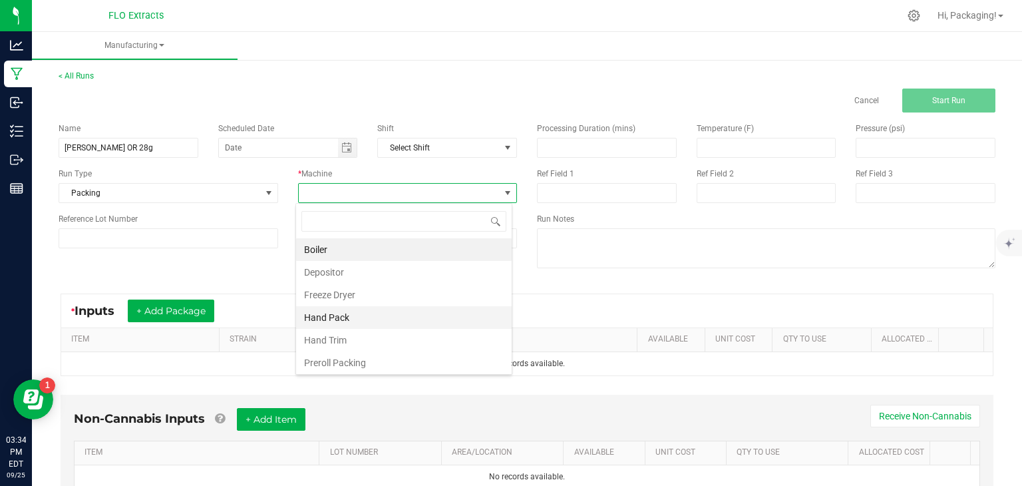
click at [351, 316] on li "Hand Pack" at bounding box center [404, 317] width 216 height 23
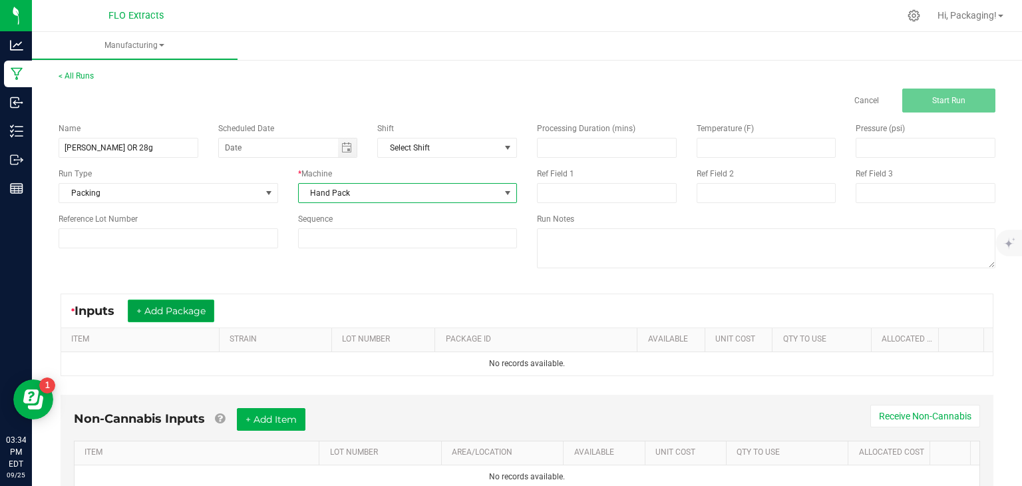
click at [195, 313] on button "+ Add Package" at bounding box center [171, 310] width 87 height 23
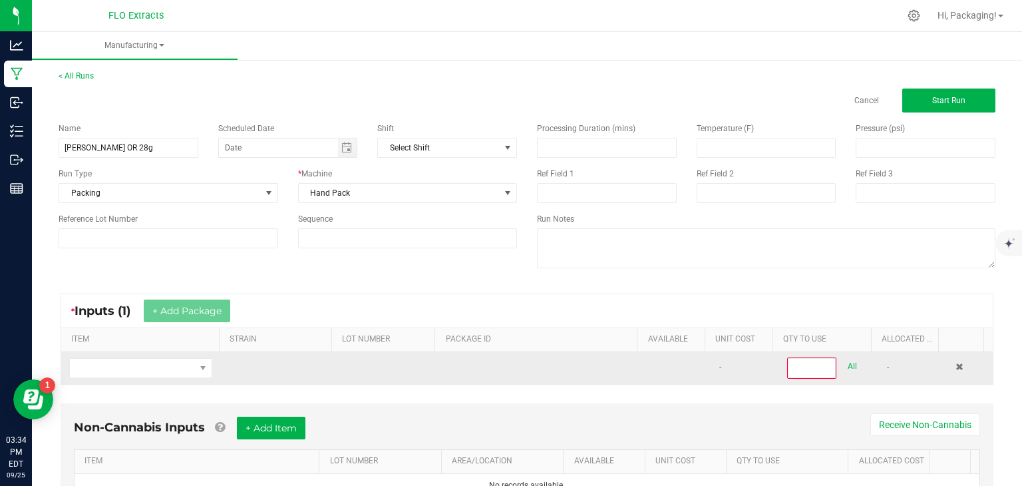
scroll to position [61, 0]
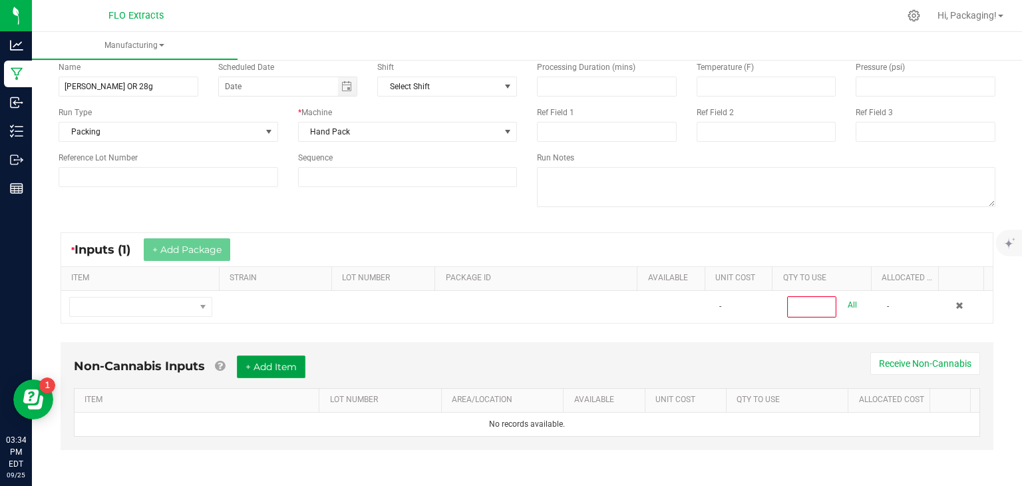
click at [265, 373] on button "+ Add Item" at bounding box center [271, 366] width 69 height 23
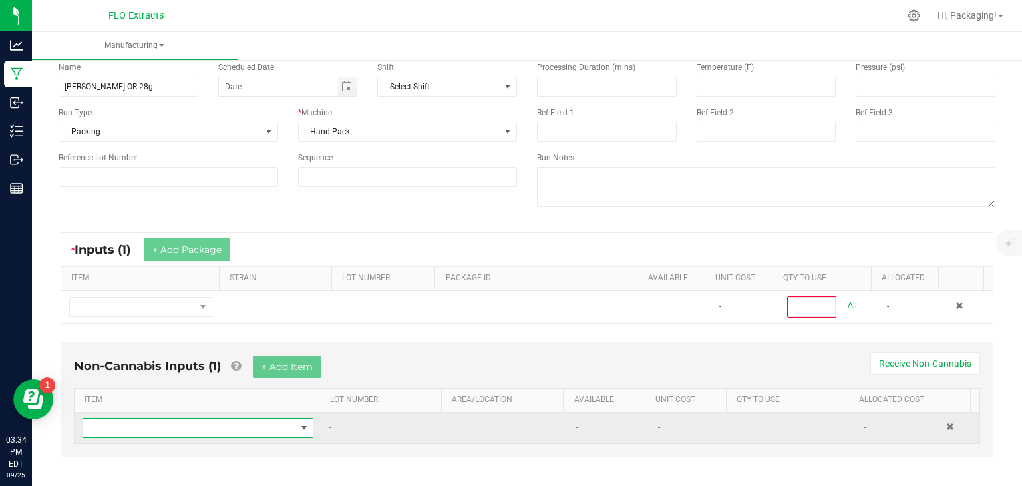
click at [299, 424] on span "NO DATA FOUND" at bounding box center [304, 428] width 11 height 11
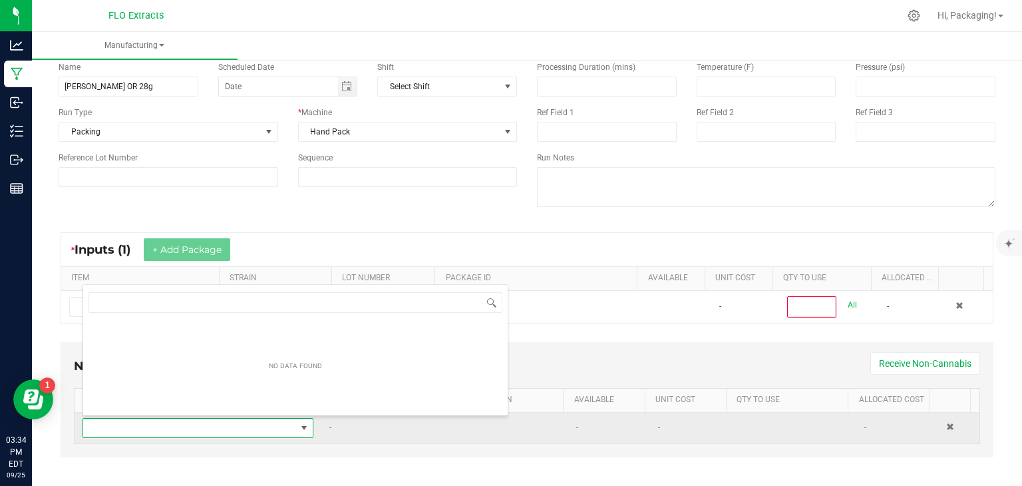
scroll to position [19, 222]
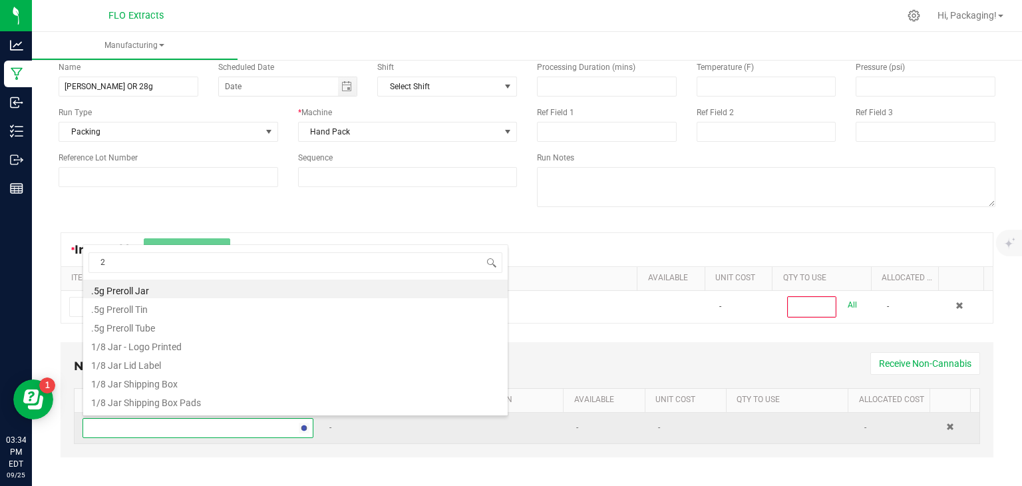
type input "28"
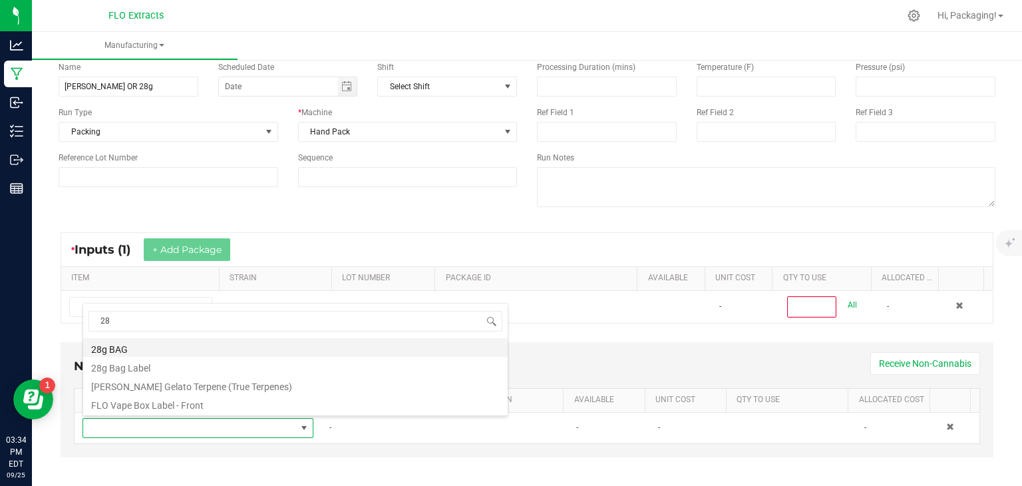
click at [143, 349] on li "28g BAG" at bounding box center [295, 347] width 425 height 19
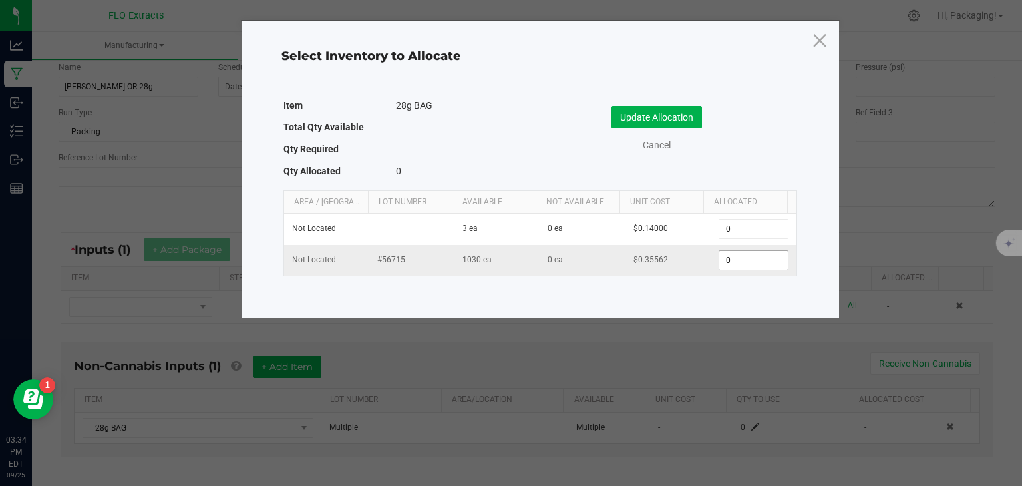
click at [720, 261] on input "0" at bounding box center [753, 260] width 68 height 19
type input "10"
click at [669, 112] on button "Update Allocation" at bounding box center [657, 117] width 91 height 23
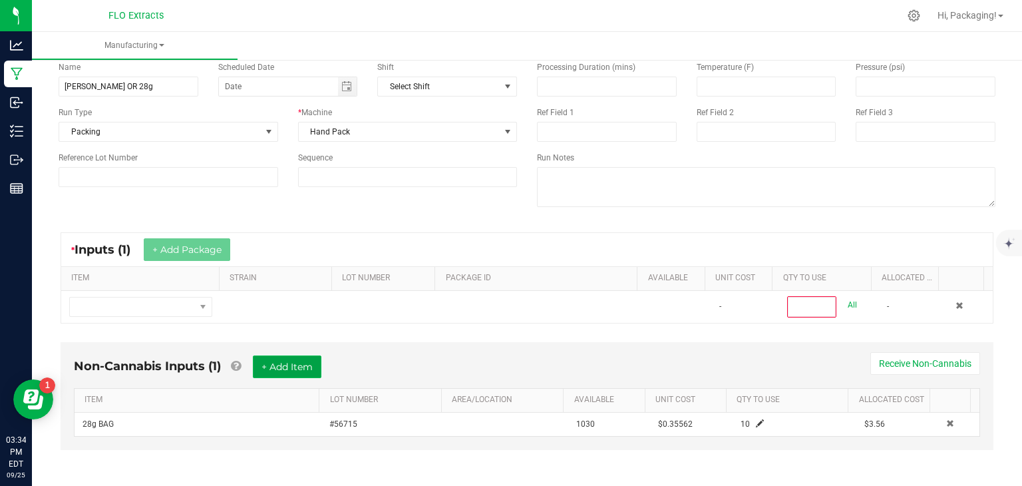
click at [276, 363] on button "+ Add Item" at bounding box center [287, 366] width 69 height 23
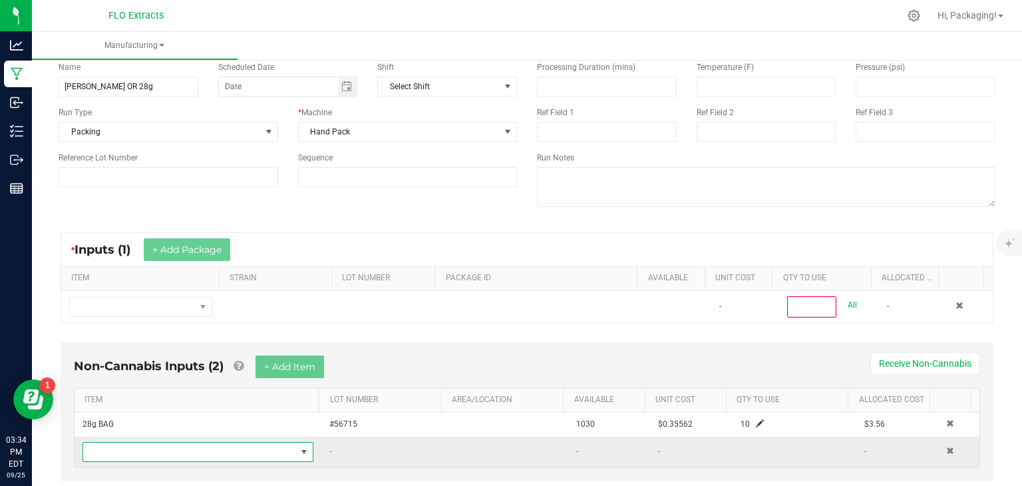
click at [299, 452] on span "NO DATA FOUND" at bounding box center [304, 452] width 11 height 11
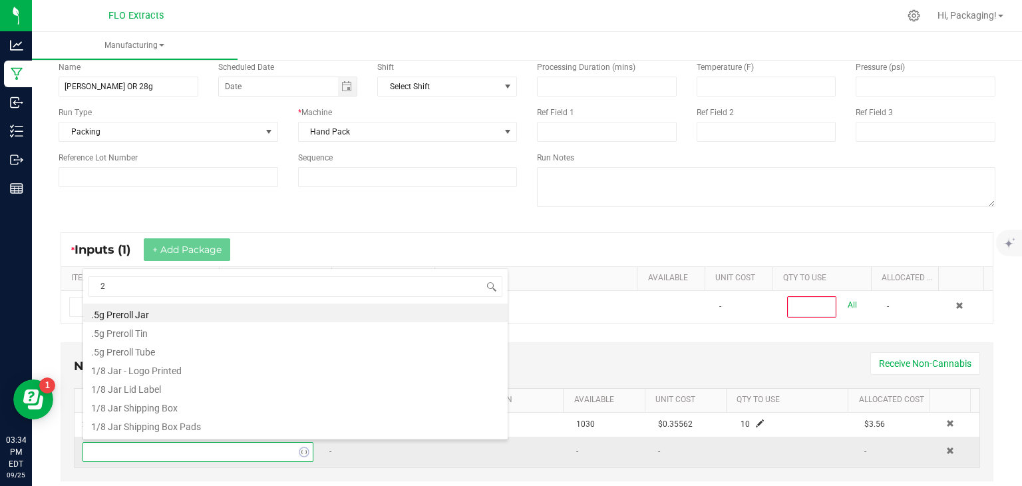
type input "28"
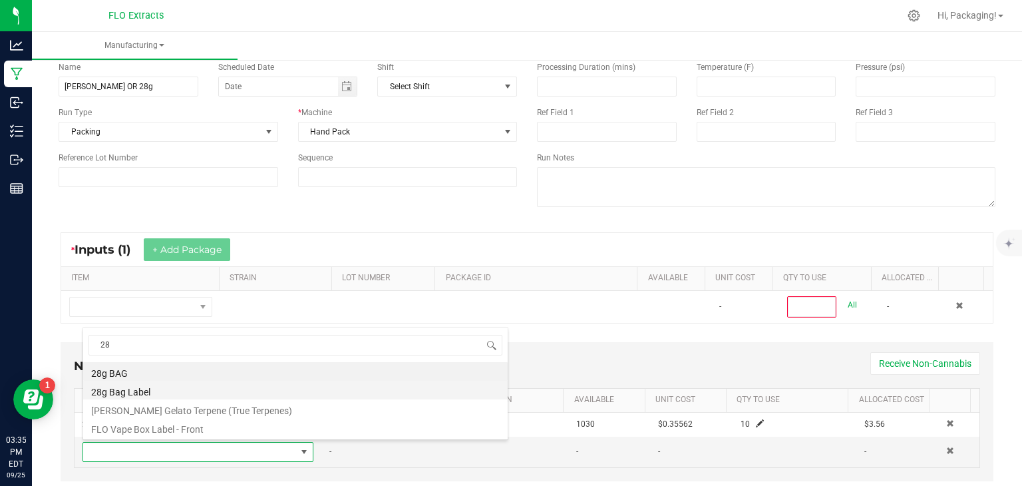
click at [138, 394] on li "28g Bag Label" at bounding box center [295, 390] width 425 height 19
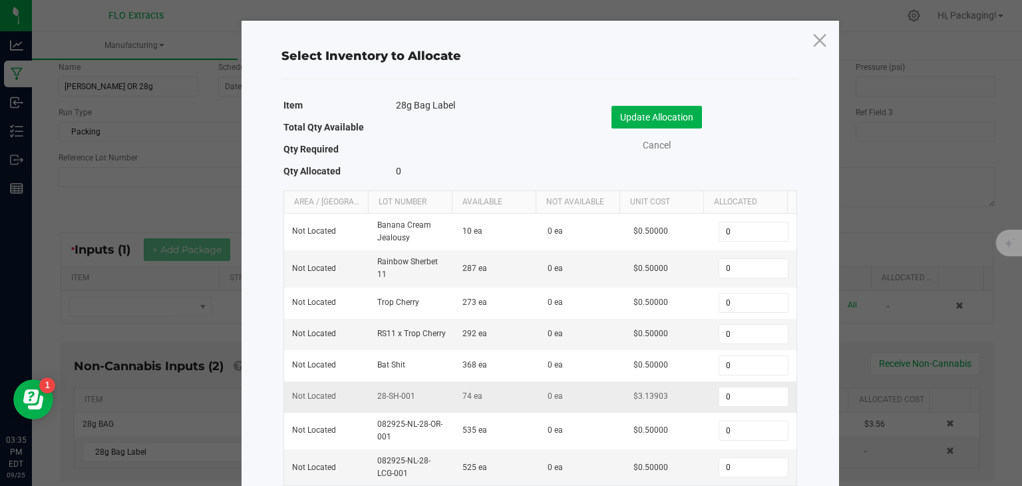
scroll to position [39, 0]
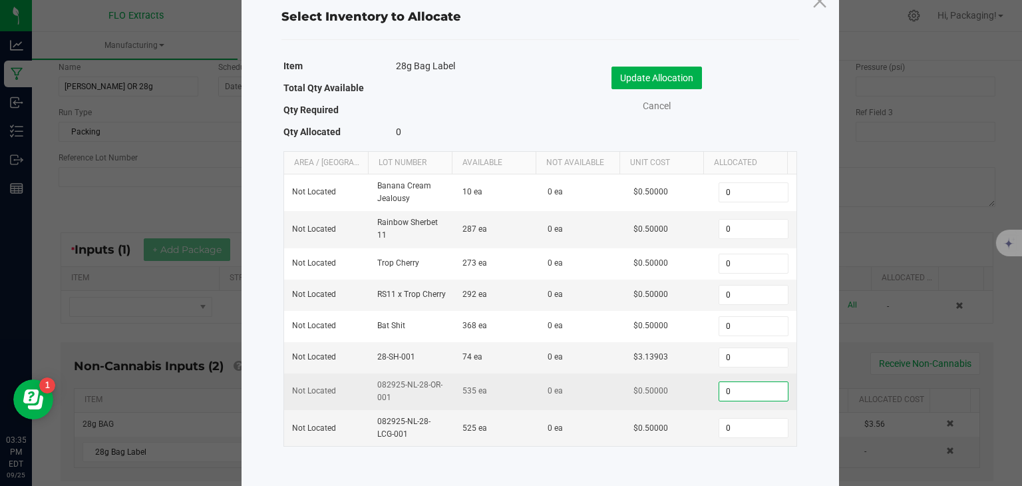
click at [737, 387] on input "0" at bounding box center [753, 391] width 68 height 19
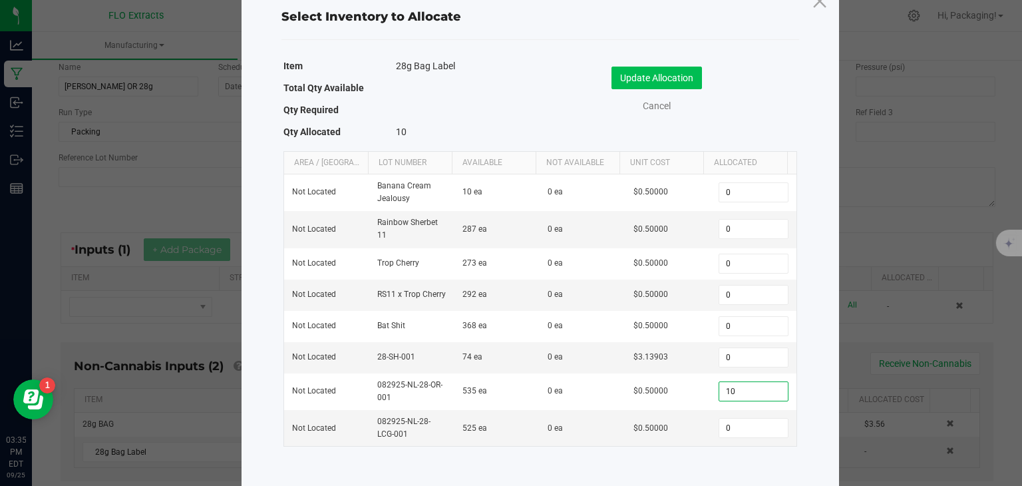
type input "10"
click at [640, 83] on button "Update Allocation" at bounding box center [657, 78] width 91 height 23
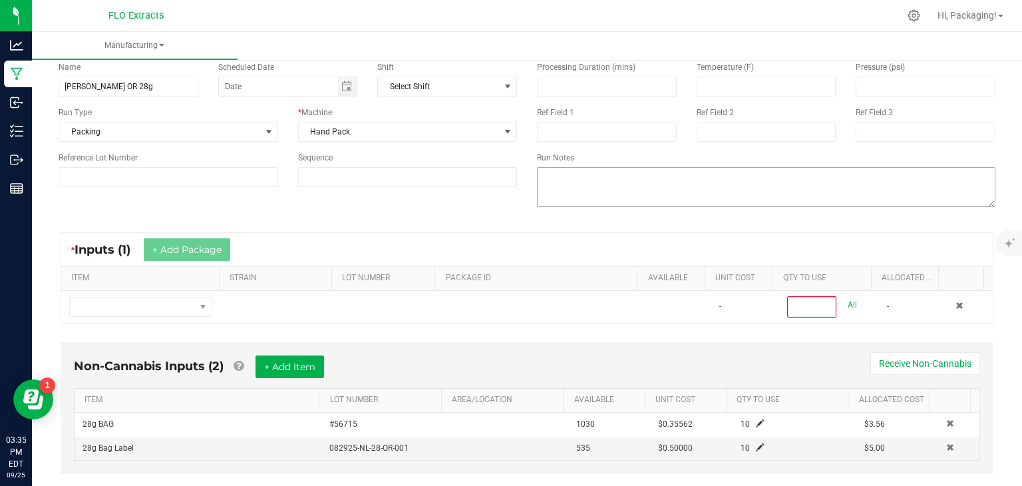
scroll to position [85, 0]
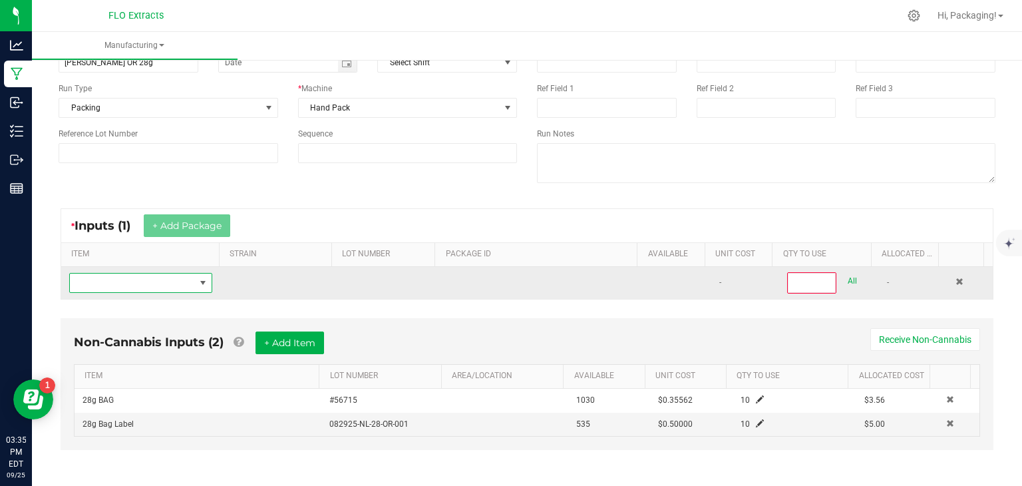
click at [202, 278] on span "NO DATA FOUND" at bounding box center [203, 283] width 11 height 11
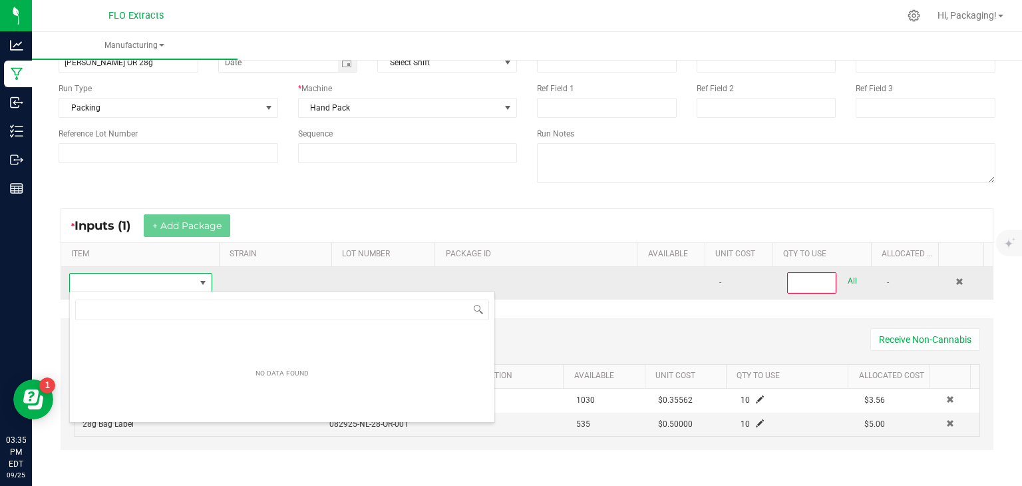
scroll to position [19, 138]
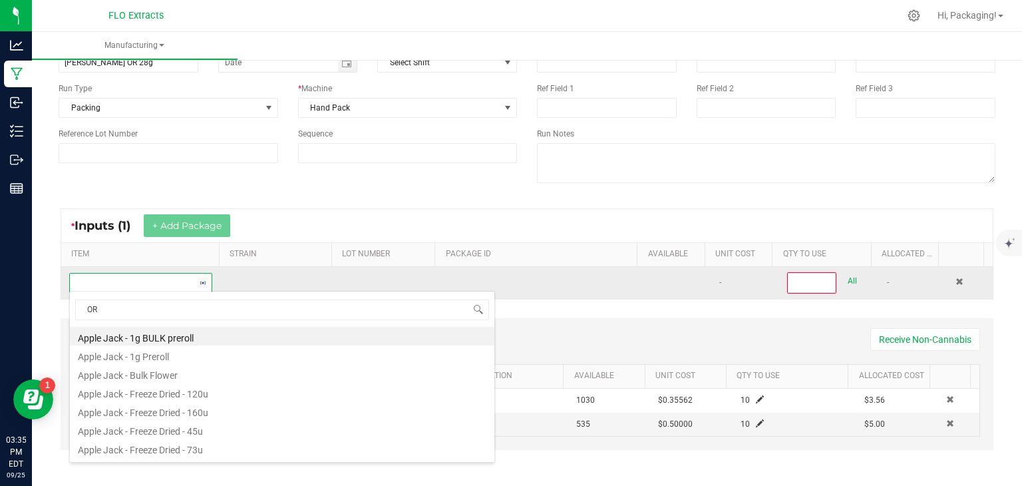
type input "ORE"
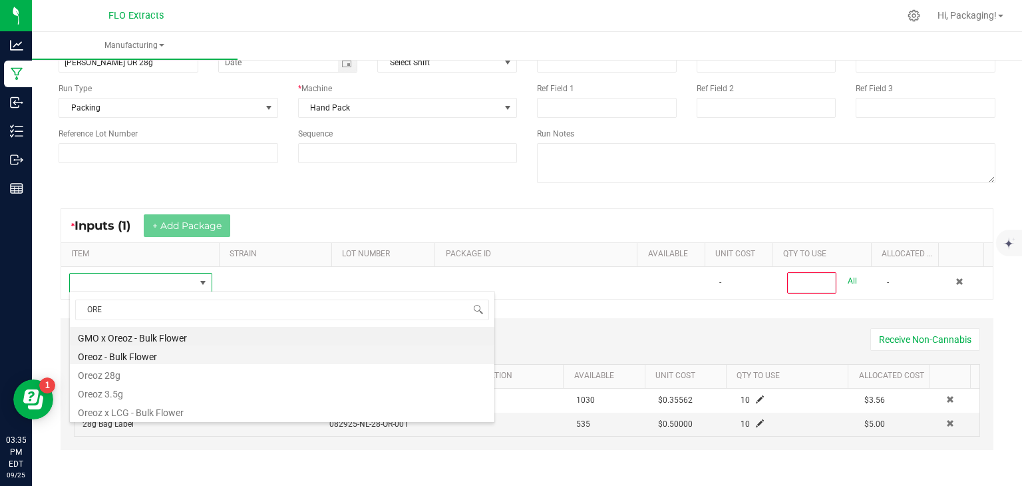
click at [134, 353] on li "Oreoz - Bulk Flower" at bounding box center [282, 354] width 425 height 19
type input "0"
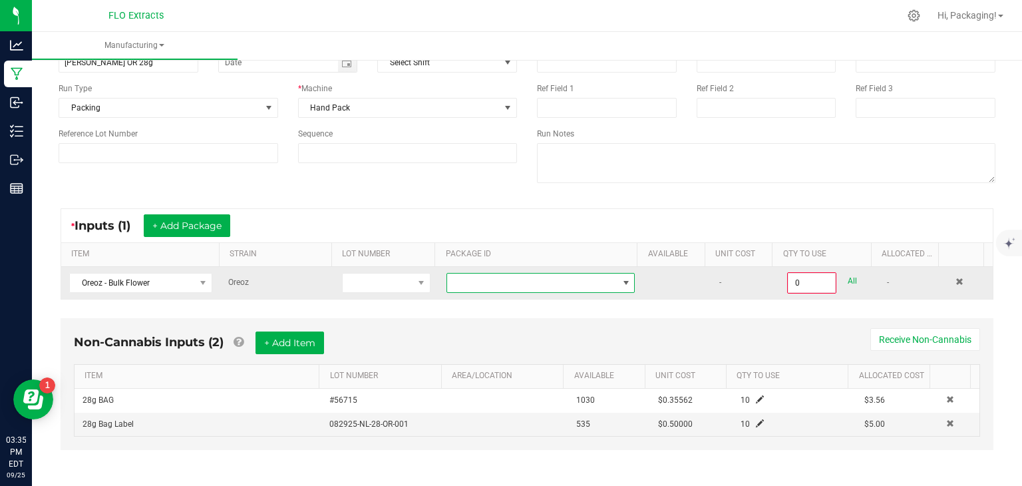
click at [621, 282] on span "NO DATA FOUND" at bounding box center [626, 283] width 11 height 11
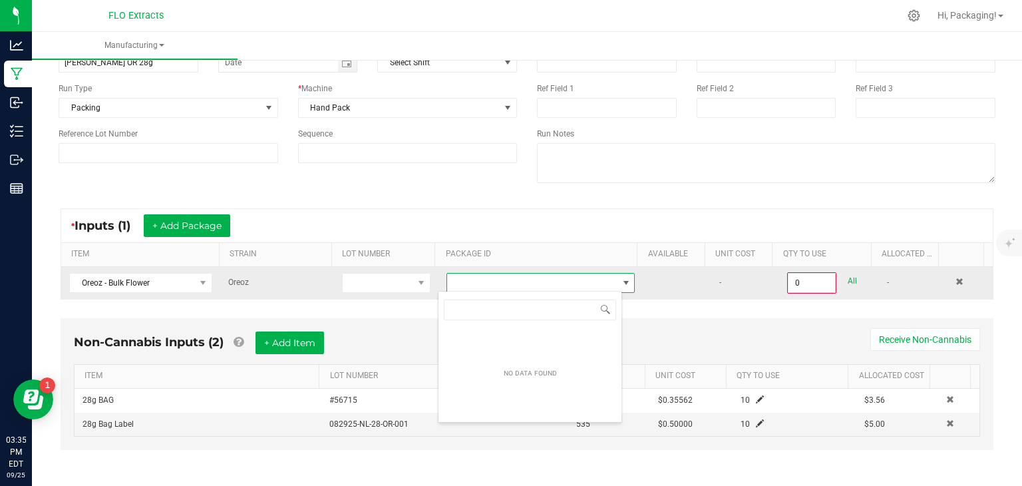
scroll to position [19, 184]
click at [416, 282] on span at bounding box center [421, 283] width 11 height 11
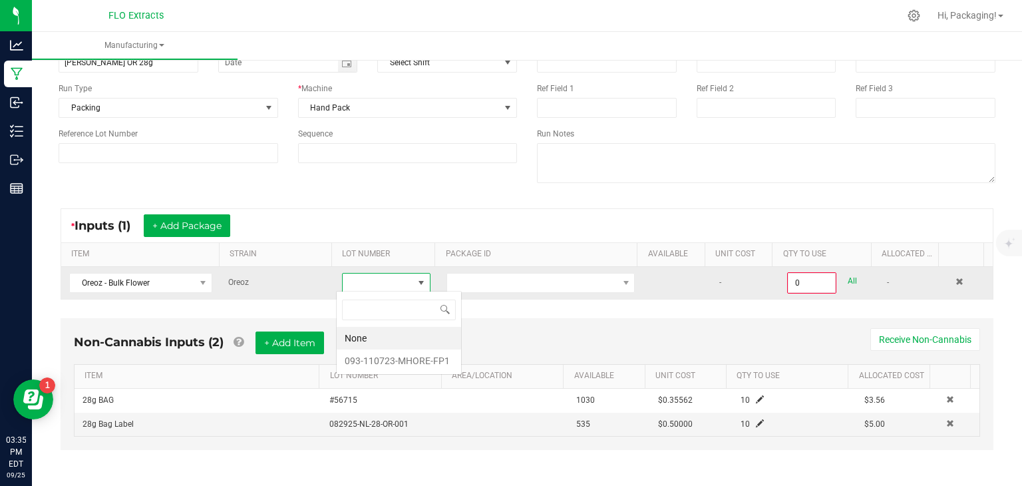
scroll to position [19, 86]
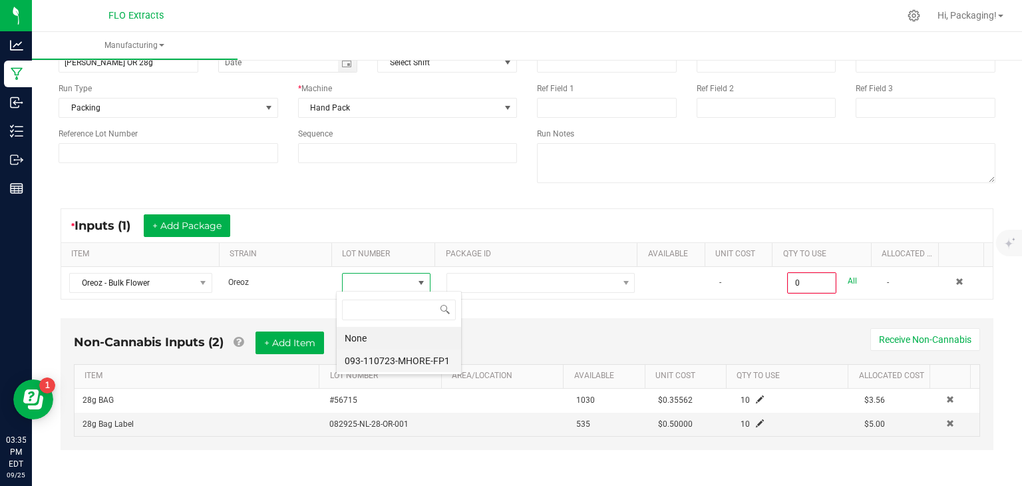
click at [418, 356] on li "093-110723-MHORE-FP1" at bounding box center [399, 360] width 124 height 23
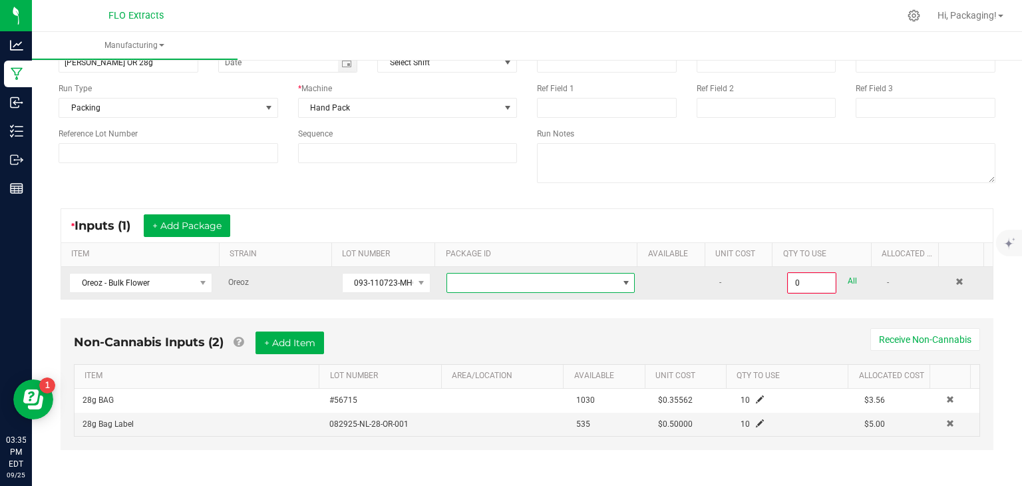
click at [621, 282] on span "NO DATA FOUND" at bounding box center [626, 283] width 11 height 11
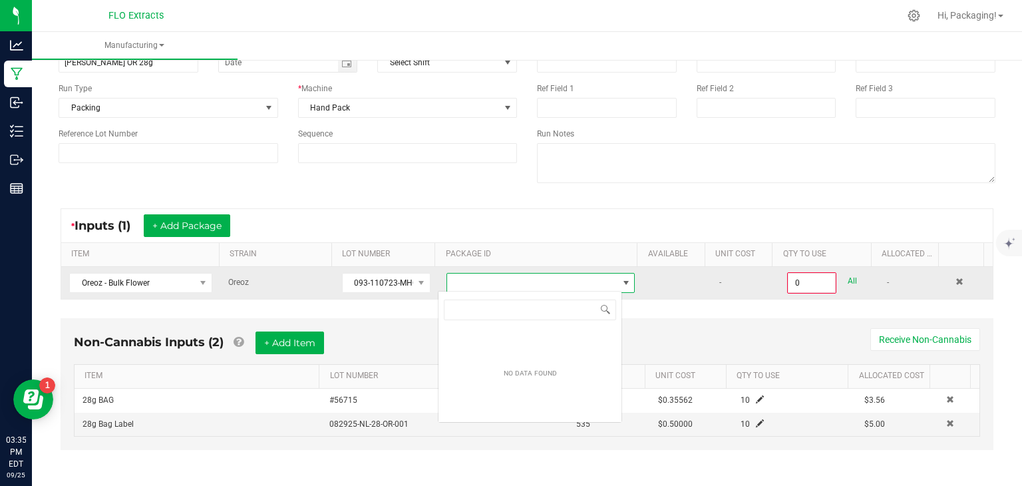
scroll to position [19, 184]
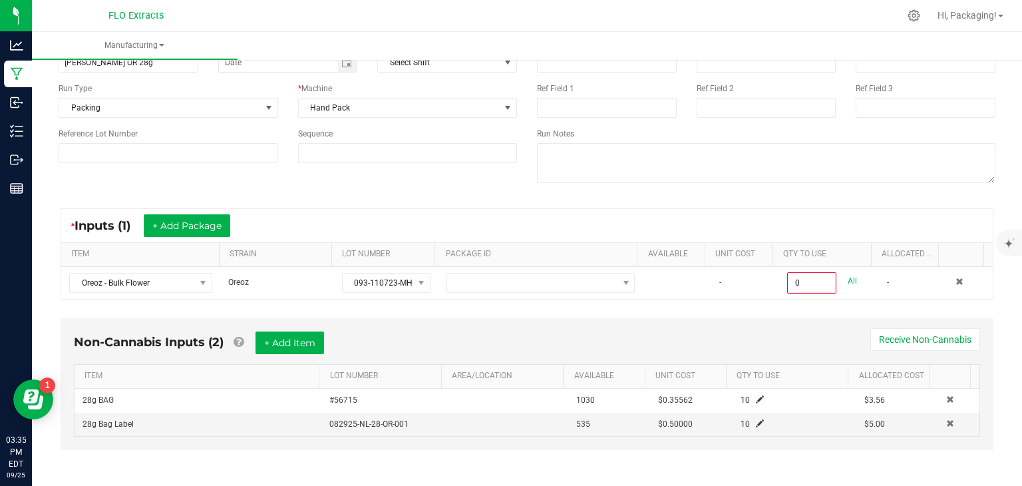
click at [389, 302] on div "* Inputs (1) + Add Package ITEM STRAIN LOT NUMBER PACKAGE ID AVAILABLE Unit Cos…" at bounding box center [527, 253] width 957 height 115
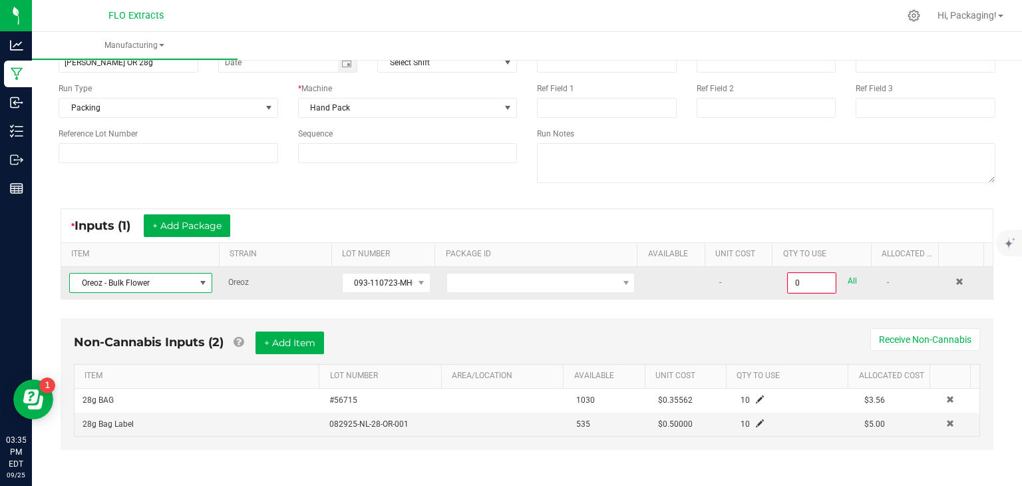
click at [198, 285] on span at bounding box center [203, 283] width 11 height 11
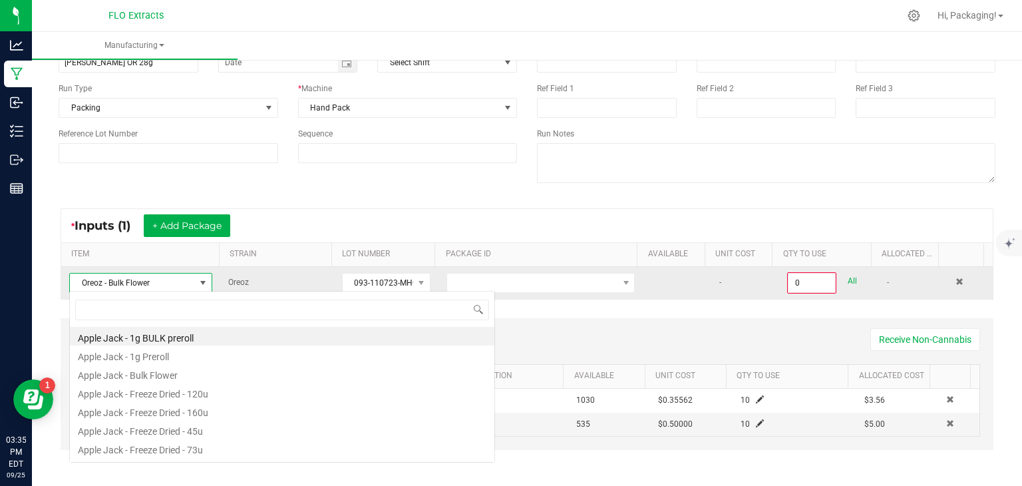
scroll to position [19, 140]
type input "ORE"
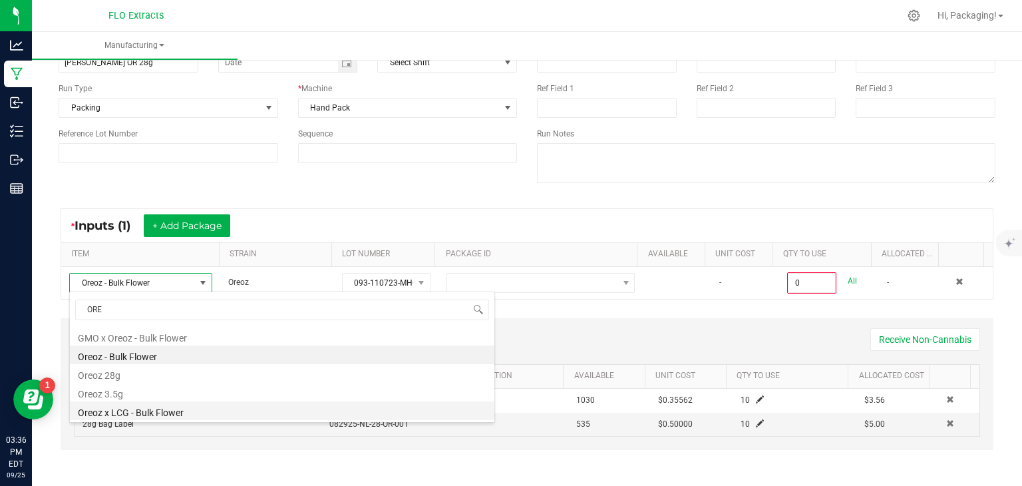
click at [124, 413] on li "Oreoz x LCG - Bulk Flower" at bounding box center [282, 410] width 425 height 19
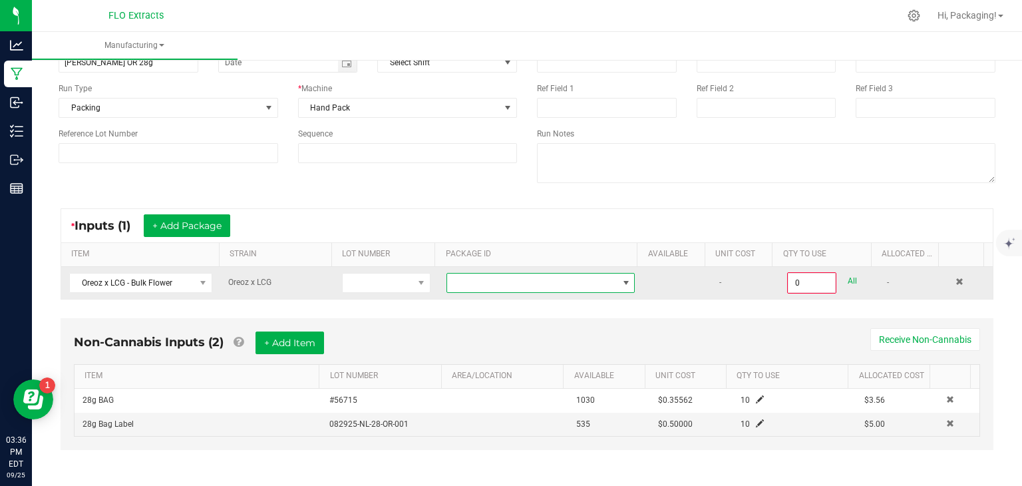
click at [621, 281] on span at bounding box center [626, 283] width 11 height 11
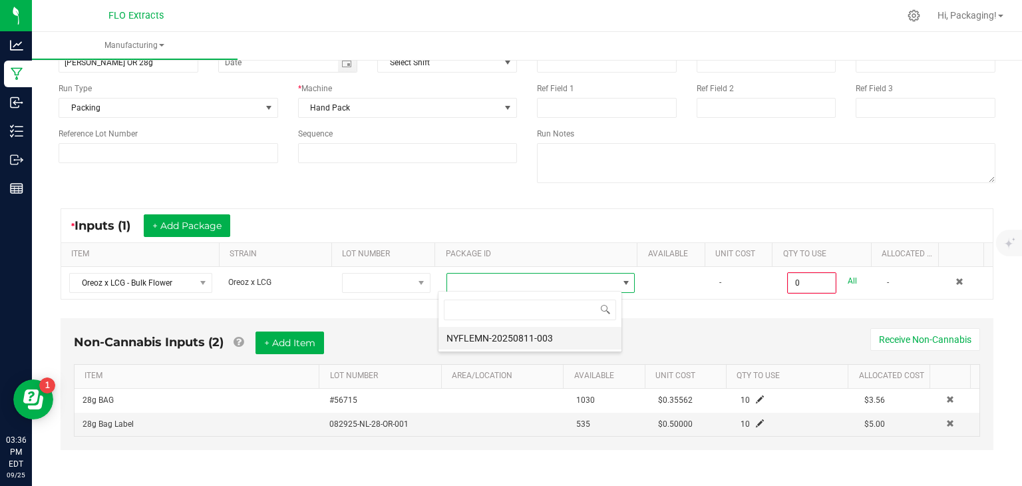
click at [536, 338] on li "NYFLEMN-20250811-003" at bounding box center [530, 338] width 183 height 23
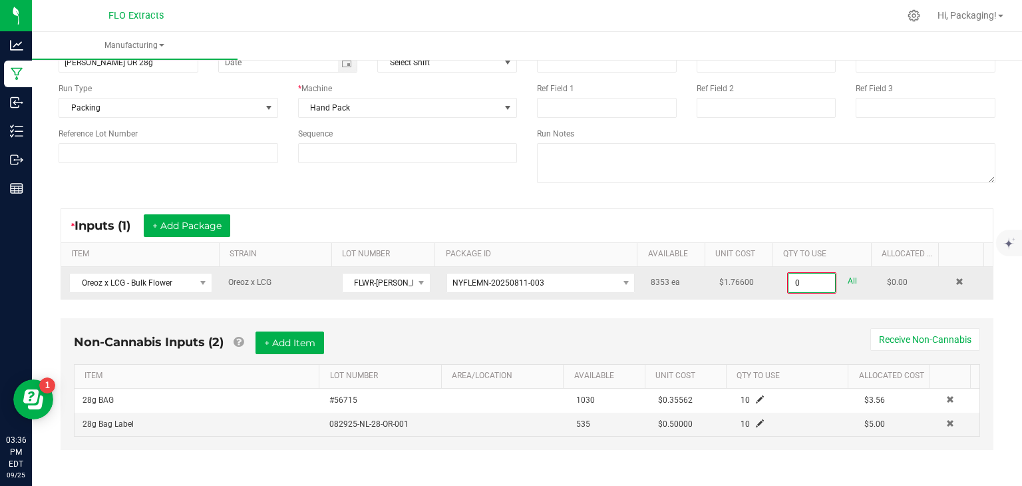
click at [811, 280] on input "0" at bounding box center [812, 283] width 47 height 19
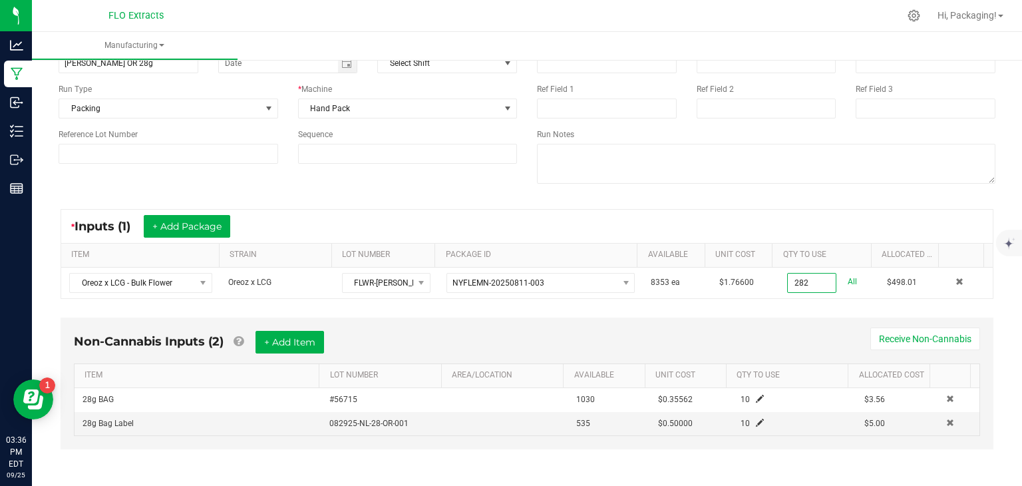
type input "282 ea"
click at [999, 323] on div "< All Runs Cancel Start Run Name [PERSON_NAME] OR 28g Scheduled Date Shift Sele…" at bounding box center [527, 230] width 990 height 516
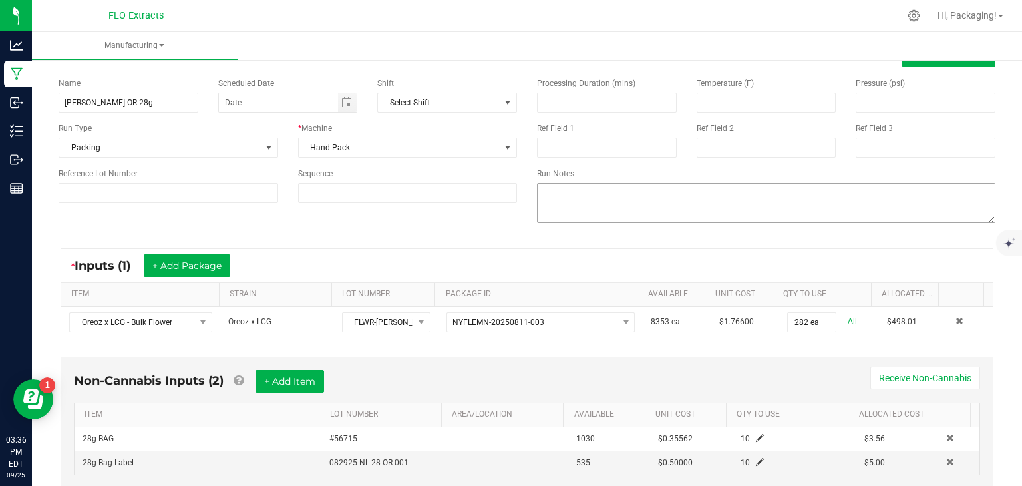
scroll to position [10, 0]
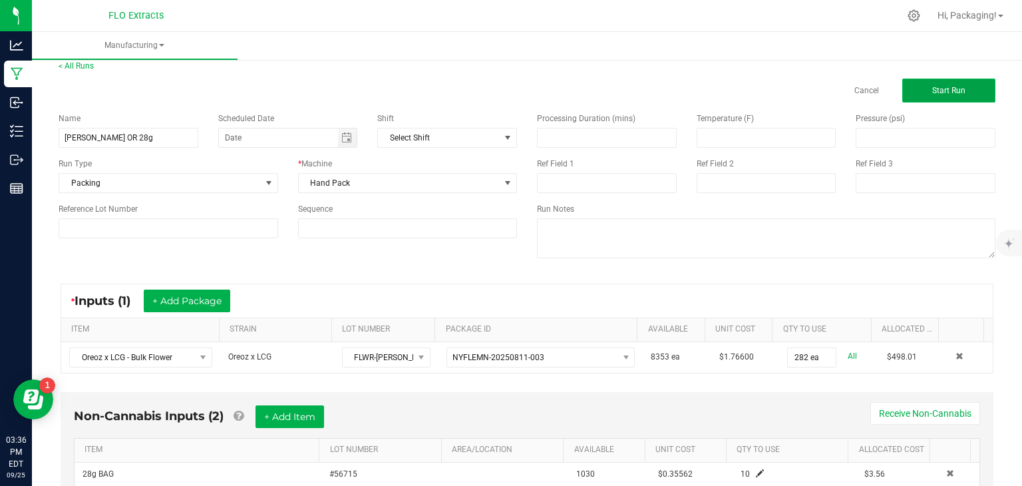
click at [946, 96] on button "Start Run" at bounding box center [948, 91] width 93 height 24
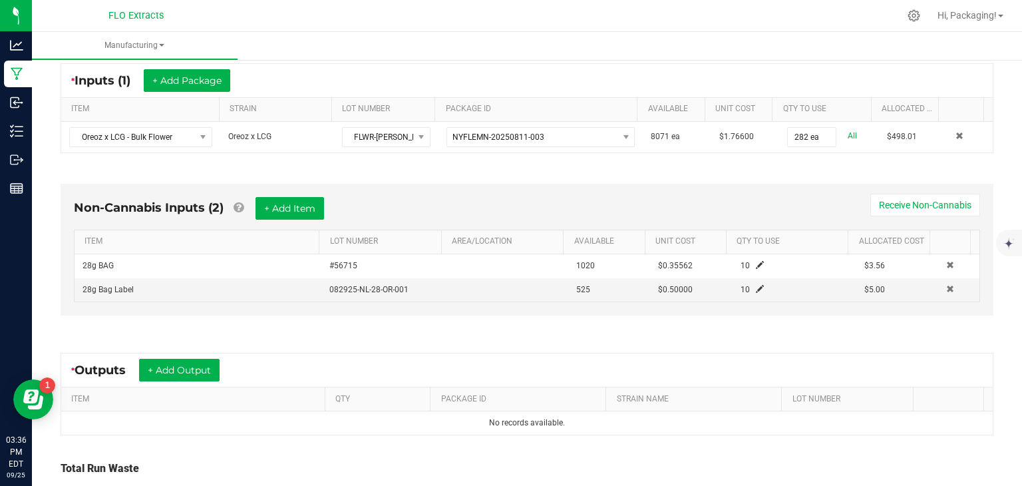
scroll to position [356, 0]
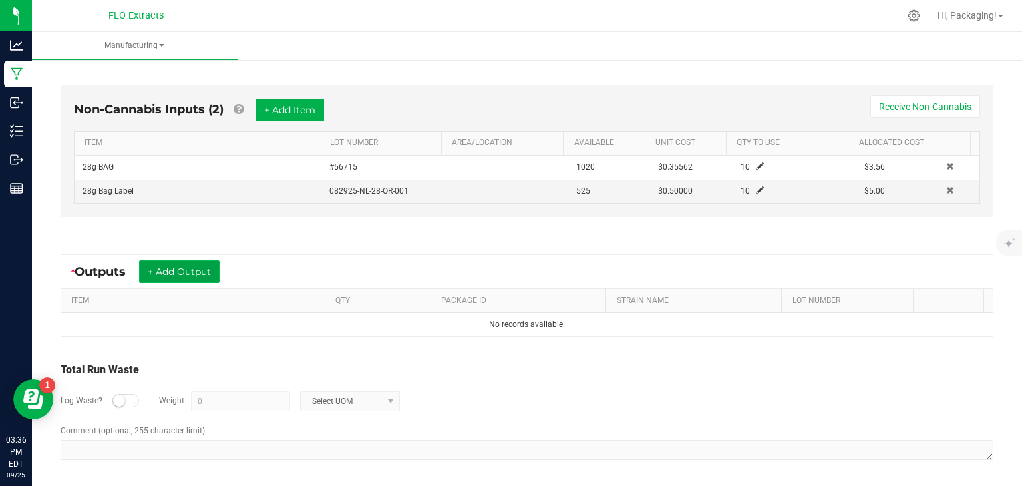
click at [197, 270] on button "+ Add Output" at bounding box center [179, 271] width 81 height 23
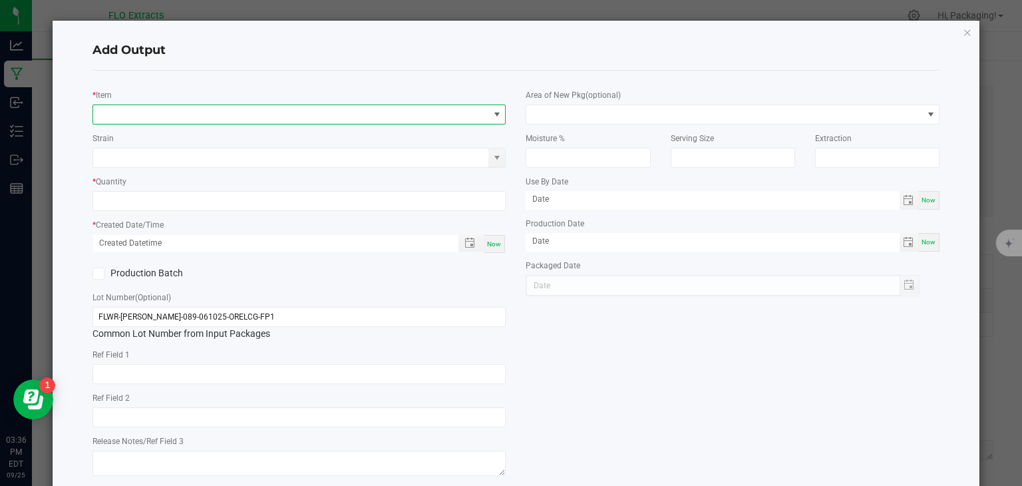
click at [494, 115] on span "NO DATA FOUND" at bounding box center [497, 114] width 11 height 11
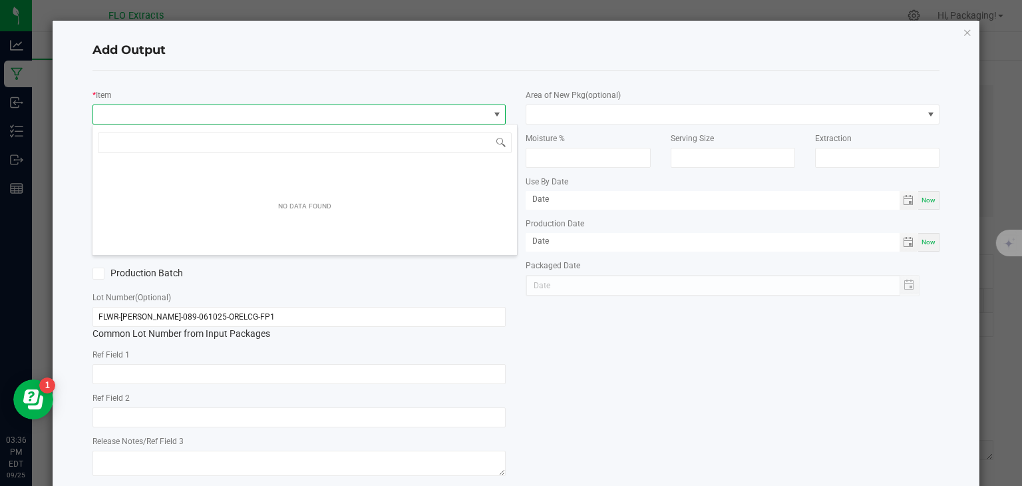
scroll to position [19, 409]
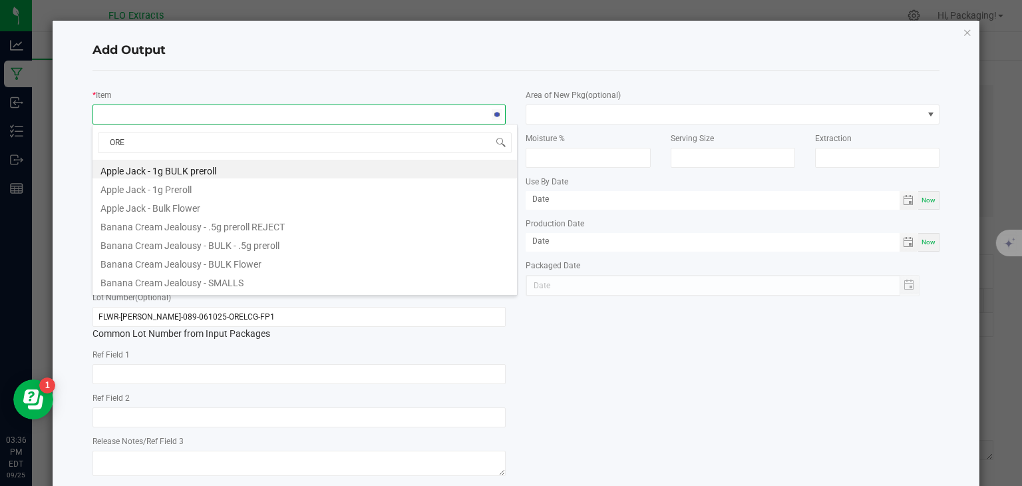
type input "OREO"
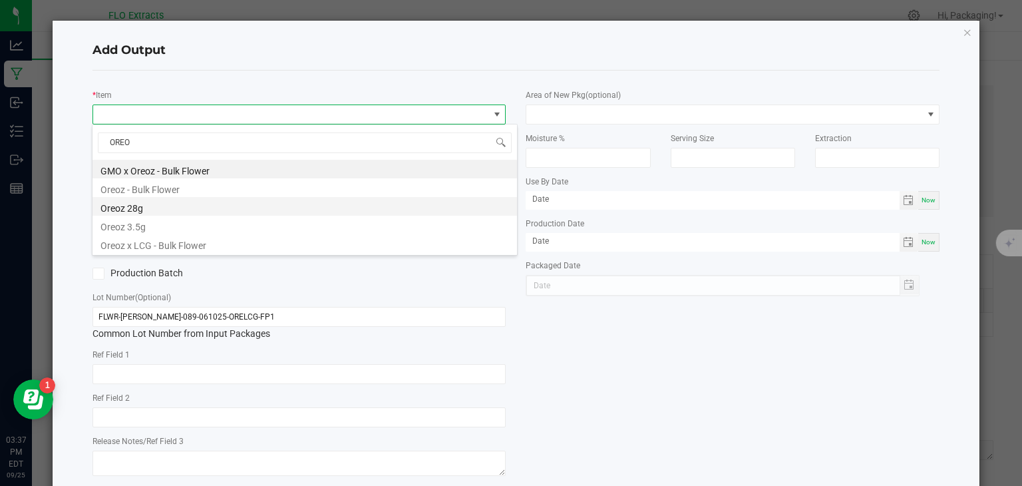
click at [140, 204] on li "Oreoz 28g" at bounding box center [305, 206] width 425 height 19
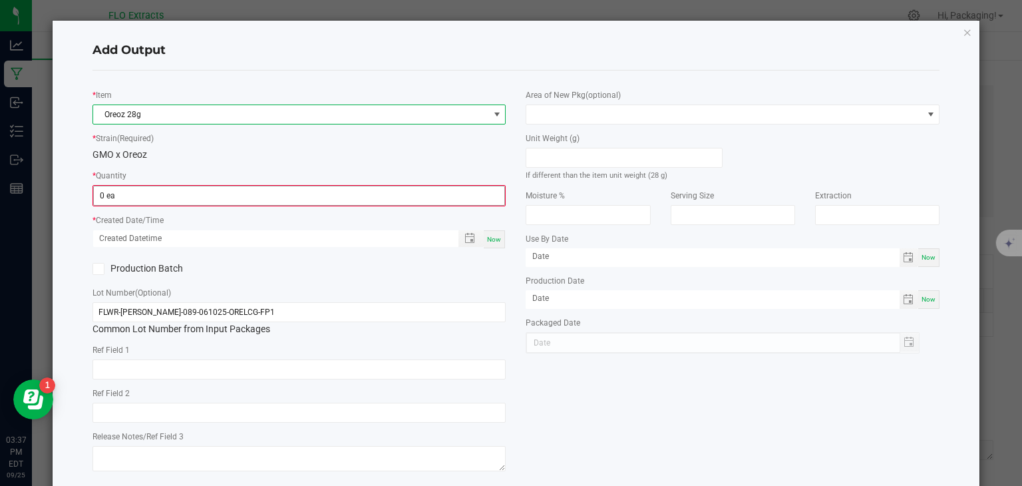
type input "0"
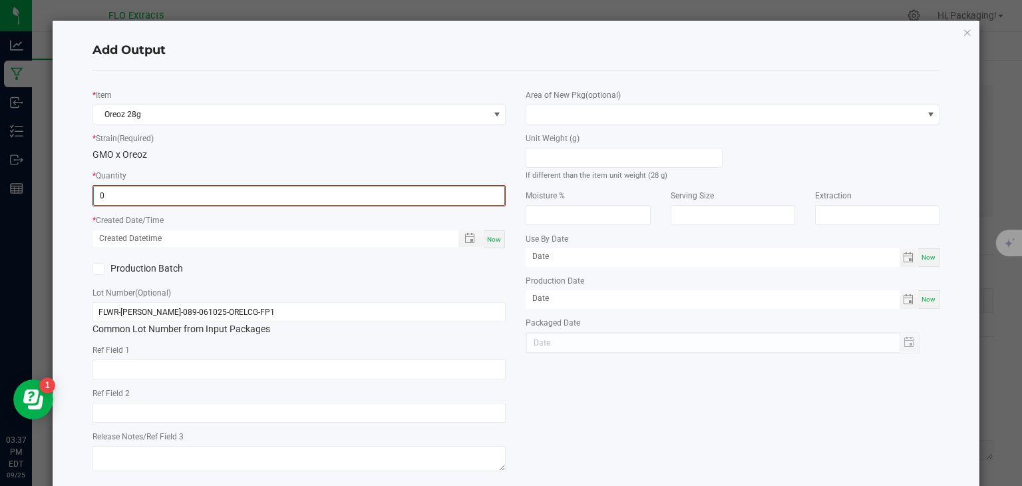
click at [130, 194] on input "0" at bounding box center [299, 195] width 411 height 19
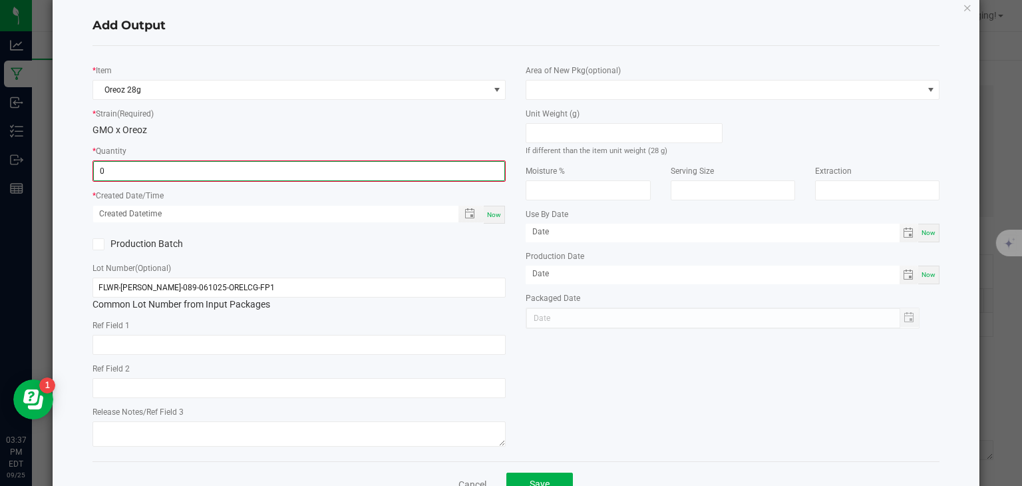
scroll to position [67, 0]
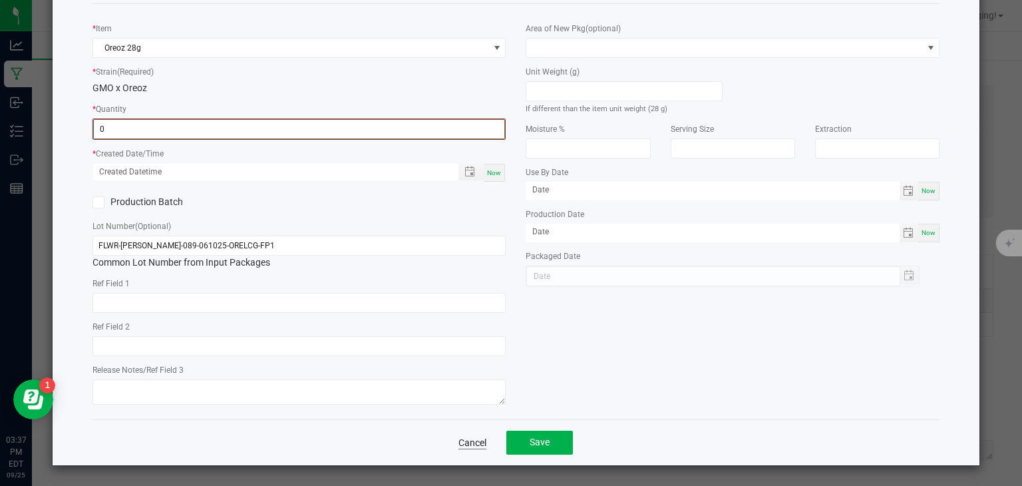
click at [470, 445] on link "Cancel" at bounding box center [473, 442] width 28 height 13
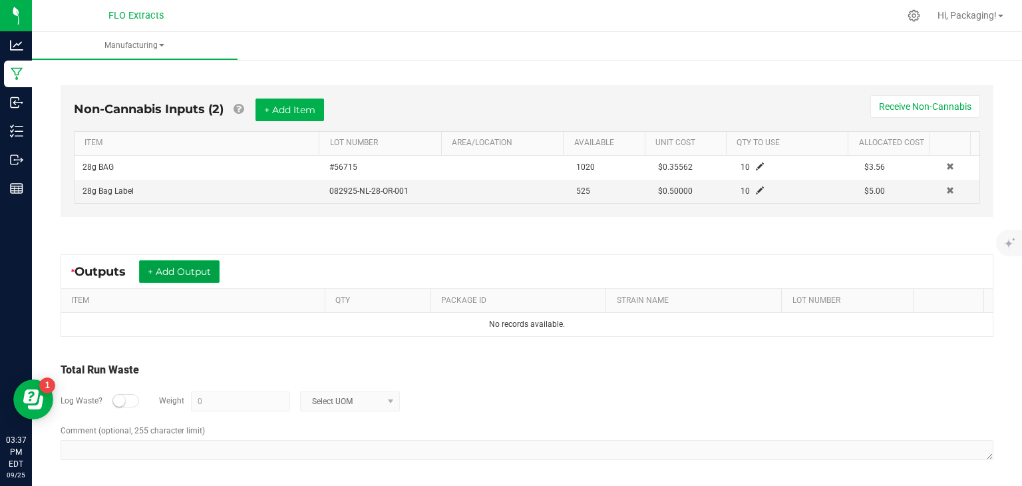
click at [205, 274] on button "+ Add Output" at bounding box center [179, 271] width 81 height 23
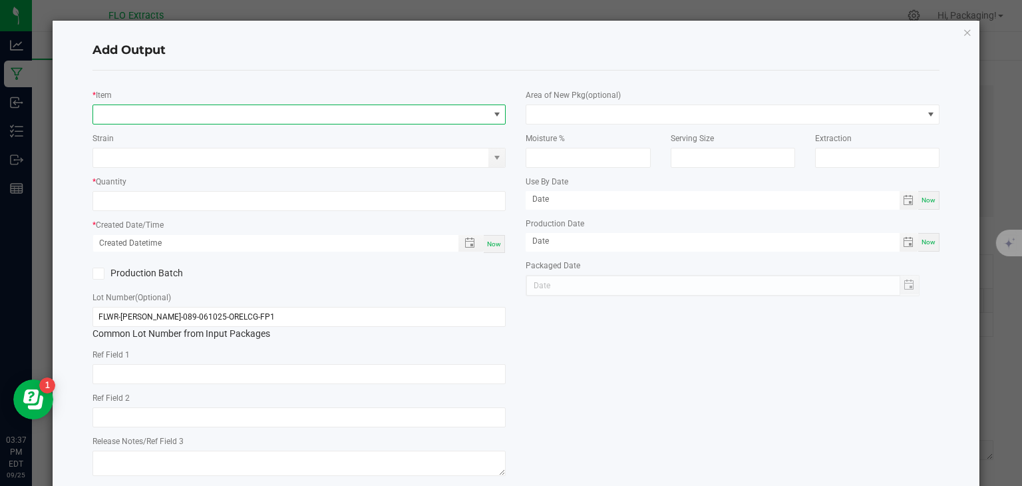
click at [492, 115] on span "NO DATA FOUND" at bounding box center [497, 114] width 11 height 11
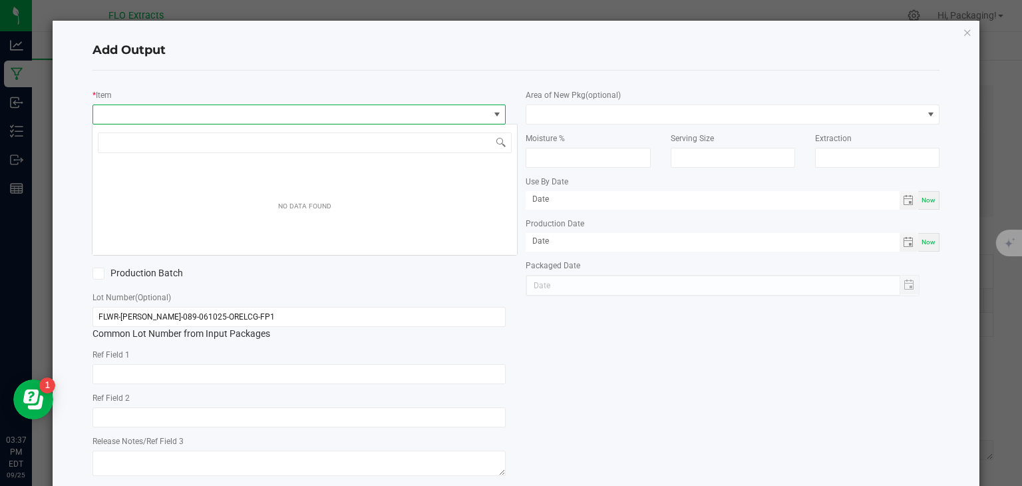
scroll to position [19, 409]
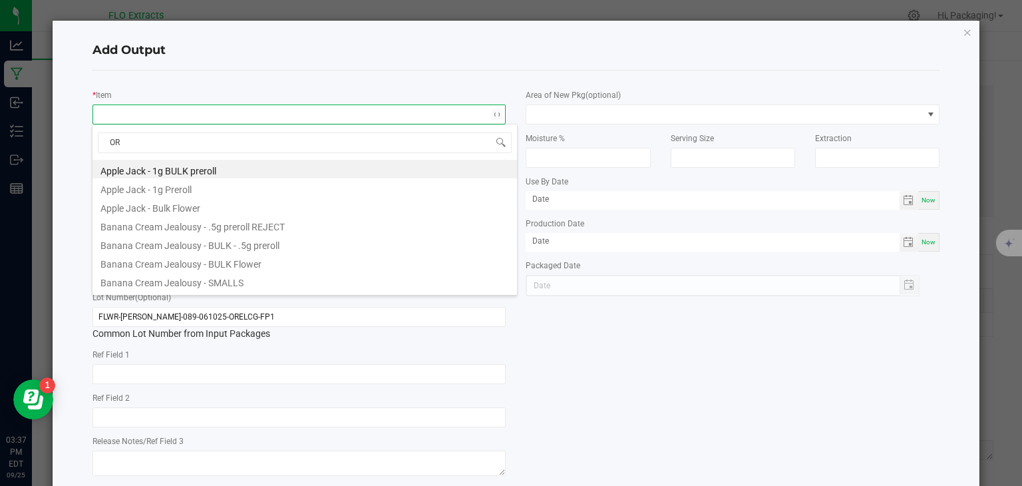
type input "ORE"
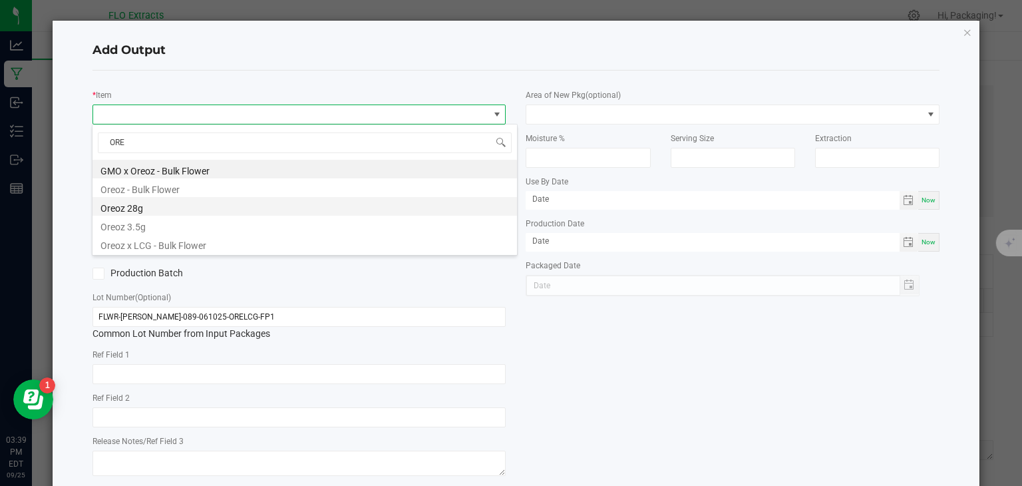
click at [143, 203] on li "Oreoz 28g" at bounding box center [305, 206] width 425 height 19
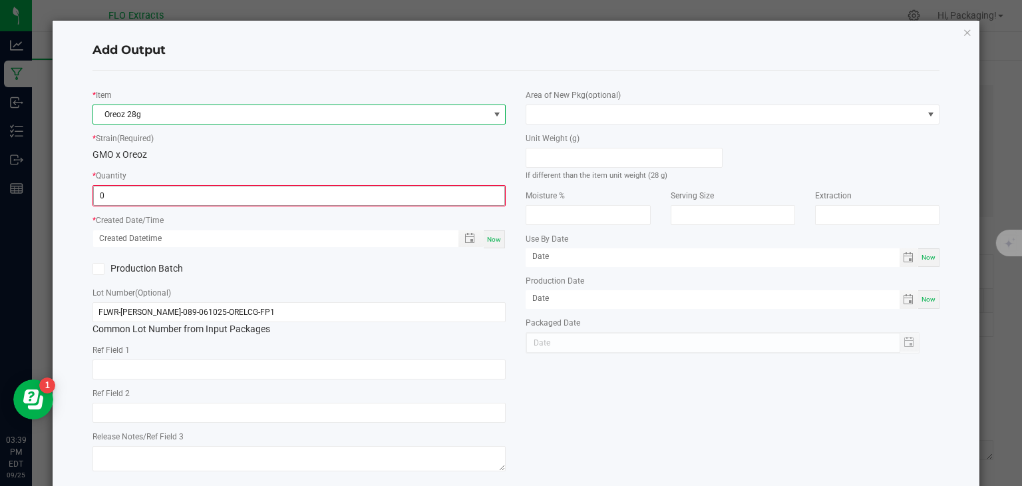
click at [142, 196] on input "0" at bounding box center [299, 195] width 411 height 19
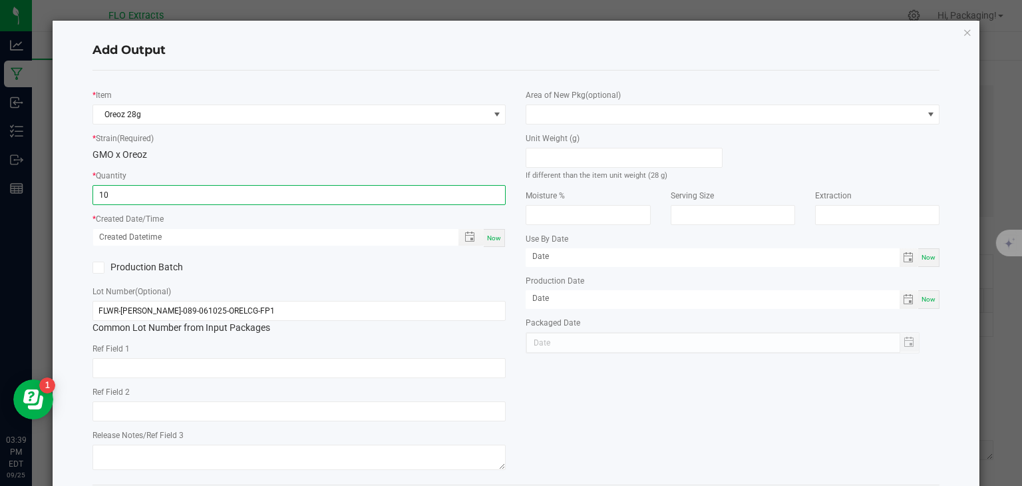
type input "10 ea"
click at [517, 360] on div "* Item Oreoz 28g * Strain (Required) GMO x Oreoz * Quantity 10 ea * Created Dat…" at bounding box center [517, 277] width 868 height 393
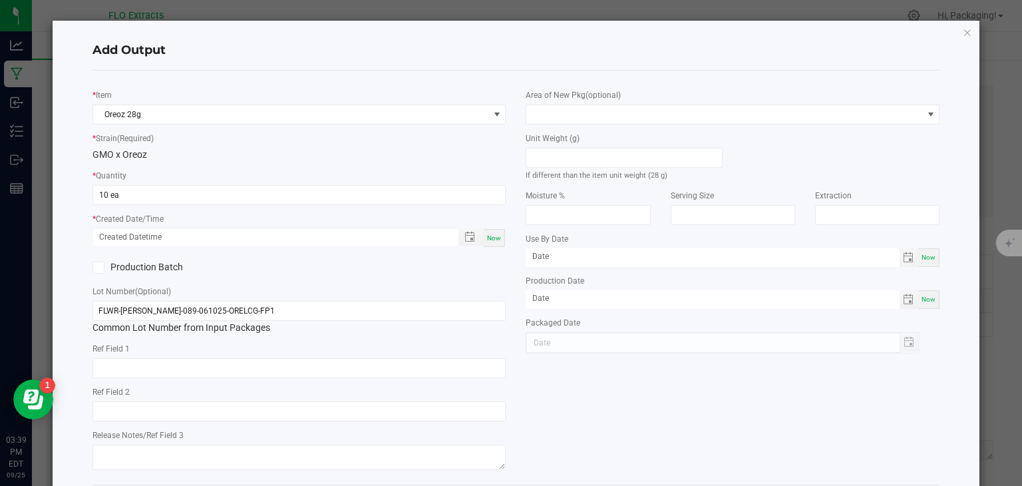
click at [489, 239] on span "Now" at bounding box center [494, 237] width 14 height 7
type input "[DATE] 3:39 PM"
type input "[DATE]"
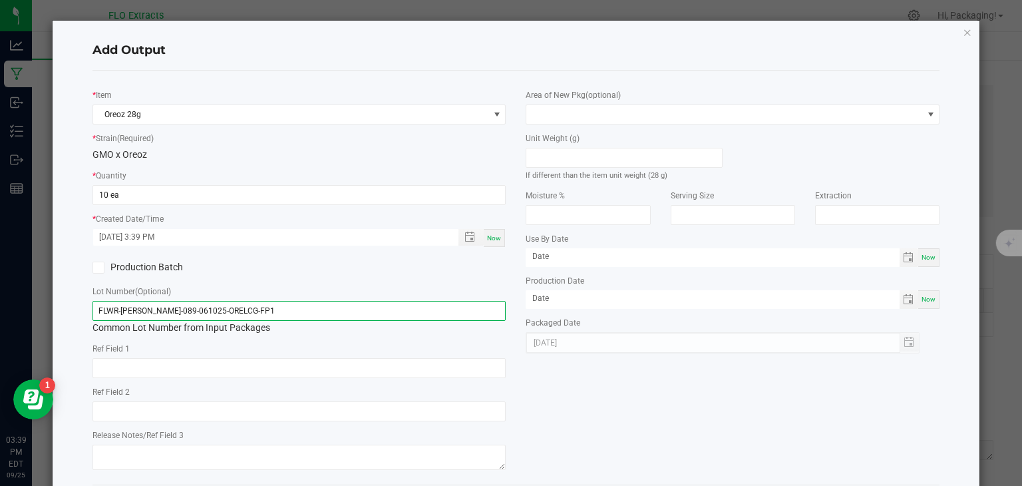
drag, startPoint x: 277, startPoint y: 309, endPoint x: 0, endPoint y: 321, distance: 277.1
click at [0, 321] on ngb-modal-window "Add Output * Item Oreoz 28g * Strain (Required) GMO x Oreoz * Quantity 10 ea * …" at bounding box center [516, 243] width 1032 height 486
type input "28-OR-001"
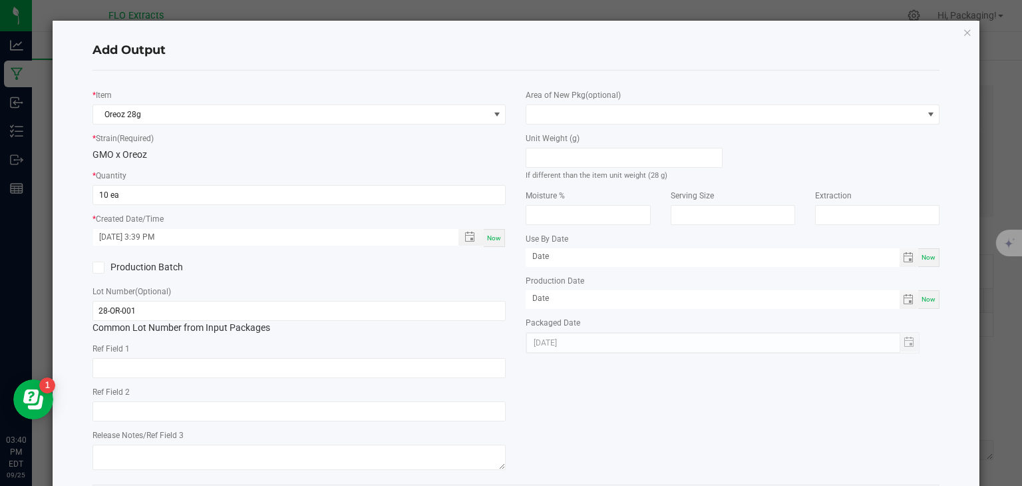
click at [606, 446] on div "* Item Oreoz 28g * Strain (Required) GMO x Oreoz * Quantity 10 ea * Created Dat…" at bounding box center [517, 277] width 868 height 393
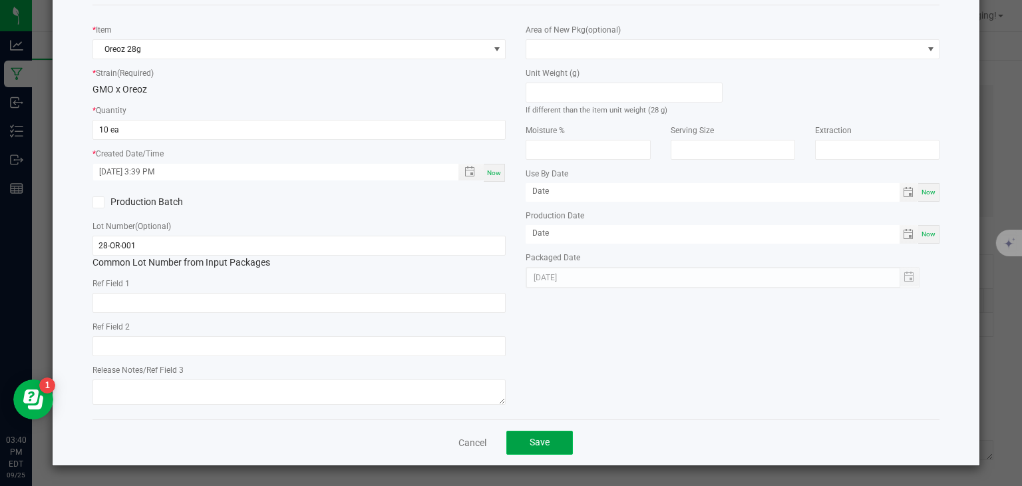
click at [550, 447] on button "Save" at bounding box center [539, 443] width 67 height 24
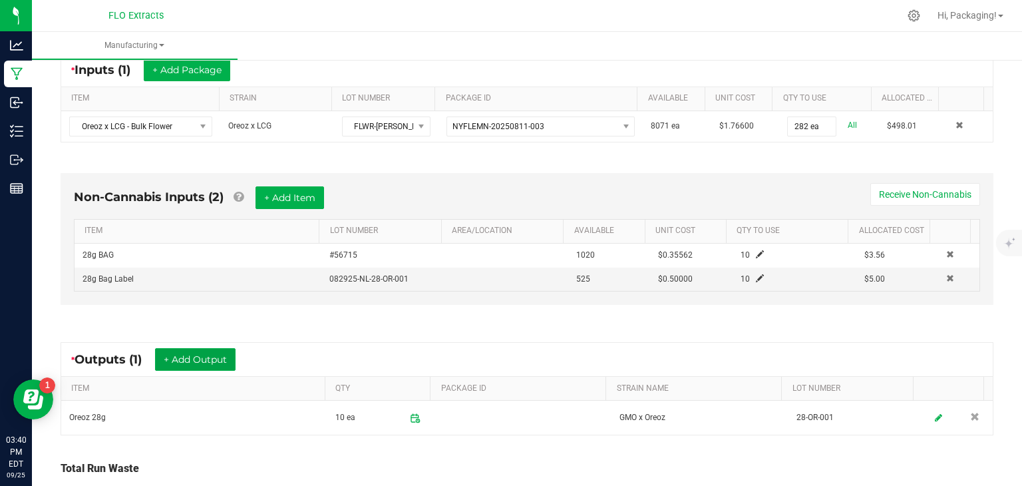
scroll to position [210, 0]
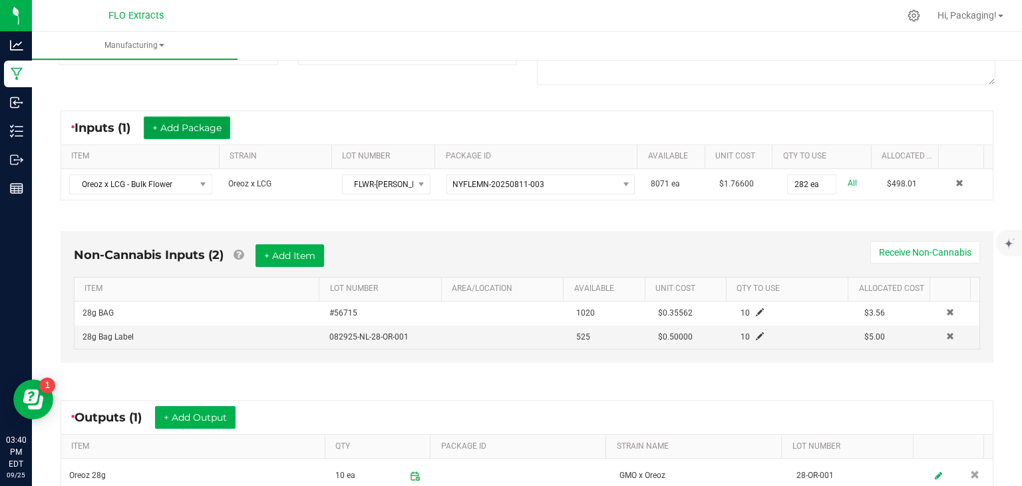
click at [208, 134] on button "+ Add Package" at bounding box center [187, 127] width 87 height 23
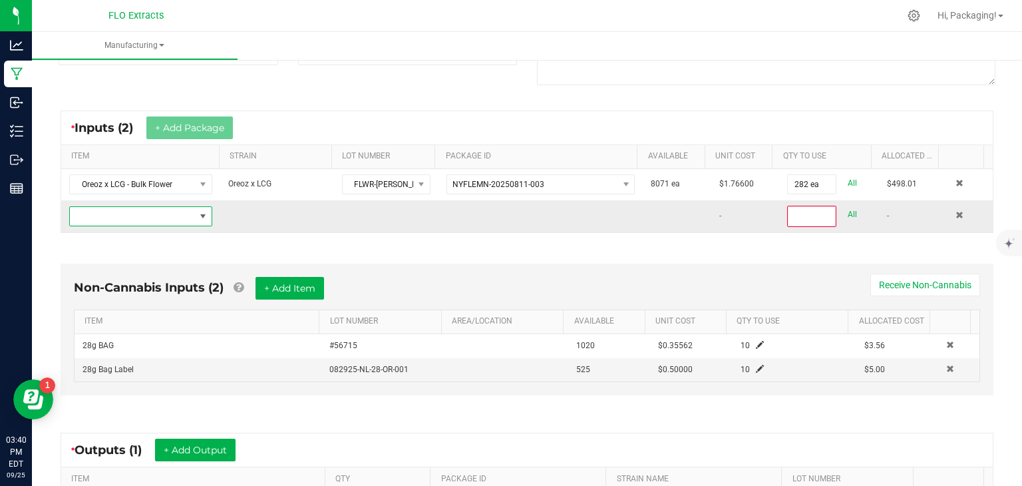
click at [204, 214] on span "NO DATA FOUND" at bounding box center [203, 216] width 11 height 11
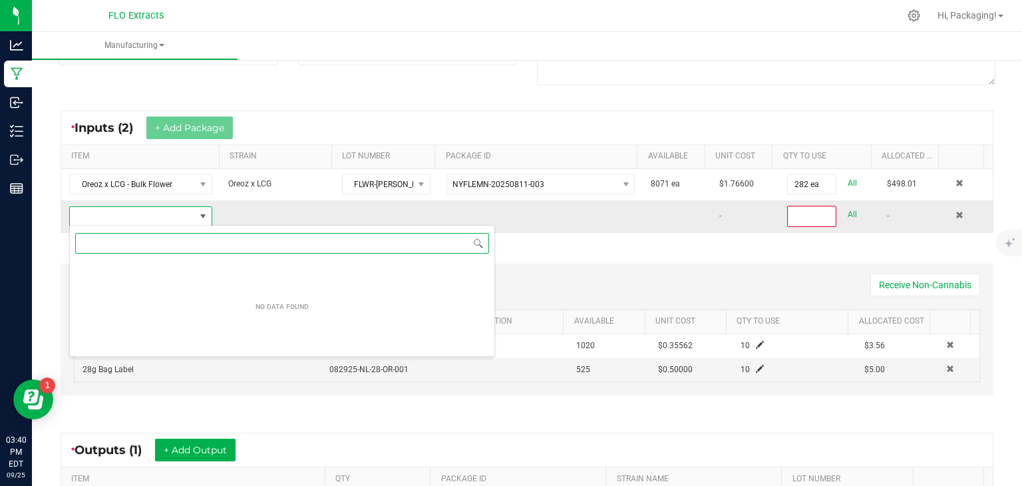
scroll to position [19, 138]
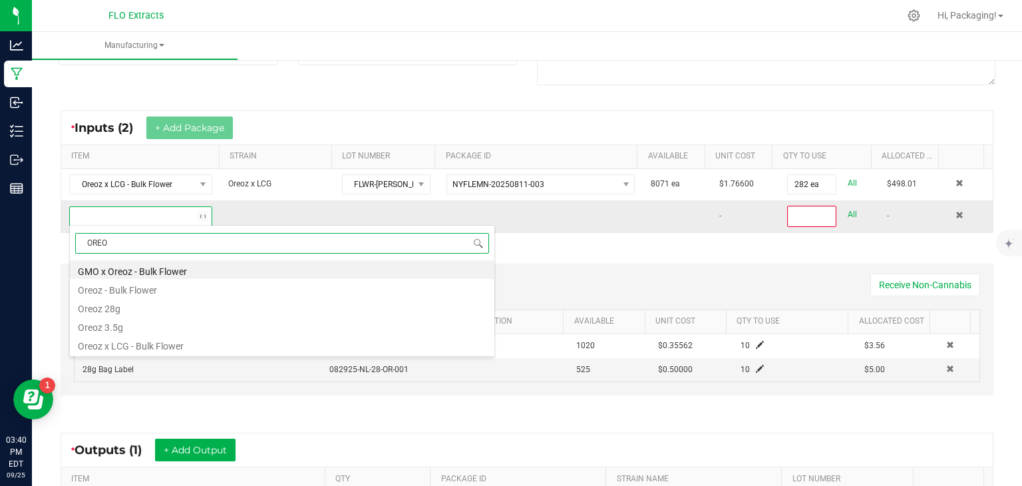
type input "OREOZ"
click at [144, 274] on li "GMO x Oreoz - Bulk Flower" at bounding box center [282, 269] width 425 height 19
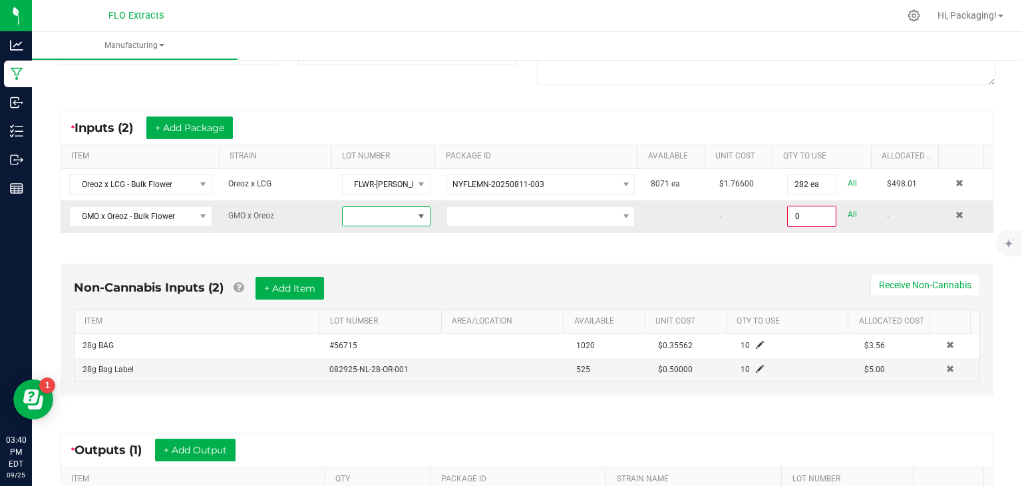
click at [416, 215] on span at bounding box center [421, 216] width 11 height 11
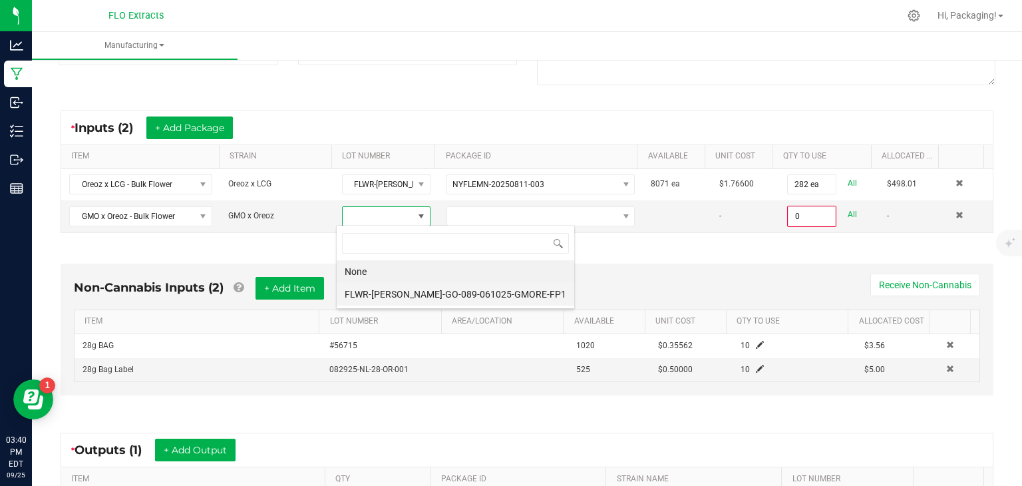
click at [482, 293] on li "FLWR-[PERSON_NAME]-GO-089-061025-GMORE-FP1" at bounding box center [456, 294] width 238 height 23
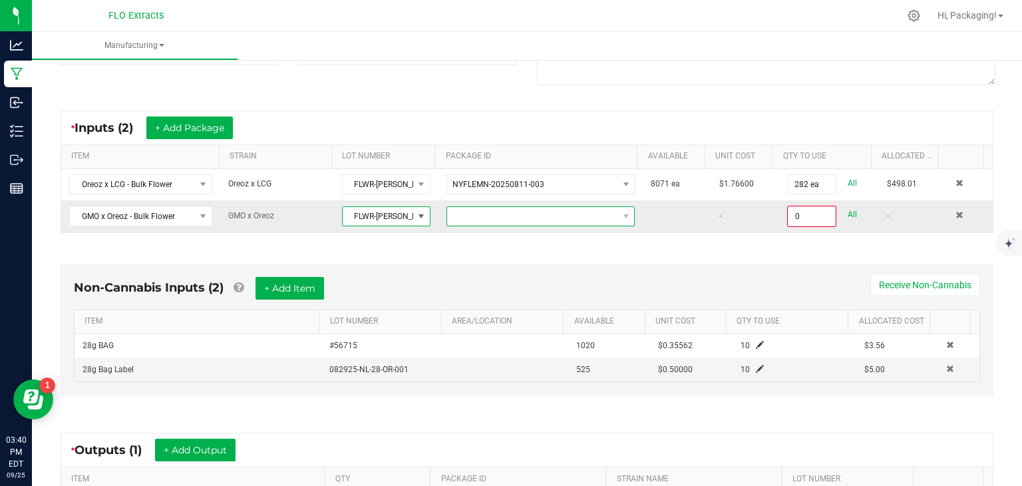
click at [618, 222] on span at bounding box center [626, 216] width 17 height 19
click at [547, 270] on li "NYFLEMN-20250811-002" at bounding box center [530, 271] width 183 height 23
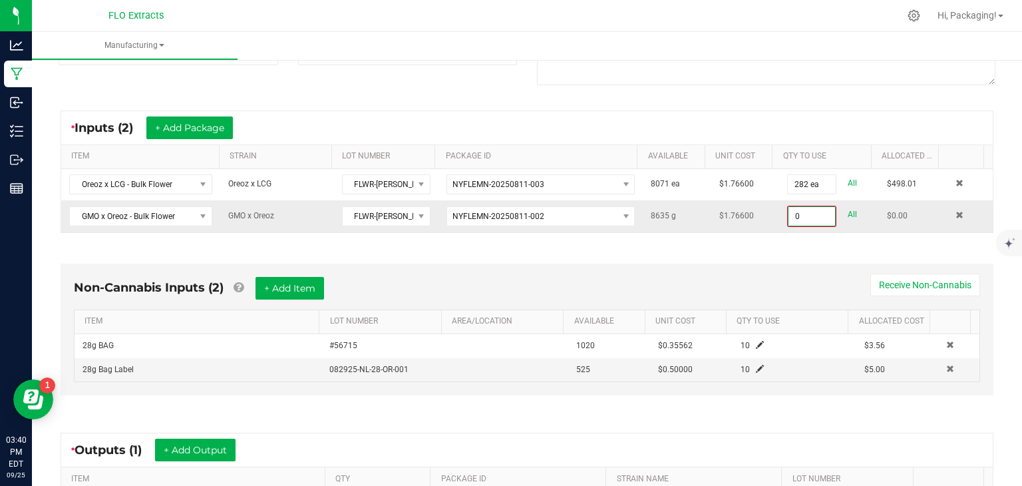
click at [815, 210] on input "0" at bounding box center [812, 216] width 47 height 19
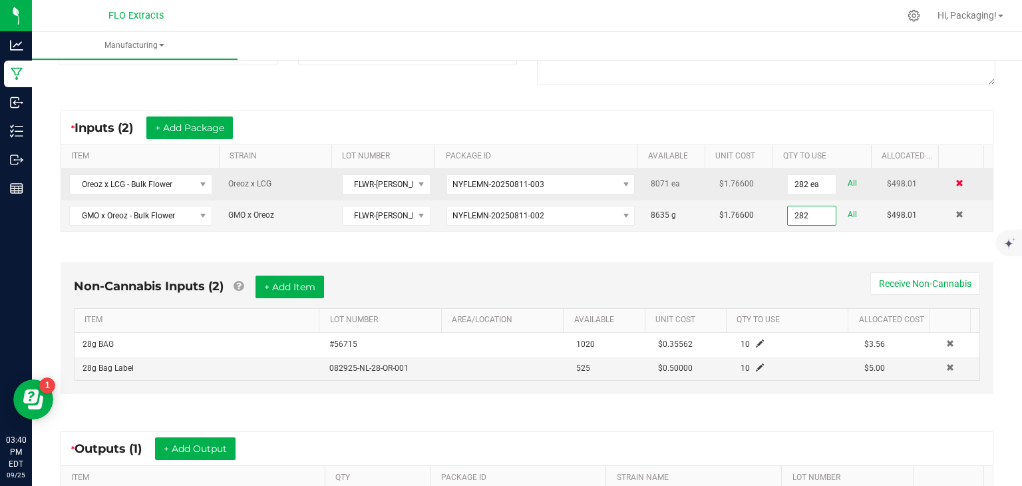
type input "282.0000 g"
click at [956, 184] on span at bounding box center [960, 183] width 8 height 8
type input "282.0000 g"
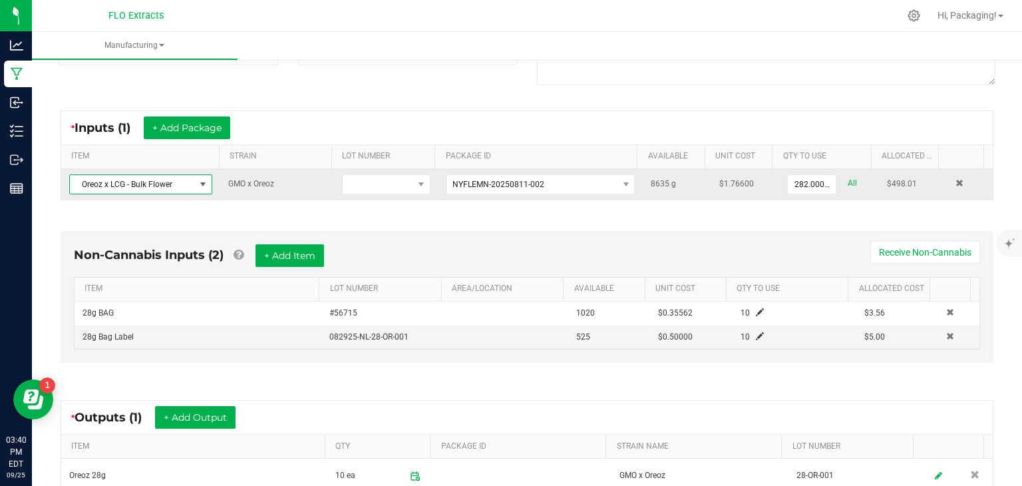
click at [204, 184] on span "NO DATA FOUND" at bounding box center [203, 184] width 11 height 11
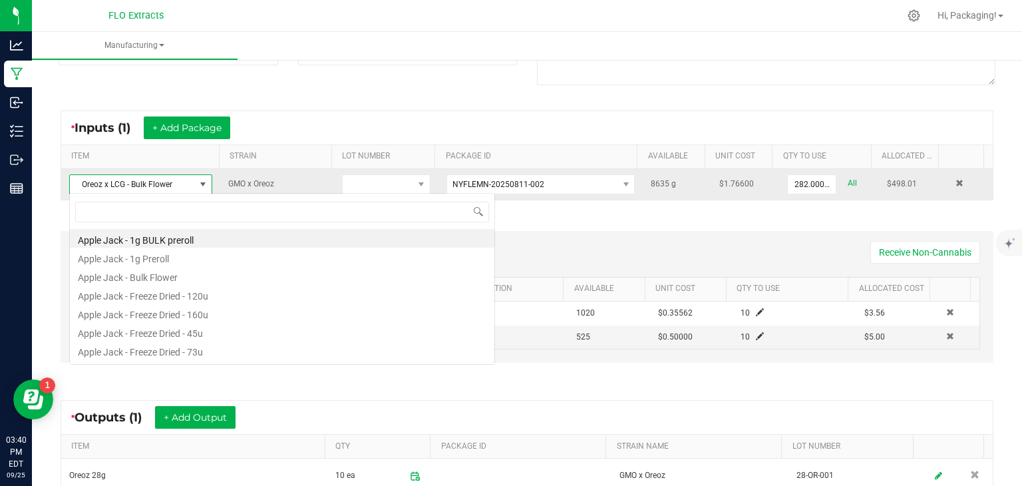
scroll to position [19, 140]
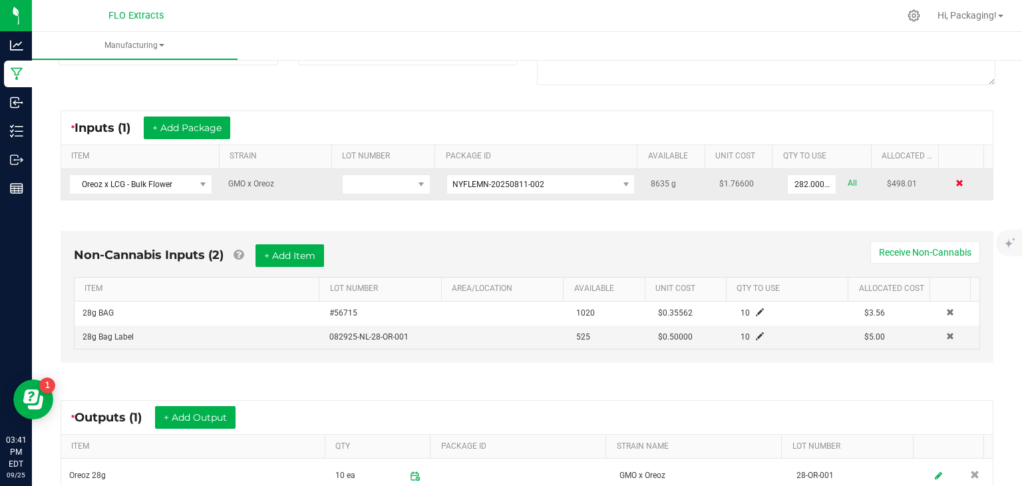
click at [956, 186] on span at bounding box center [960, 183] width 8 height 8
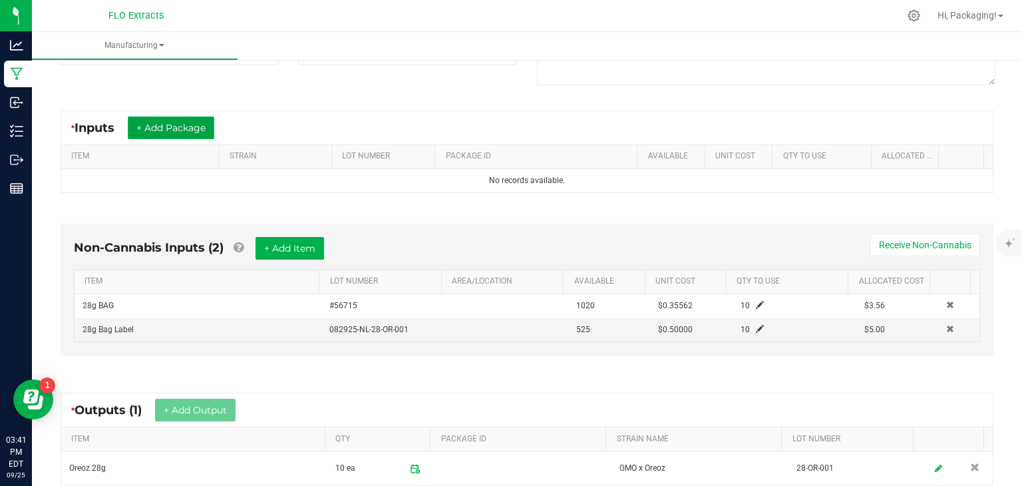
click at [185, 124] on button "+ Add Package" at bounding box center [171, 127] width 87 height 23
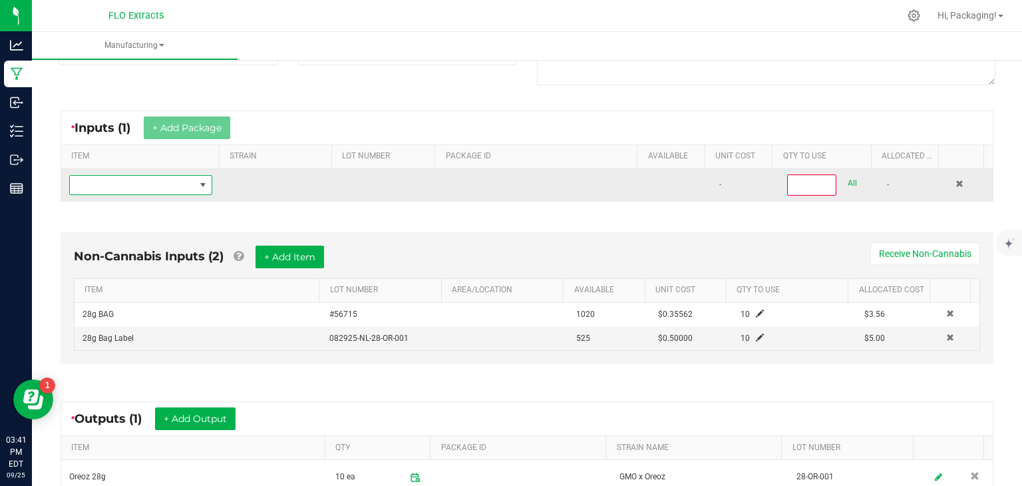
click at [202, 190] on span "NO DATA FOUND" at bounding box center [203, 185] width 17 height 19
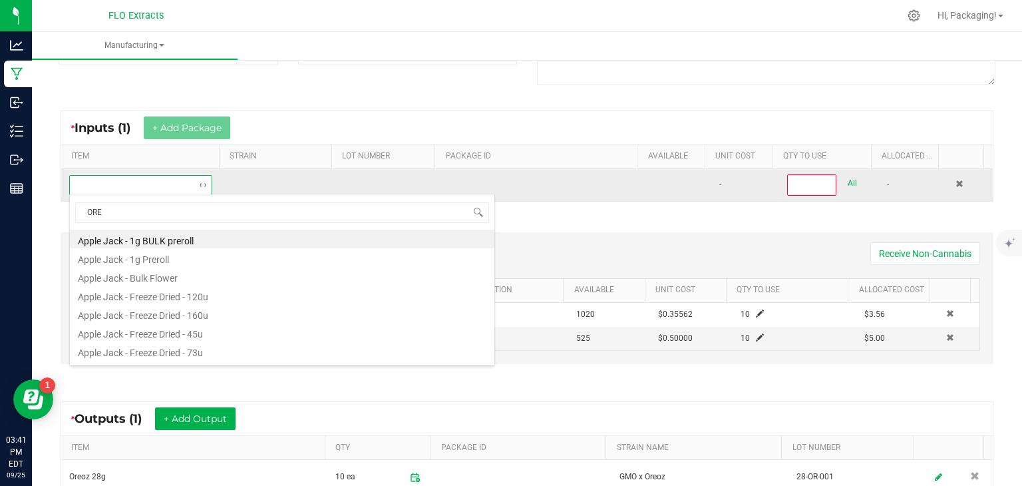
type input "OREO"
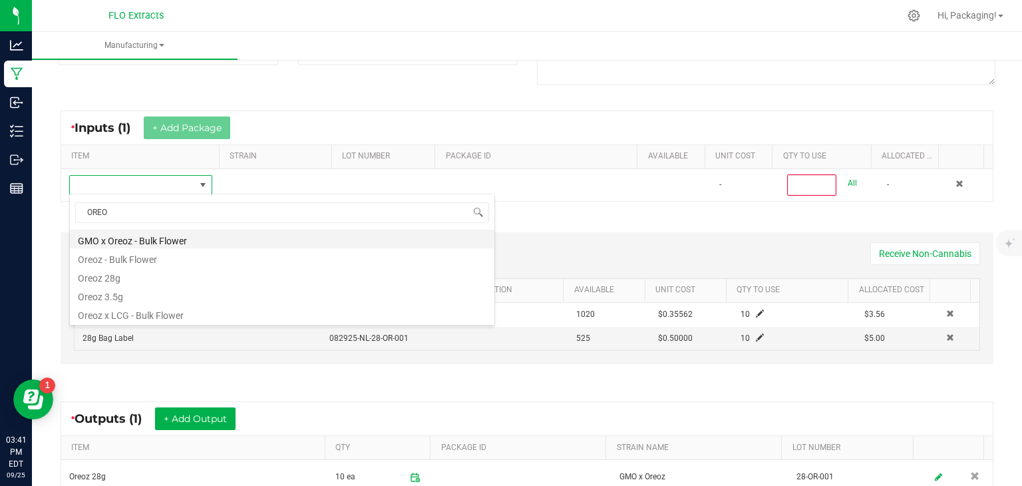
click at [176, 241] on li "GMO x Oreoz - Bulk Flower" at bounding box center [282, 239] width 425 height 19
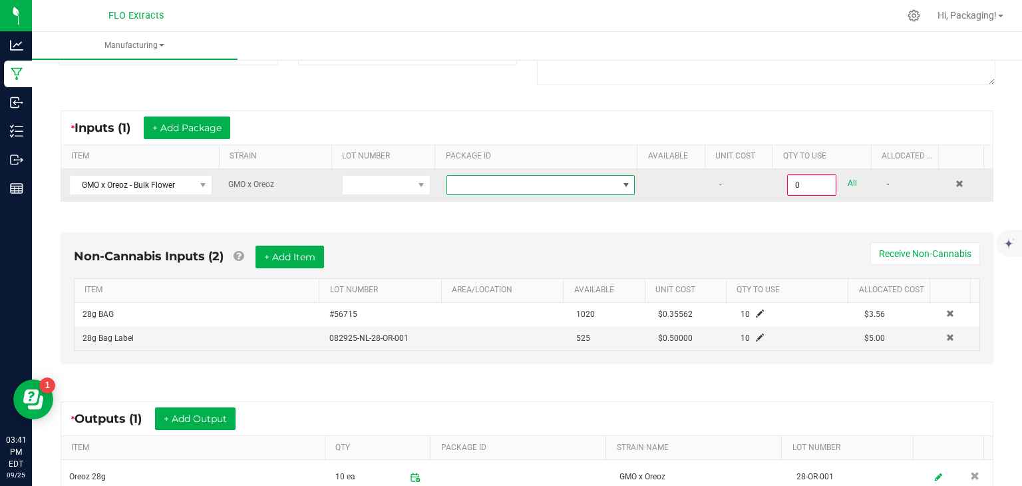
click at [621, 184] on span at bounding box center [626, 185] width 11 height 11
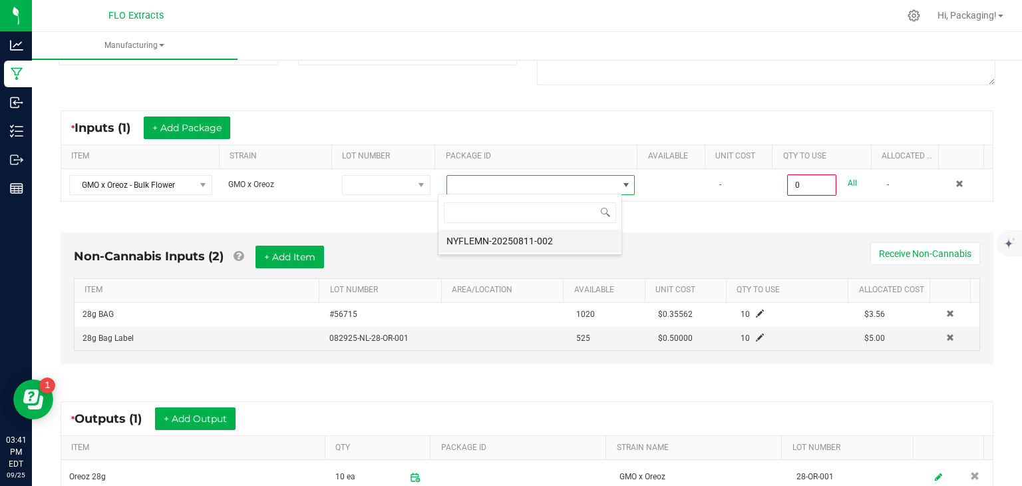
click at [540, 235] on li "NYFLEMN-20250811-002" at bounding box center [530, 241] width 183 height 23
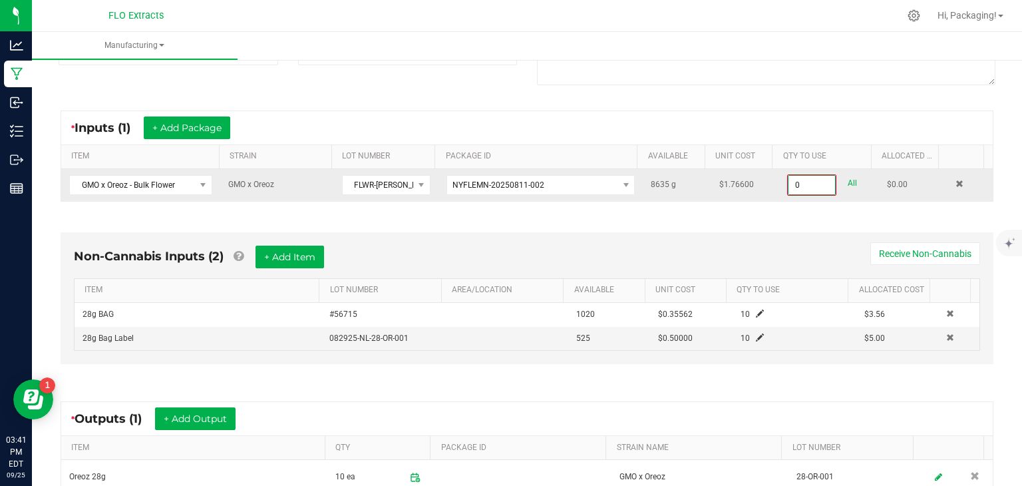
click at [793, 188] on input "0" at bounding box center [812, 185] width 47 height 19
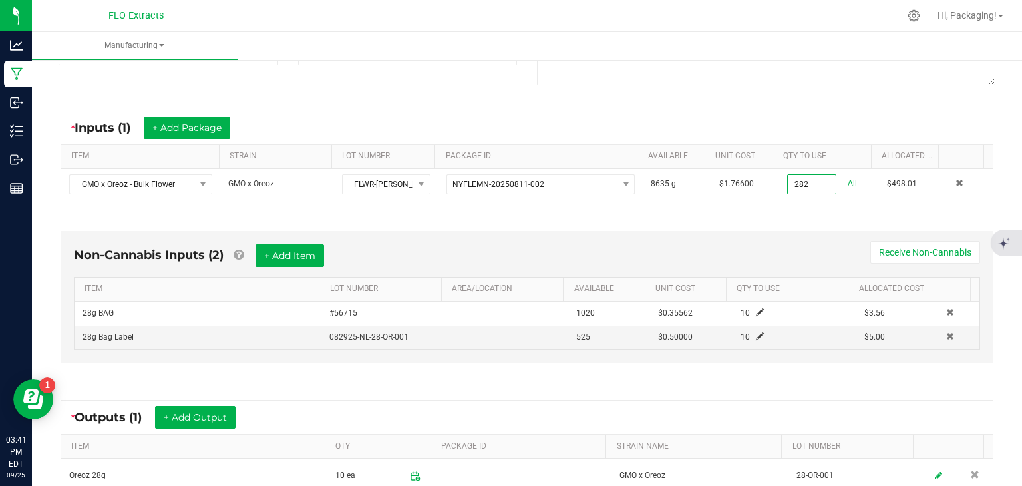
type input "282.0000 g"
click at [987, 254] on div "Non-Cannabis Inputs (2) + Add Item Receive Non-Cannabis ITEM LOT NUMBER AREA/LO…" at bounding box center [527, 300] width 957 height 176
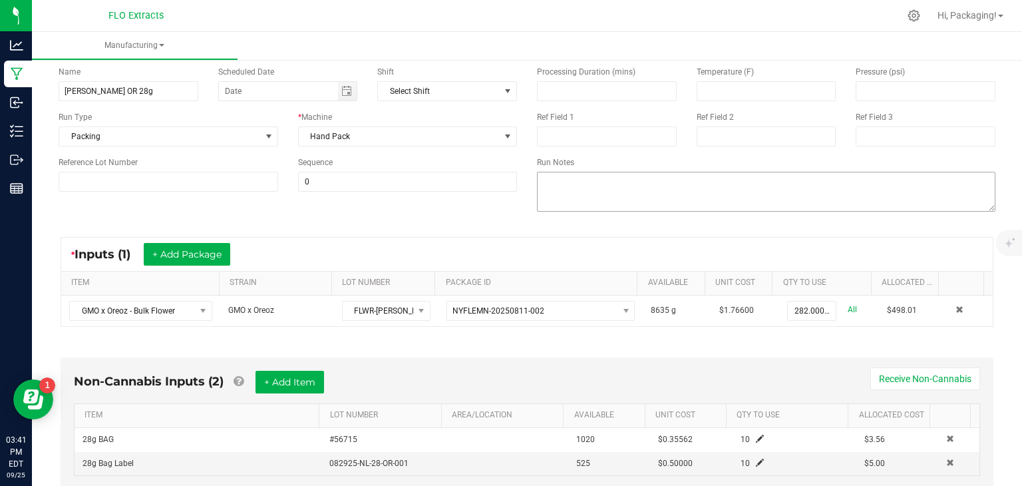
scroll to position [0, 0]
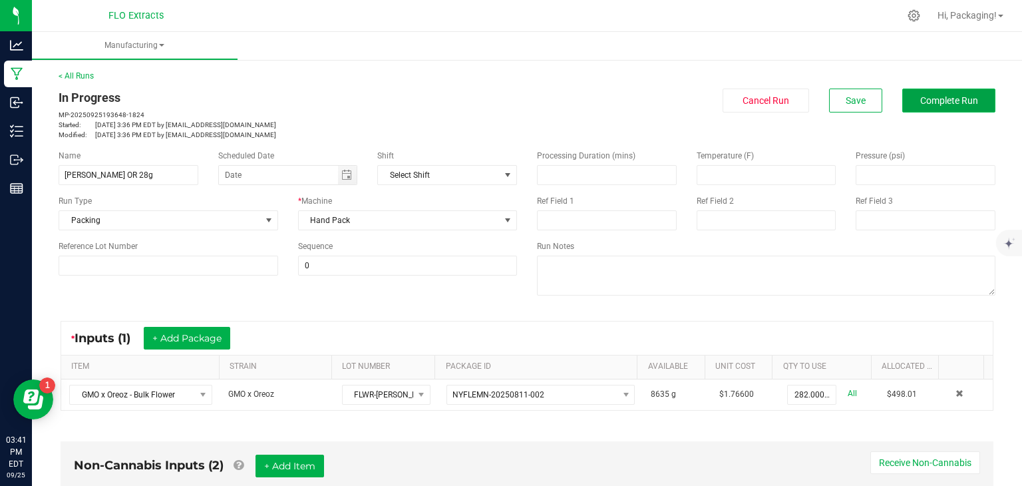
click at [934, 110] on button "Complete Run" at bounding box center [948, 101] width 93 height 24
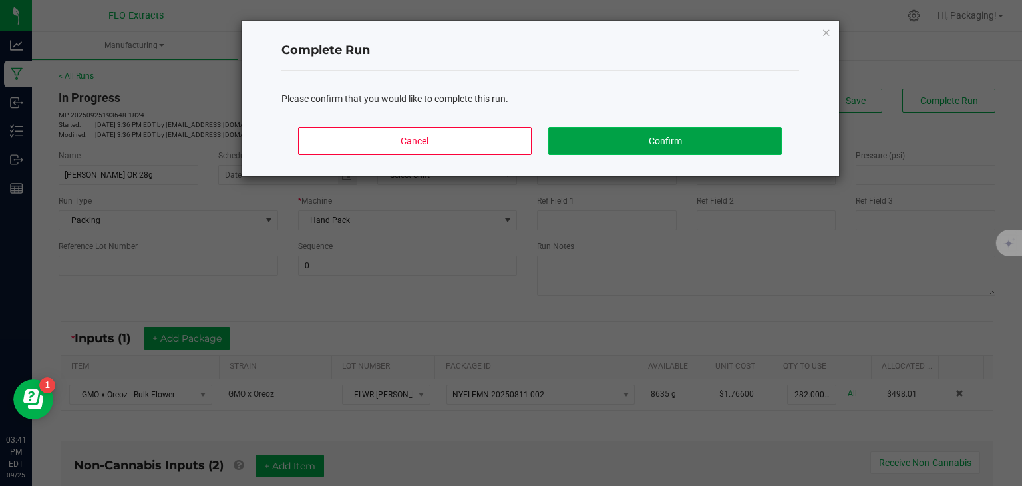
click at [699, 144] on button "Confirm" at bounding box center [664, 141] width 233 height 28
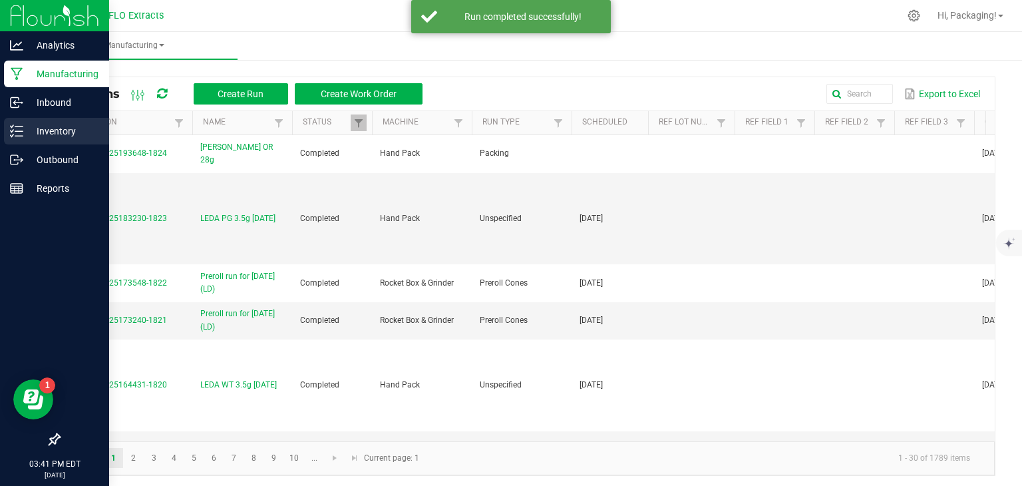
click at [38, 130] on p "Inventory" at bounding box center [63, 131] width 80 height 16
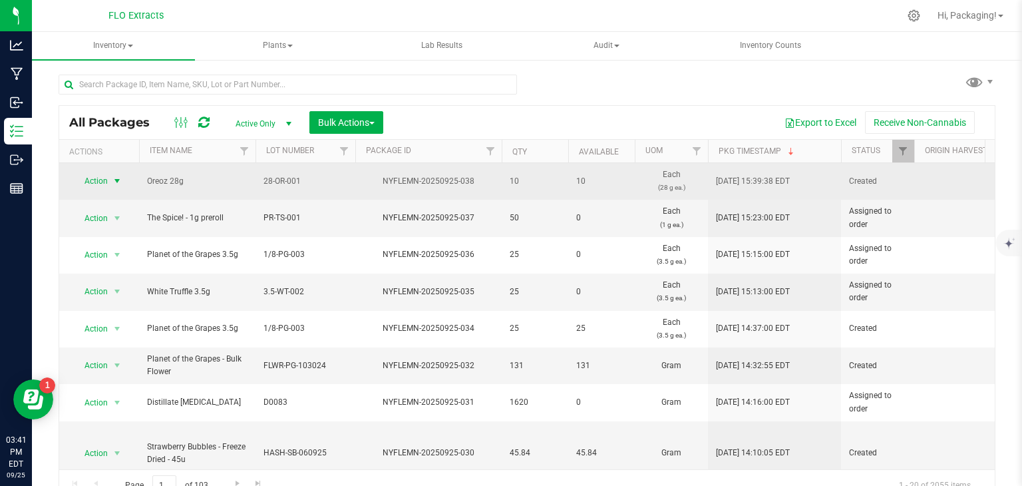
click at [101, 182] on span "Action" at bounding box center [91, 181] width 36 height 19
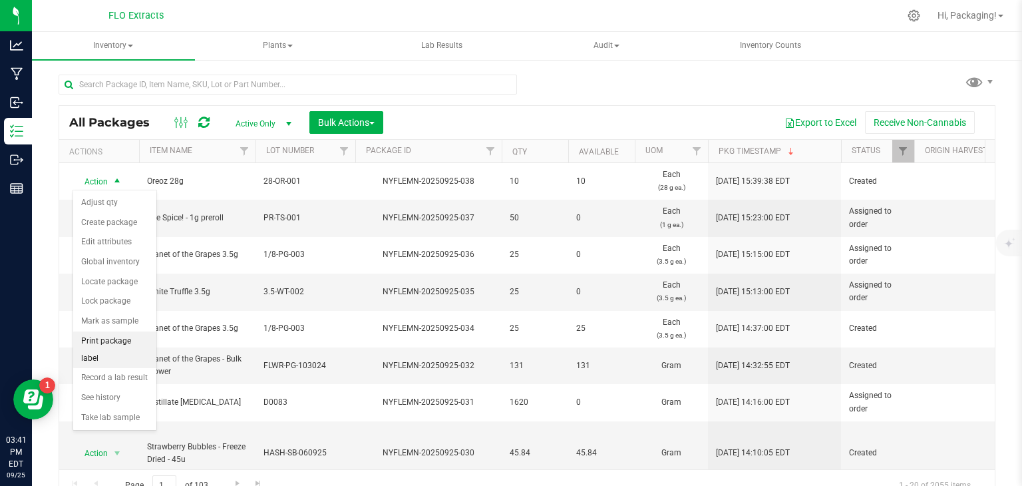
click at [133, 342] on li "Print package label" at bounding box center [114, 349] width 83 height 37
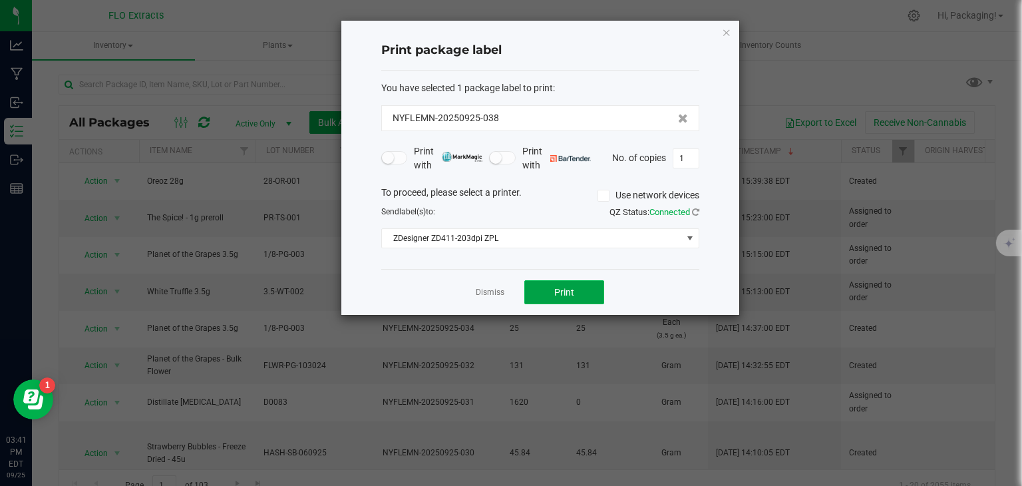
click at [588, 297] on button "Print" at bounding box center [564, 292] width 80 height 24
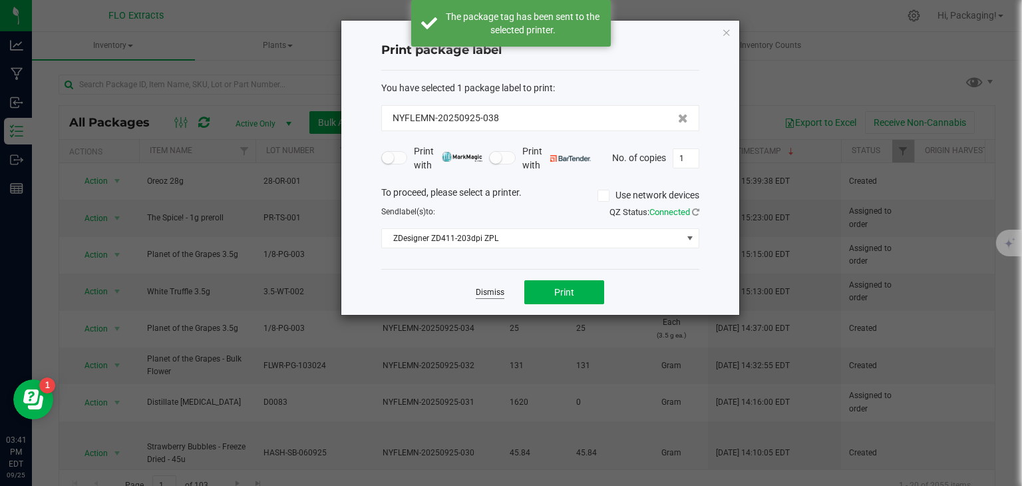
click at [500, 295] on link "Dismiss" at bounding box center [490, 292] width 29 height 11
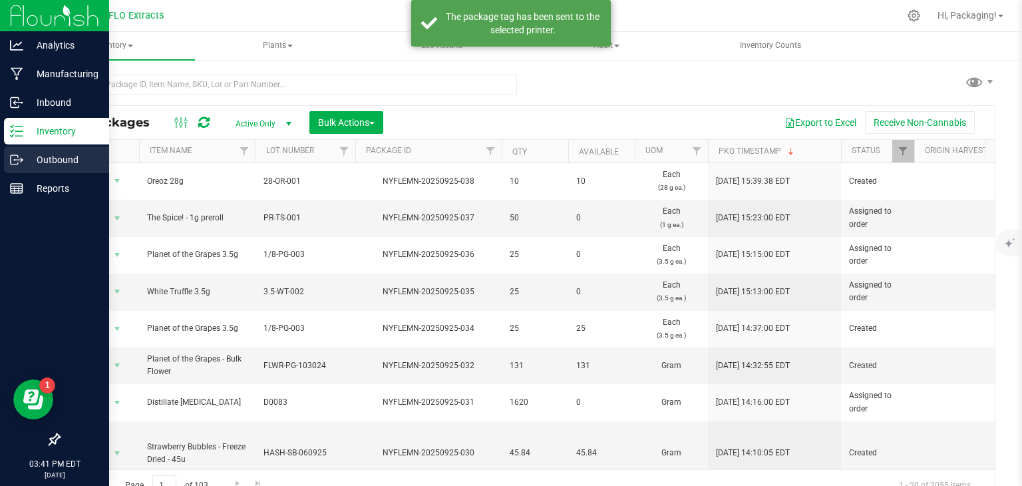
click at [77, 166] on p "Outbound" at bounding box center [63, 160] width 80 height 16
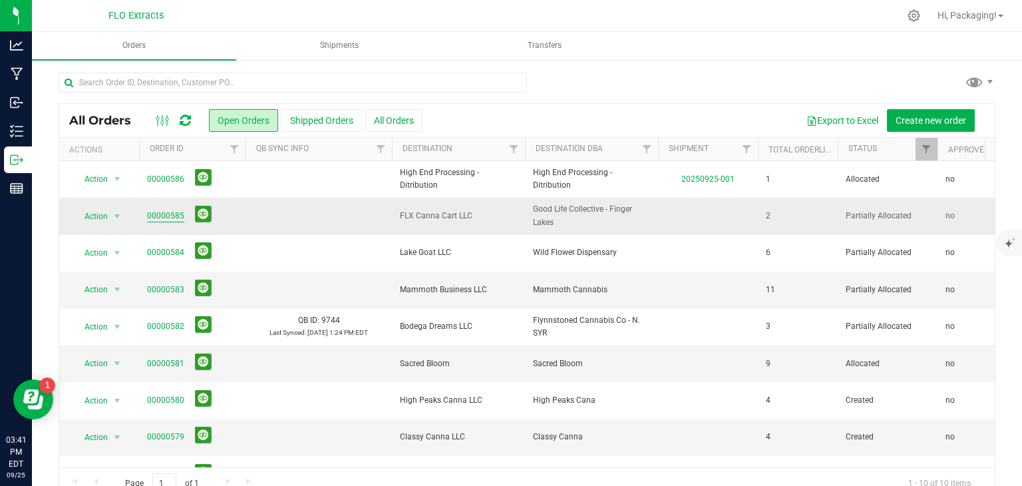
click at [155, 214] on link "00000585" at bounding box center [165, 216] width 37 height 13
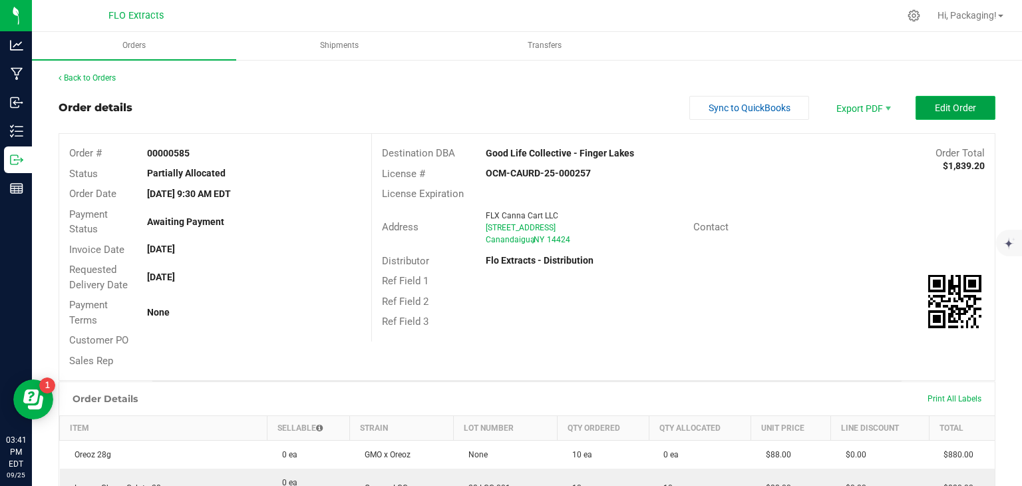
click at [924, 103] on button "Edit Order" at bounding box center [956, 108] width 80 height 24
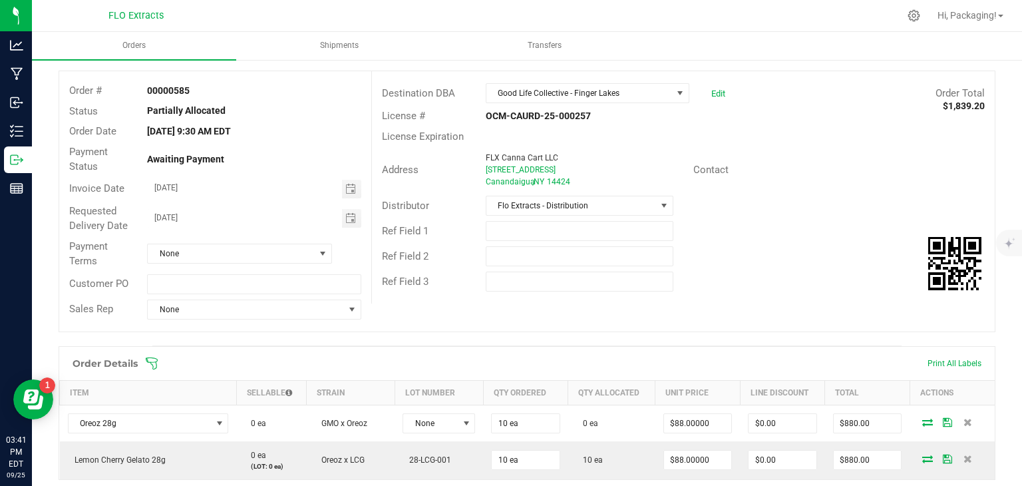
scroll to position [164, 0]
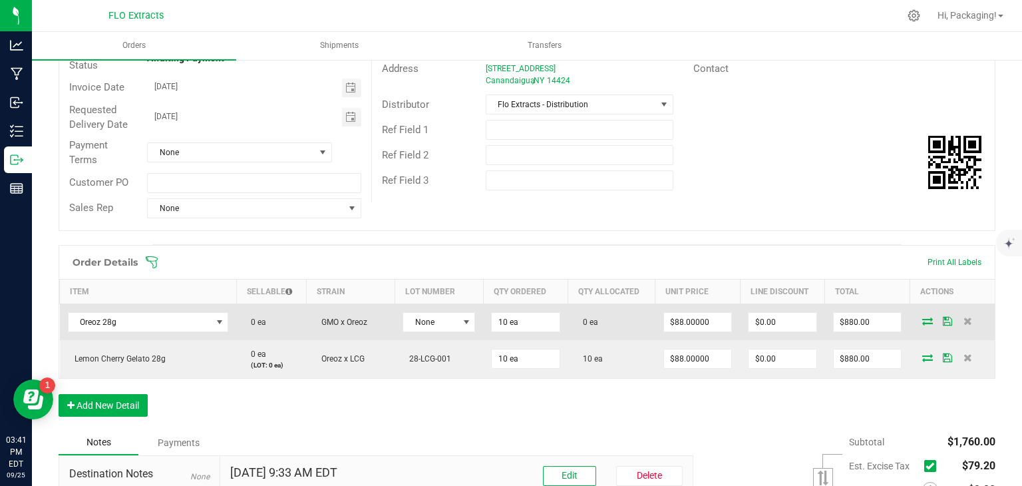
click at [922, 317] on icon at bounding box center [927, 321] width 11 height 8
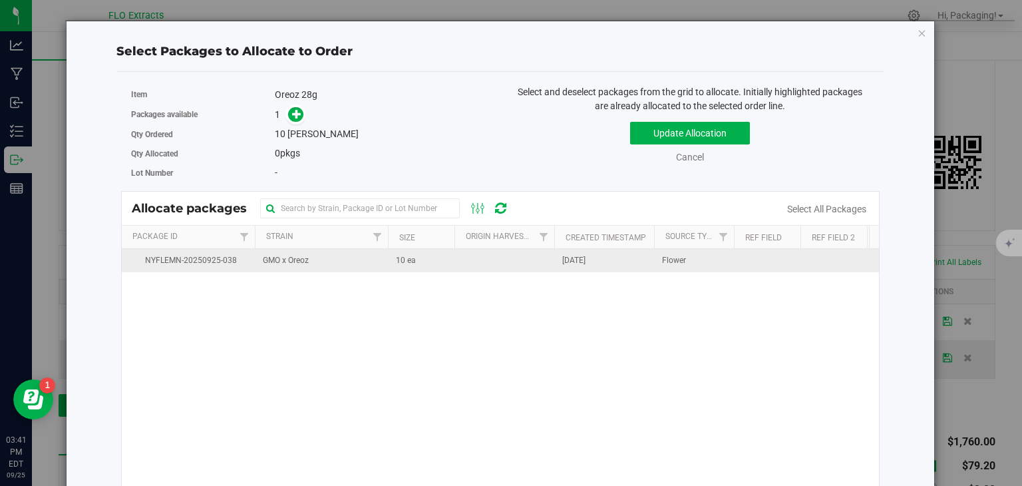
click at [620, 251] on td "[DATE]" at bounding box center [604, 260] width 100 height 23
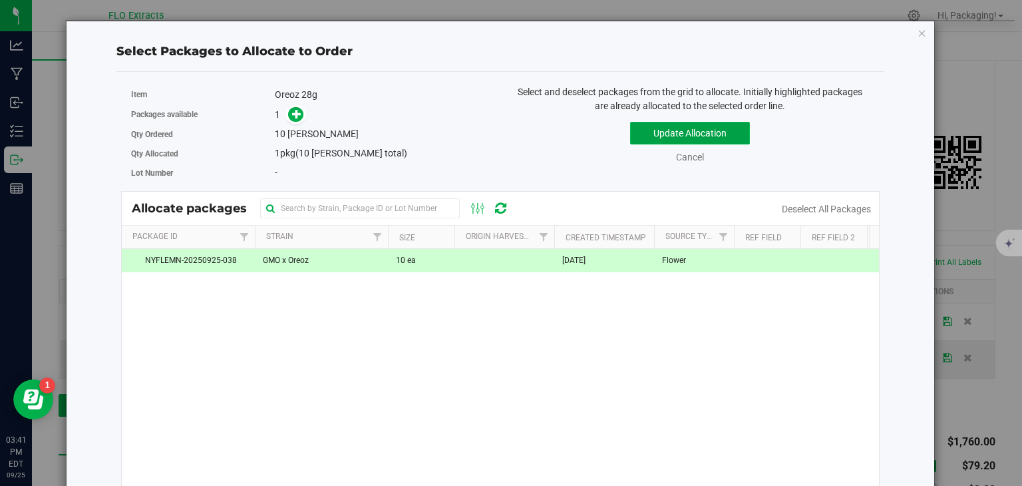
click at [706, 134] on button "Update Allocation" at bounding box center [690, 133] width 120 height 23
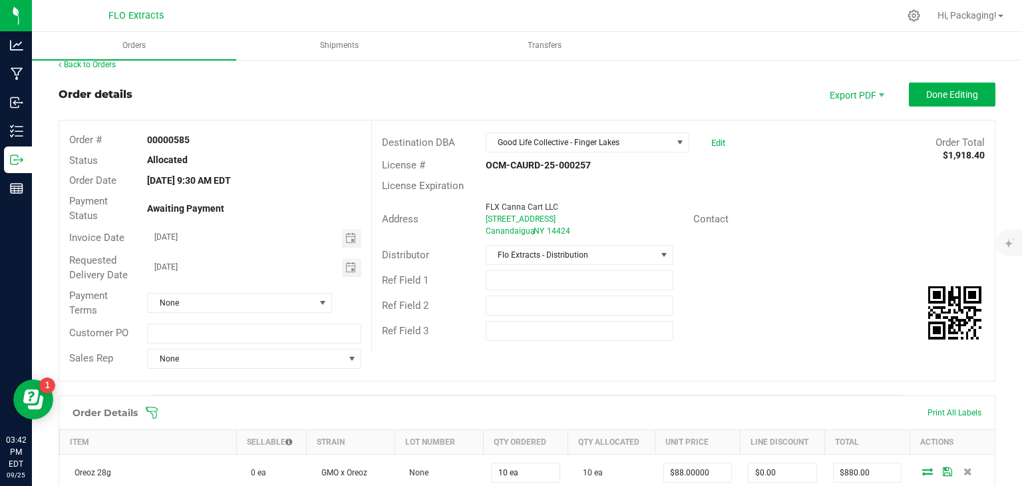
scroll to position [0, 0]
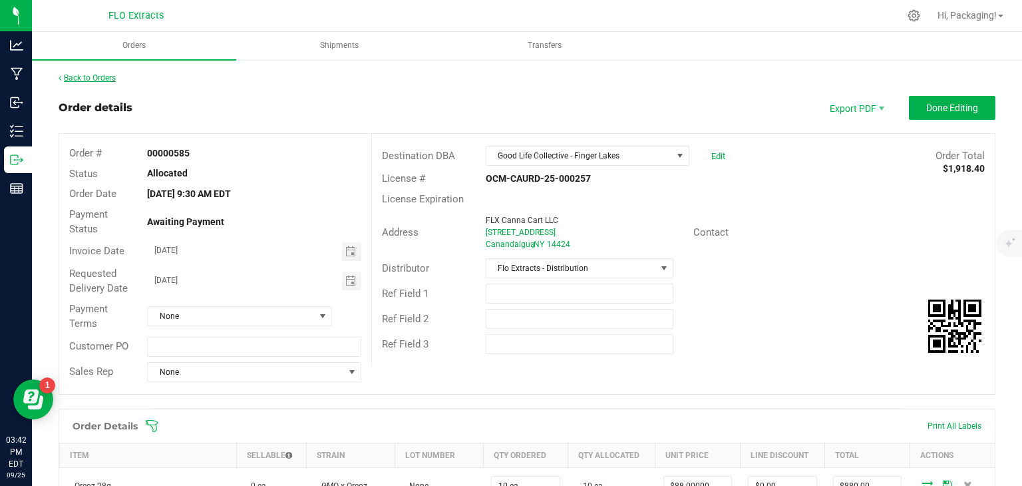
click at [106, 77] on link "Back to Orders" at bounding box center [87, 77] width 57 height 9
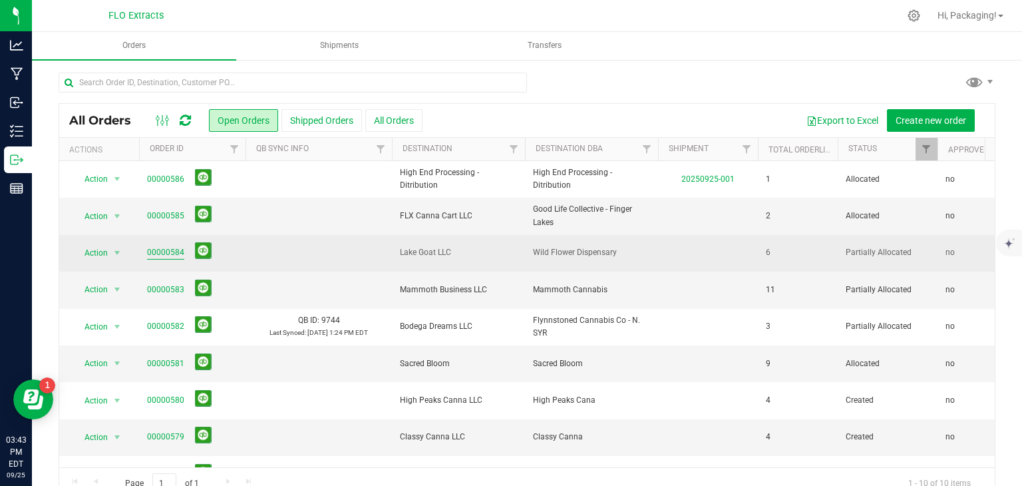
click at [160, 250] on link "00000584" at bounding box center [165, 252] width 37 height 13
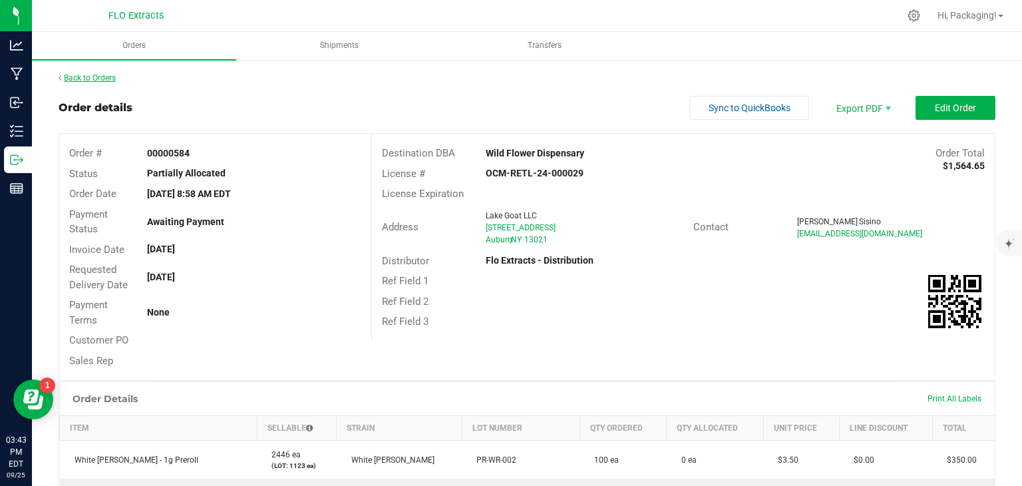
click at [104, 76] on link "Back to Orders" at bounding box center [87, 77] width 57 height 9
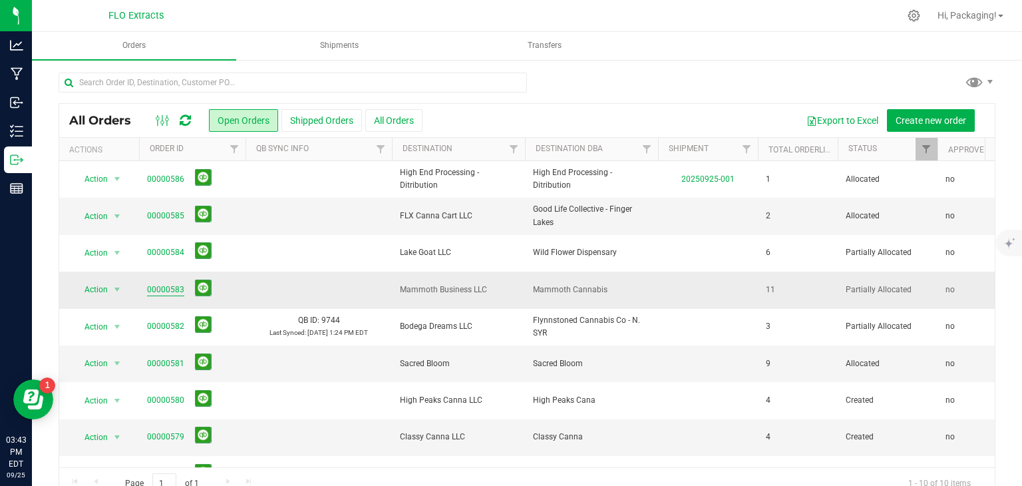
click at [166, 284] on link "00000583" at bounding box center [165, 290] width 37 height 13
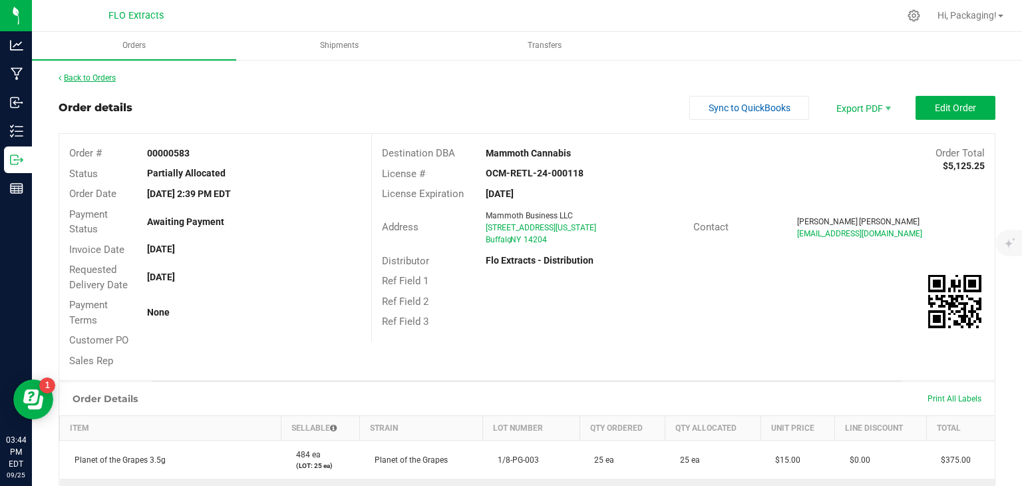
click at [104, 80] on link "Back to Orders" at bounding box center [87, 77] width 57 height 9
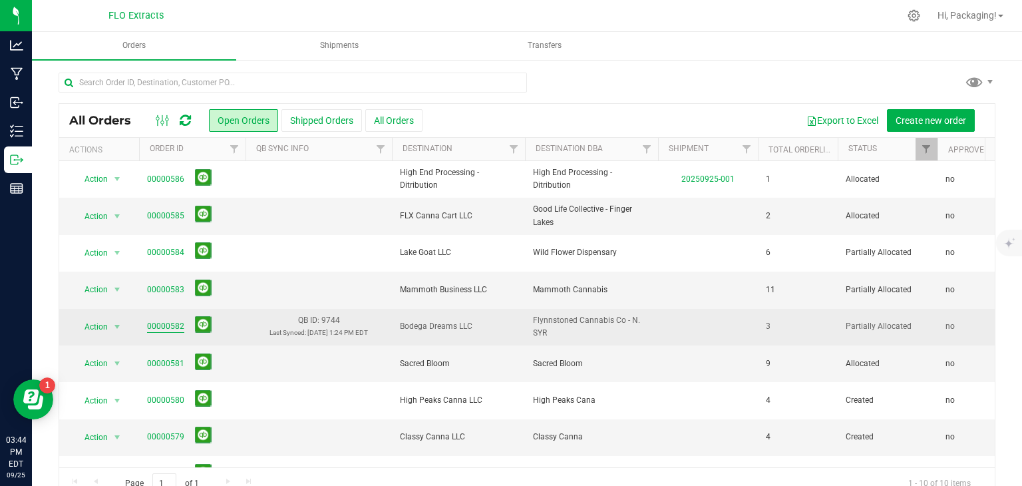
click at [175, 321] on link "00000582" at bounding box center [165, 326] width 37 height 13
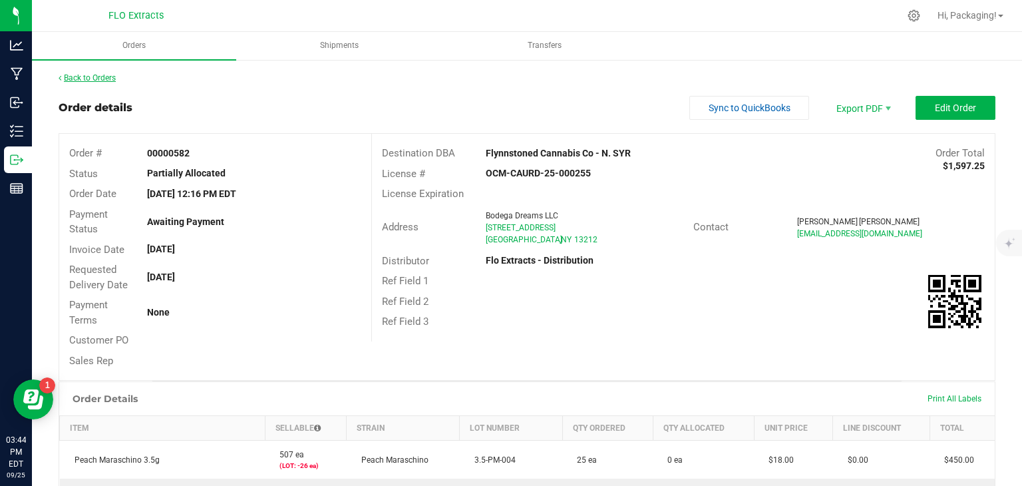
click at [100, 78] on link "Back to Orders" at bounding box center [87, 77] width 57 height 9
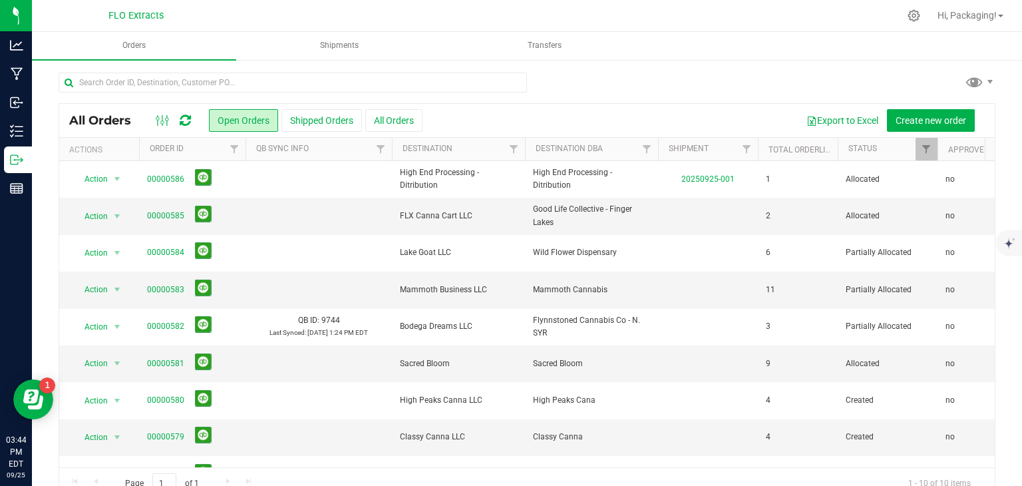
scroll to position [27, 0]
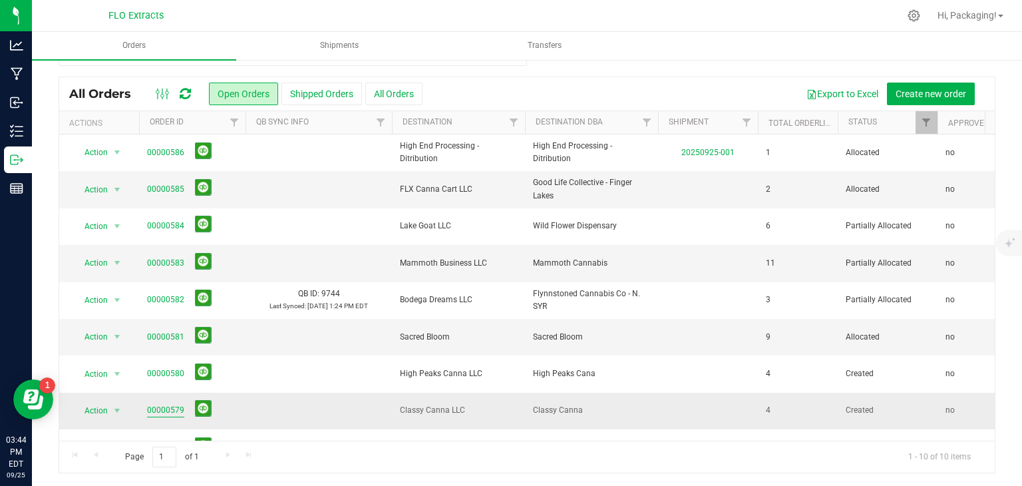
click at [160, 406] on link "00000579" at bounding box center [165, 410] width 37 height 13
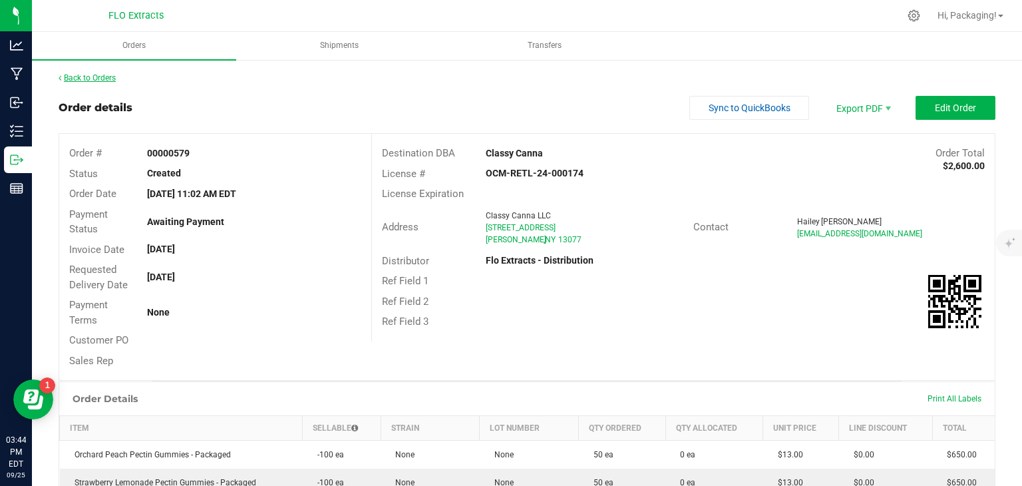
click at [88, 73] on link "Back to Orders" at bounding box center [87, 77] width 57 height 9
